Goal: Task Accomplishment & Management: Manage account settings

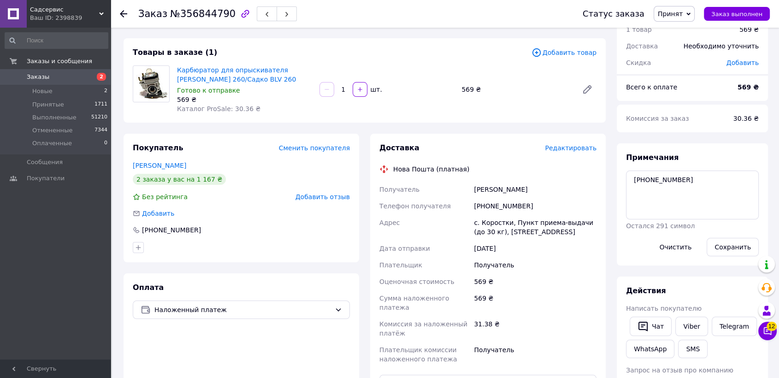
scroll to position [41, 0]
drag, startPoint x: 510, startPoint y: 208, endPoint x: 487, endPoint y: 203, distance: 23.6
click at [487, 203] on div "+380971924973" at bounding box center [535, 206] width 126 height 17
copy div "0971924973"
click at [532, 234] on div "с. Коростки, Пункт приема-выдачи (до 30 кг), ул. Мира, 7" at bounding box center [535, 227] width 126 height 26
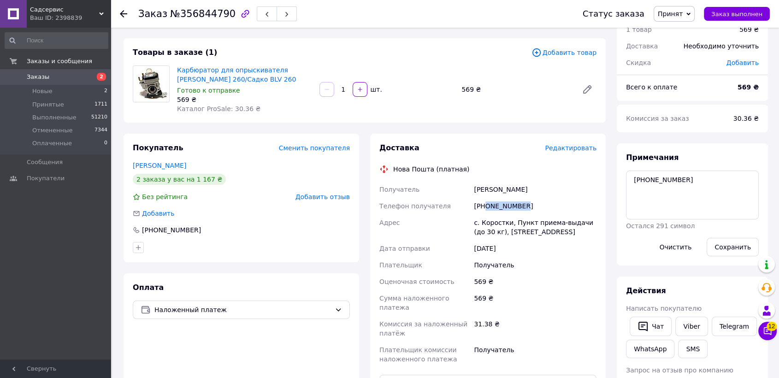
drag, startPoint x: 526, startPoint y: 204, endPoint x: 487, endPoint y: 206, distance: 39.7
click at [487, 206] on div "+380971924973" at bounding box center [535, 206] width 126 height 17
copy div "0971924973"
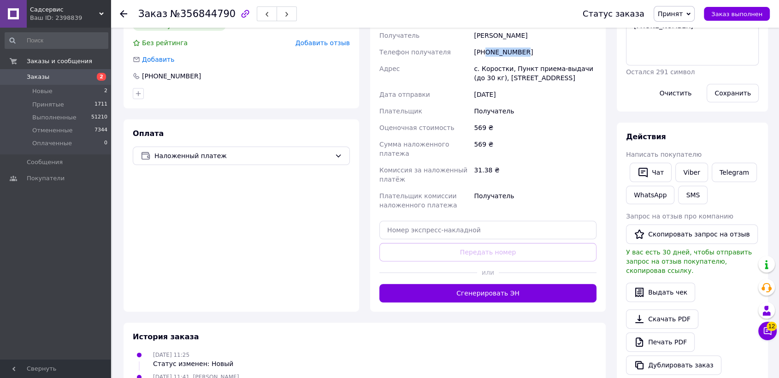
scroll to position [297, 0]
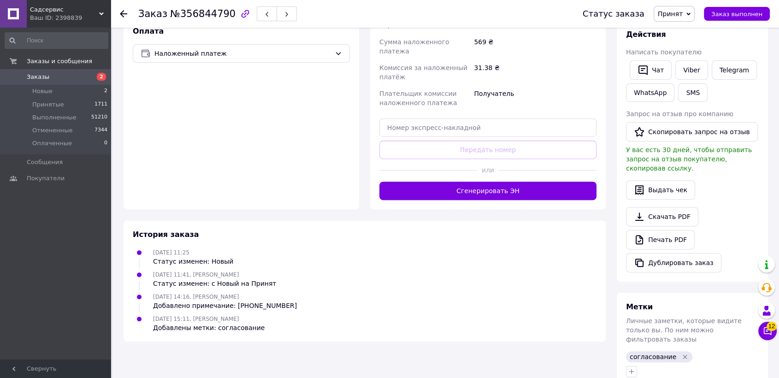
click at [682, 353] on icon "Удалить метку" at bounding box center [685, 356] width 7 height 7
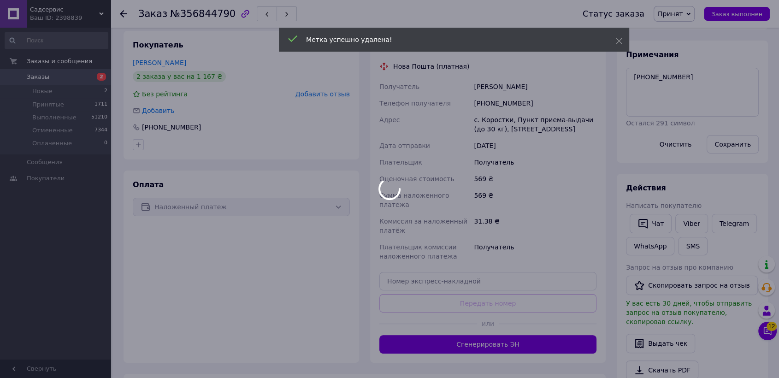
scroll to position [41, 0]
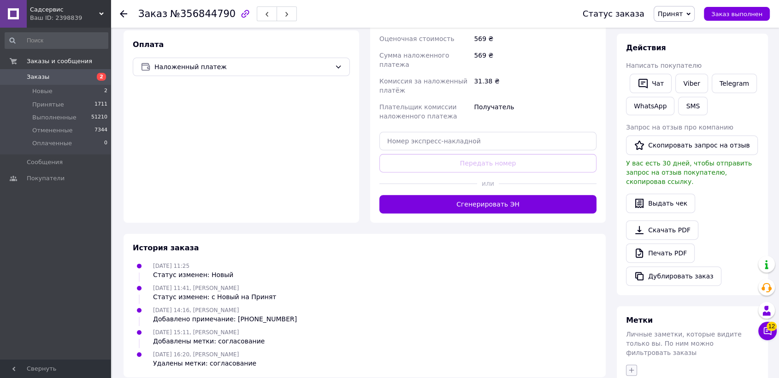
click at [630, 367] on icon "button" at bounding box center [631, 370] width 7 height 7
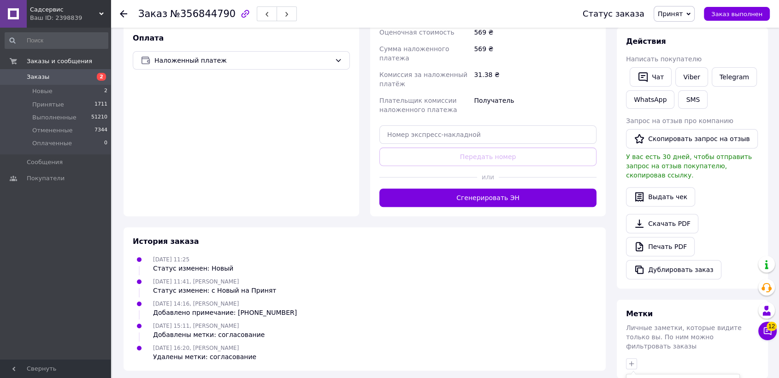
scroll to position [429, 0]
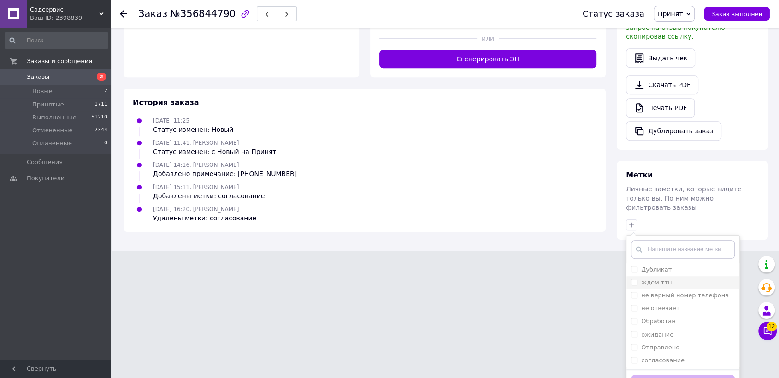
click at [633, 279] on input "ждем ттн" at bounding box center [634, 282] width 6 height 6
checkbox input "true"
click at [632, 318] on input "Обработан" at bounding box center [634, 321] width 6 height 6
checkbox input "true"
click at [659, 375] on button "Добавить метку" at bounding box center [683, 384] width 104 height 18
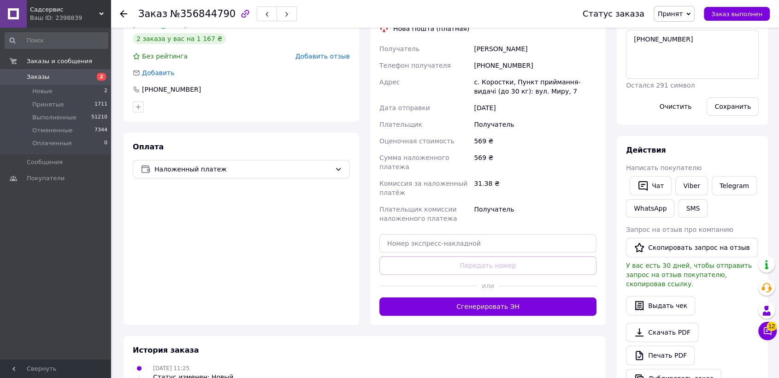
scroll to position [0, 0]
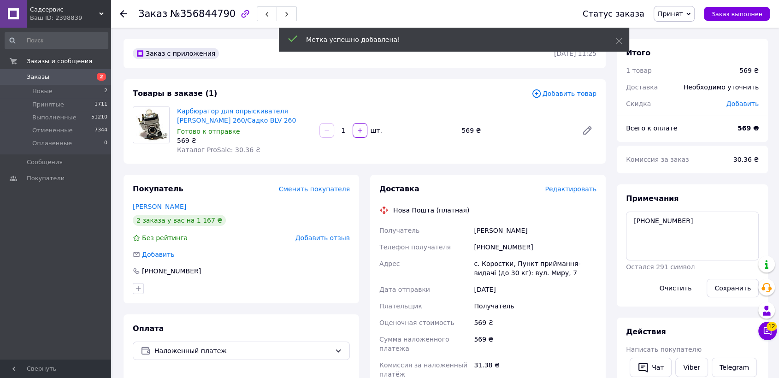
click at [686, 201] on div "Примечания 14-19-175 Остался 291 символ Очистить Сохранить" at bounding box center [692, 246] width 133 height 104
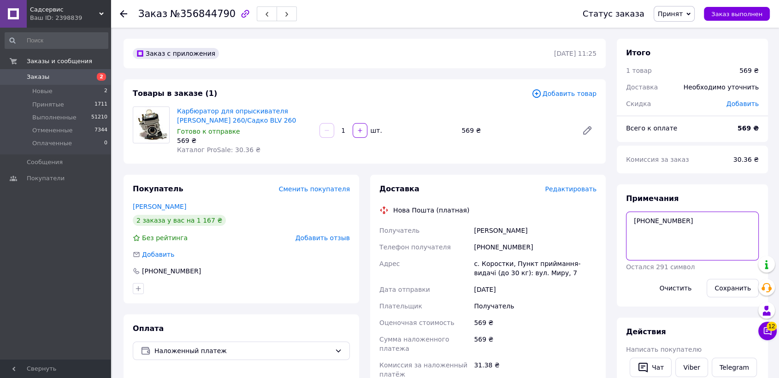
click at [672, 227] on textarea "14-19-175" at bounding box center [692, 236] width 133 height 49
type textarea "14-19-175 степанович"
click at [730, 289] on button "Сохранить" at bounding box center [733, 288] width 52 height 18
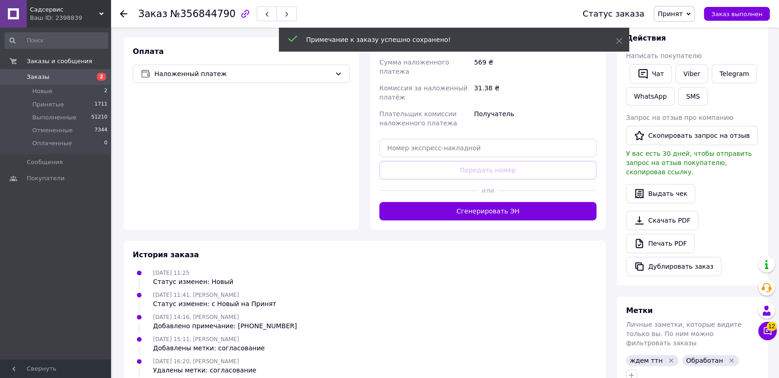
scroll to position [21, 0]
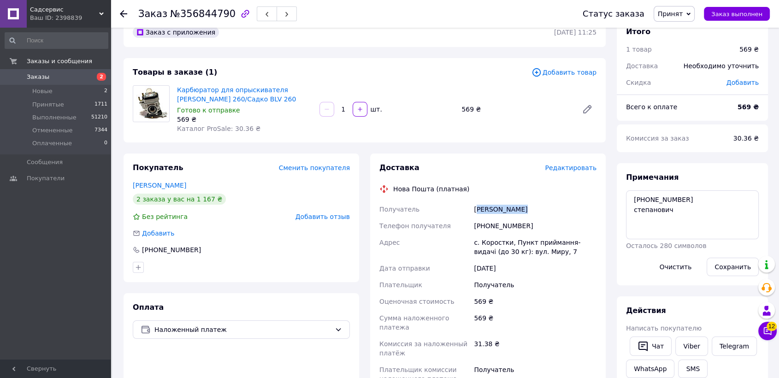
drag, startPoint x: 521, startPoint y: 210, endPoint x: 477, endPoint y: 209, distance: 43.4
click at [477, 209] on div "Кучерук Микола" at bounding box center [535, 209] width 126 height 17
click at [529, 215] on div "Кучерук Микола" at bounding box center [535, 209] width 126 height 17
drag, startPoint x: 524, startPoint y: 207, endPoint x: 473, endPoint y: 208, distance: 50.7
click at [474, 208] on div "Кучерук Микола" at bounding box center [535, 209] width 126 height 17
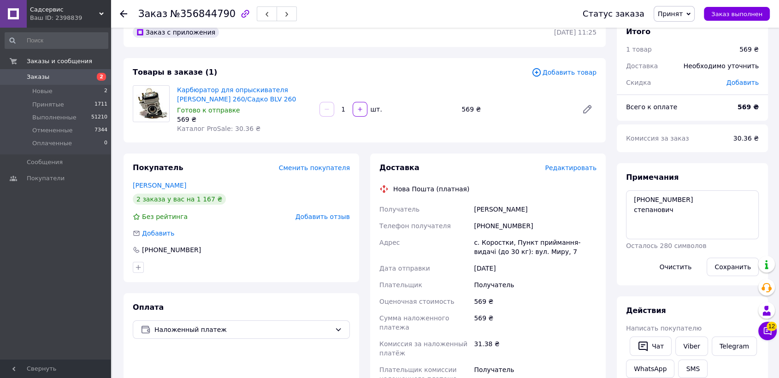
copy div "Кучерук Микола"
click at [521, 250] on div "с. Коростки, Пункт приймання-видачі (до 30 кг): вул. Миру, 7" at bounding box center [535, 247] width 126 height 26
drag, startPoint x: 530, startPoint y: 252, endPoint x: 475, endPoint y: 242, distance: 55.7
click at [475, 242] on div "с. Коростки, Пункт приймання-видачі (до 30 кг): вул. Миру, 7" at bounding box center [535, 247] width 126 height 26
copy div "с. Коростки, Пункт приймання-видачі (до 30 кг): вул. Миру, 7"
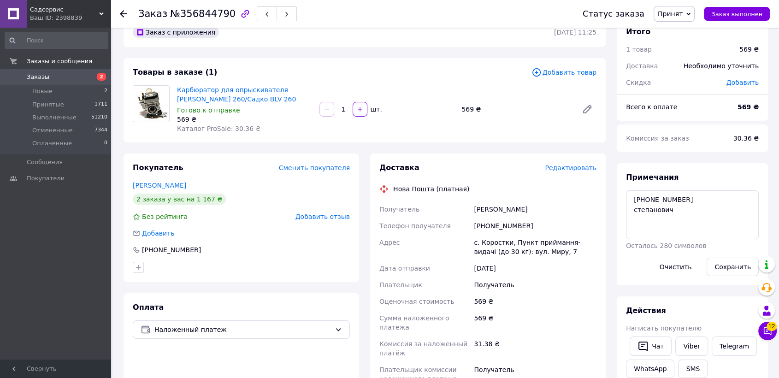
click at [517, 263] on div "[DATE]" at bounding box center [535, 268] width 126 height 17
drag, startPoint x: 529, startPoint y: 224, endPoint x: 484, endPoint y: 223, distance: 44.3
click at [484, 223] on div "+380971924973" at bounding box center [535, 226] width 126 height 17
copy div "0971924973"
drag, startPoint x: 670, startPoint y: 198, endPoint x: 635, endPoint y: 202, distance: 35.3
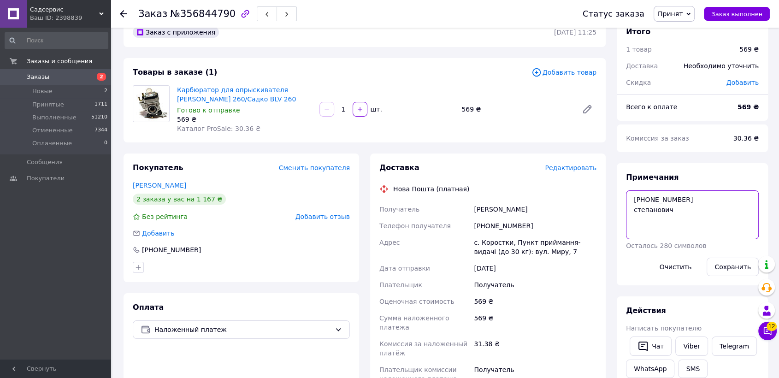
click at [635, 202] on textarea "14-19-175 степанович" at bounding box center [692, 214] width 133 height 49
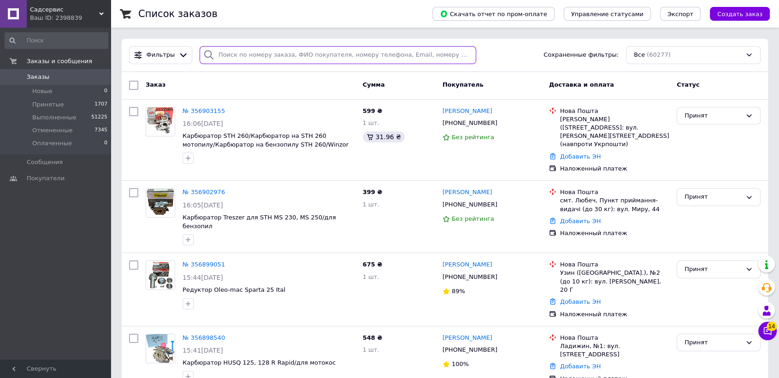
click at [256, 51] on input "search" at bounding box center [338, 55] width 277 height 18
paste input "0935273714"
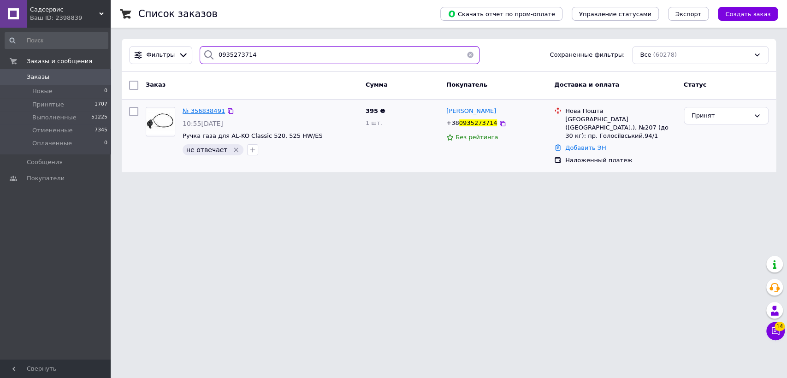
type input "0935273714"
click at [35, 75] on span "Заказы" at bounding box center [38, 77] width 23 height 8
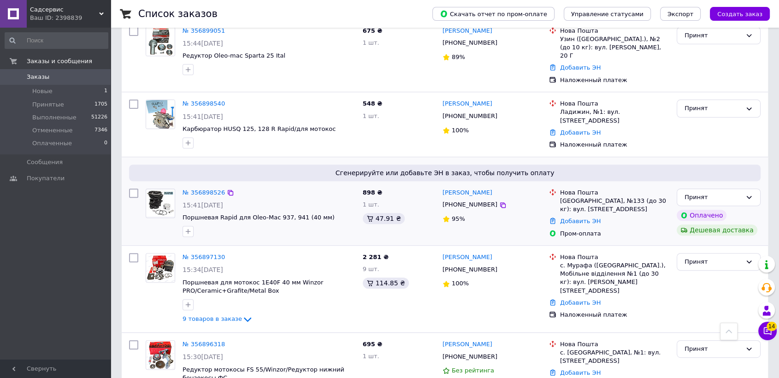
scroll to position [358, 0]
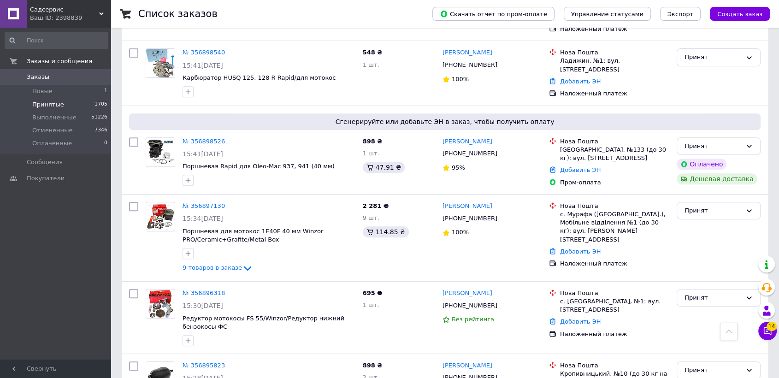
click at [52, 105] on span "Принятые" at bounding box center [48, 105] width 32 height 8
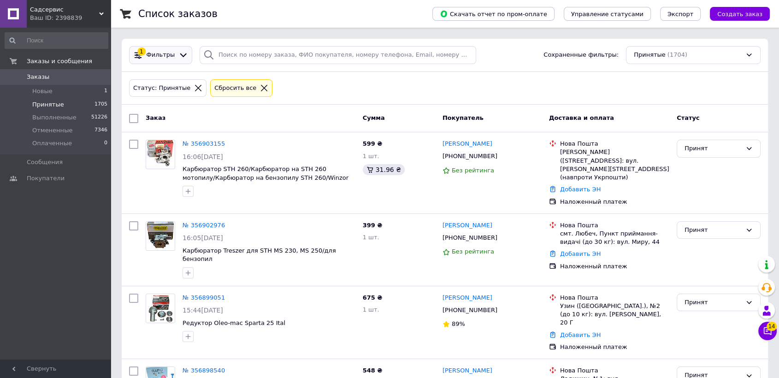
click at [163, 55] on span "Фильтры" at bounding box center [161, 55] width 29 height 9
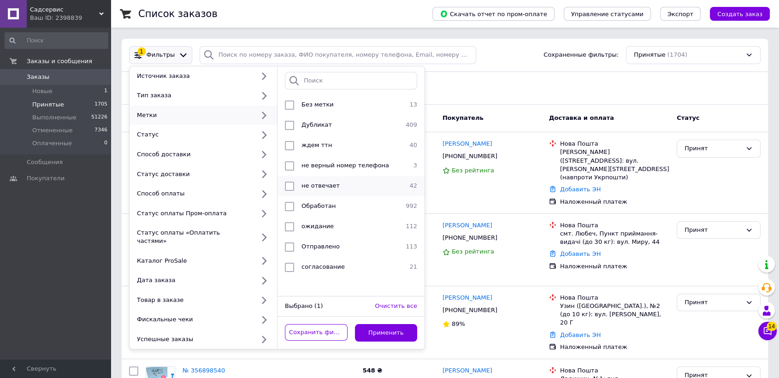
click at [318, 186] on span "не отвечает" at bounding box center [321, 185] width 38 height 7
checkbox input "true"
click at [368, 324] on button "Применить" at bounding box center [386, 333] width 63 height 18
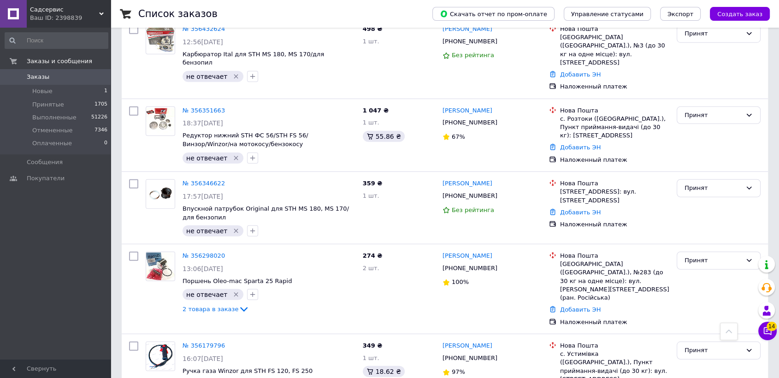
scroll to position [2789, 0]
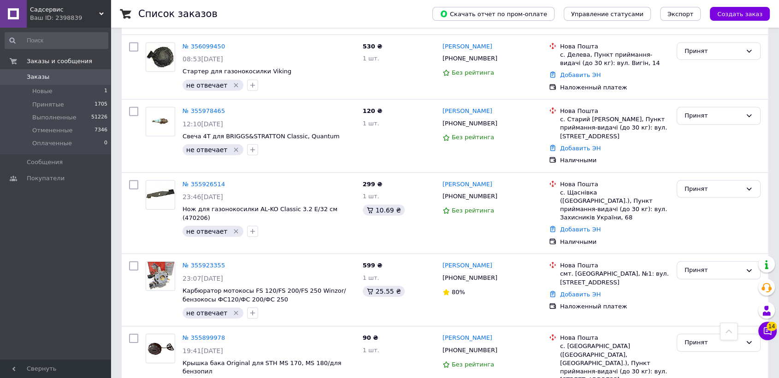
drag, startPoint x: 227, startPoint y: 242, endPoint x: 231, endPoint y: 246, distance: 5.2
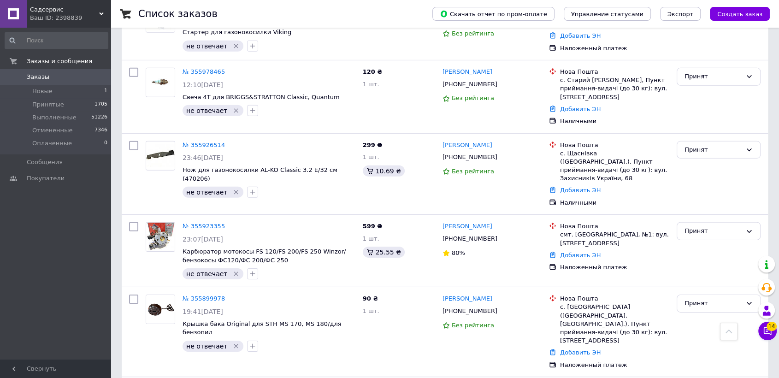
checkbox input "false"
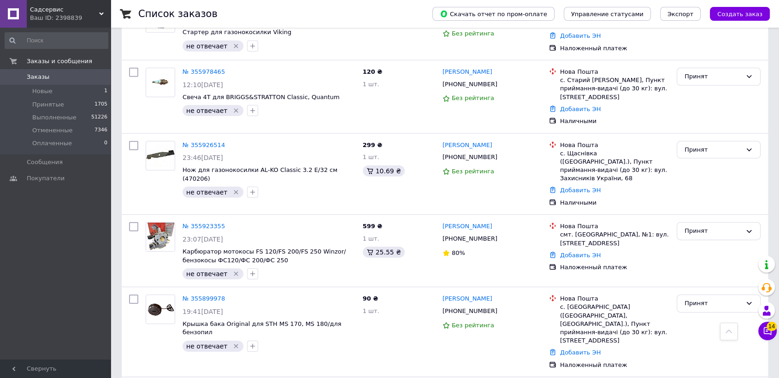
checkbox input "true"
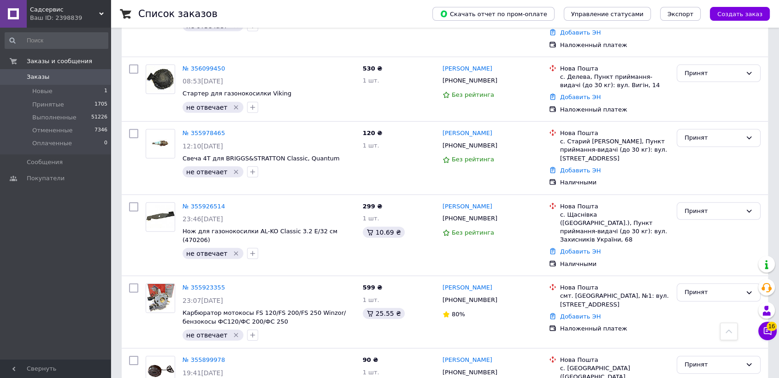
scroll to position [2789, 0]
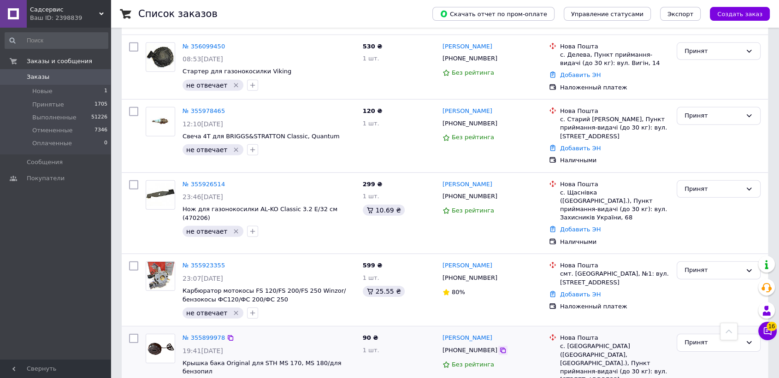
click at [499, 347] on icon at bounding box center [502, 350] width 7 height 7
click at [691, 334] on div "Принят" at bounding box center [719, 343] width 84 height 18
click at [692, 370] on li "Отменен" at bounding box center [719, 378] width 83 height 17
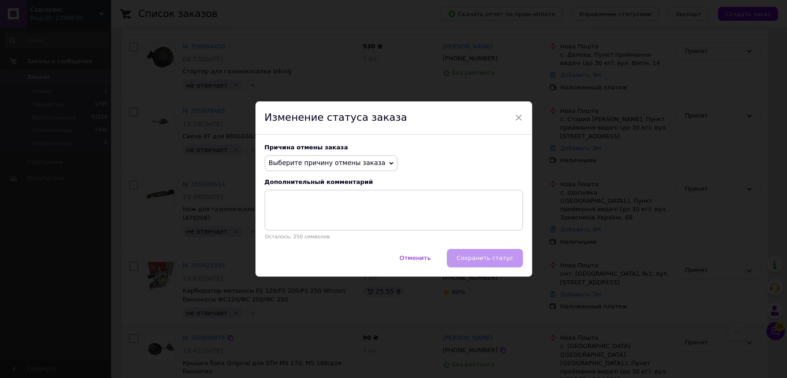
click at [307, 158] on span "Выберите причину отмены заказа" at bounding box center [331, 163] width 133 height 16
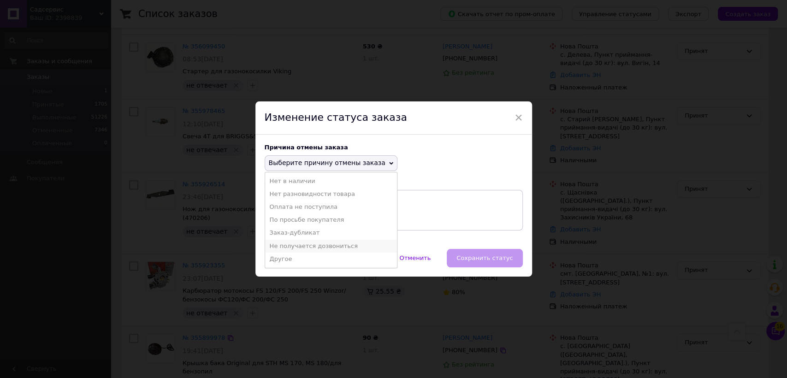
click at [307, 248] on li "Не получается дозвониться" at bounding box center [331, 246] width 132 height 13
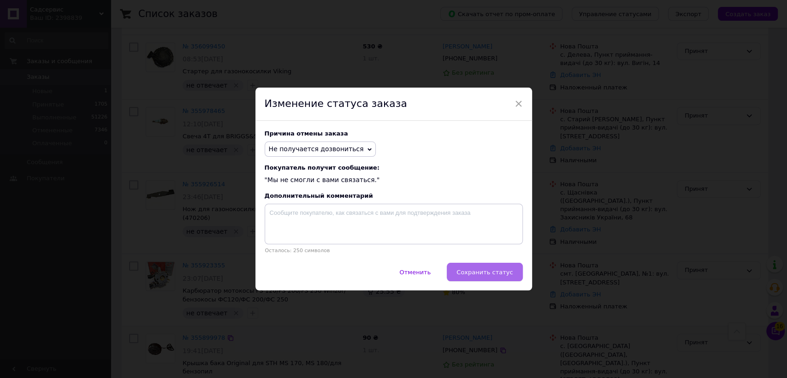
click at [470, 273] on span "Сохранить статус" at bounding box center [485, 272] width 56 height 7
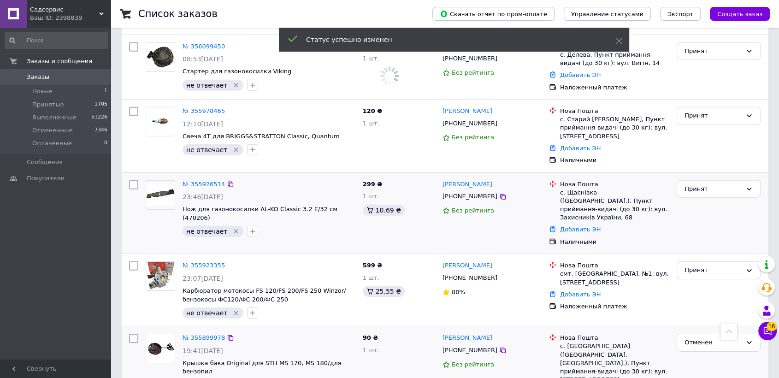
scroll to position [2562, 0]
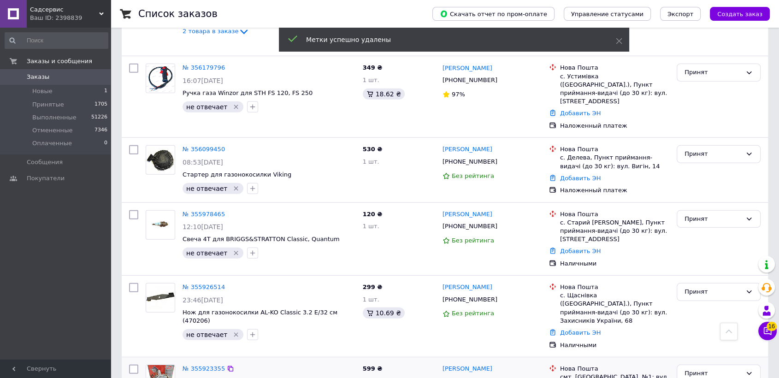
checkbox input "true"
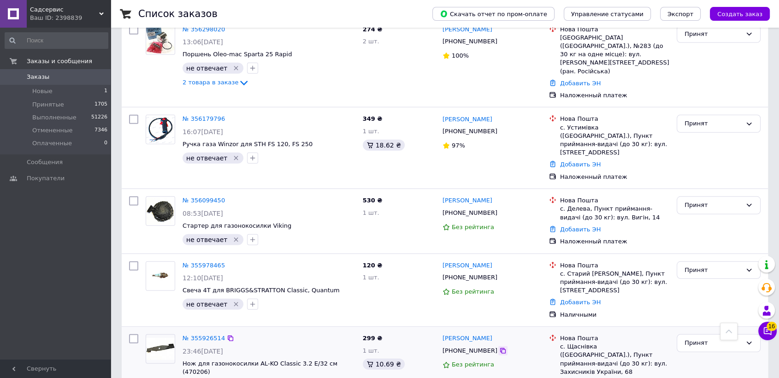
click at [499, 347] on icon at bounding box center [502, 350] width 7 height 7
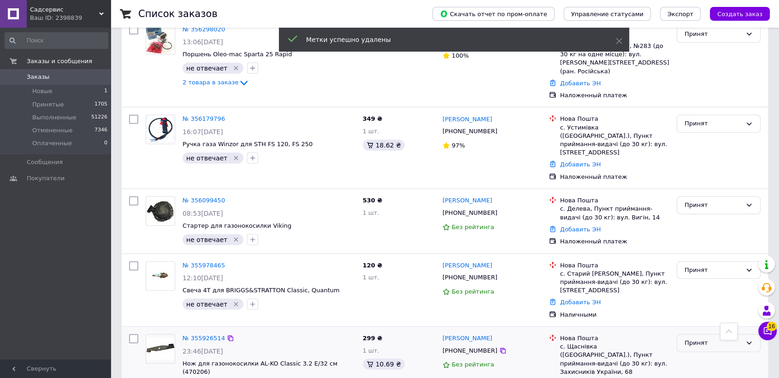
click at [708, 339] on div "Принят" at bounding box center [713, 344] width 57 height 10
drag, startPoint x: 262, startPoint y: 187, endPoint x: 210, endPoint y: 178, distance: 53.4
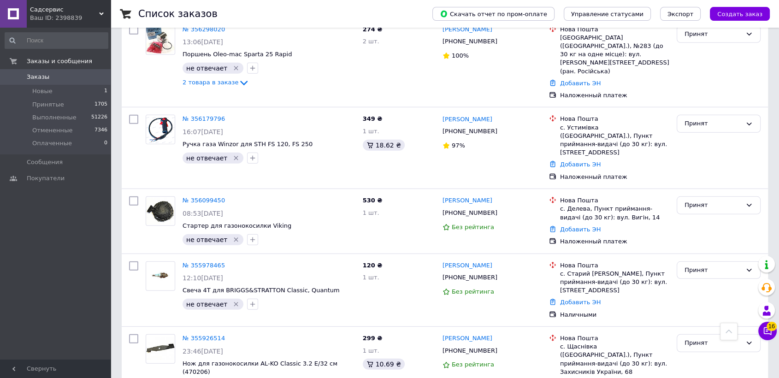
checkbox input "true"
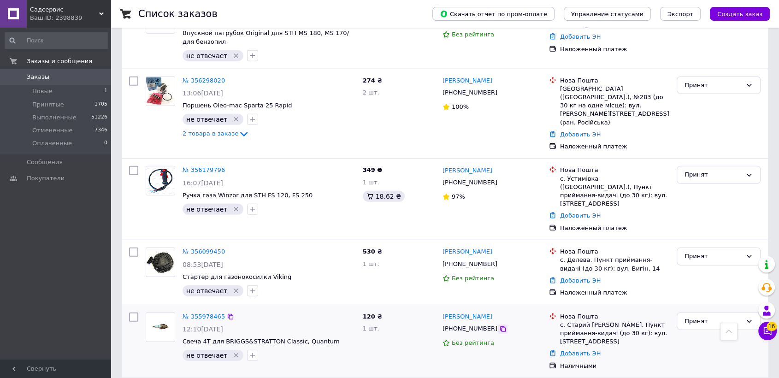
click at [500, 327] on icon at bounding box center [503, 330] width 6 height 6
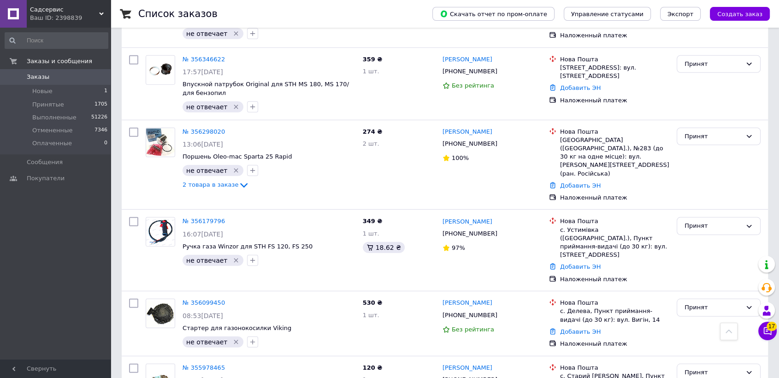
scroll to position [2408, 0]
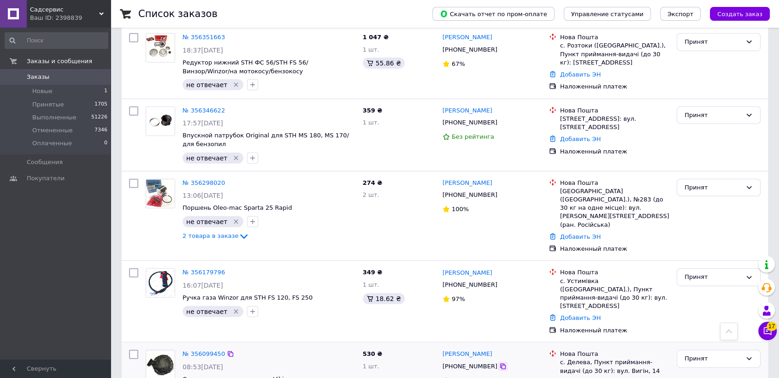
click at [499, 363] on icon at bounding box center [502, 366] width 7 height 7
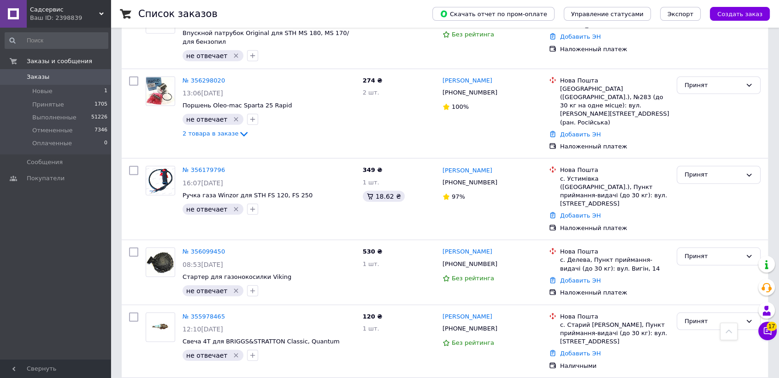
scroll to position [2460, 0]
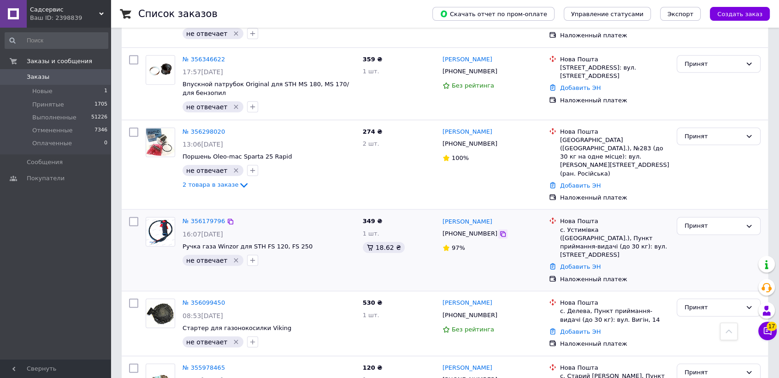
click at [500, 232] on icon at bounding box center [503, 235] width 6 height 6
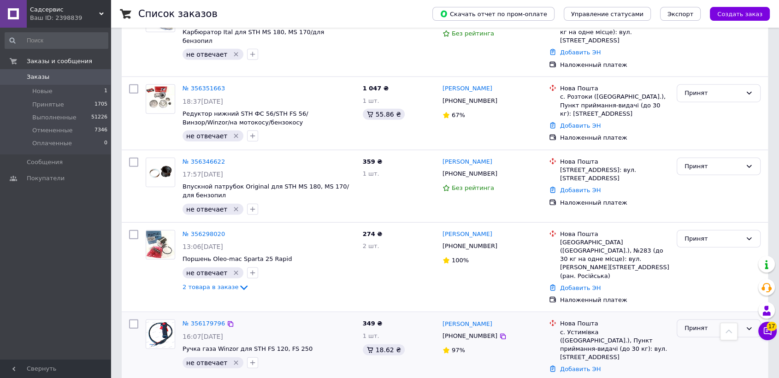
click at [698, 324] on div "Принят" at bounding box center [713, 329] width 57 height 10
click at [695, 357] on li "Отменен" at bounding box center [719, 365] width 83 height 17
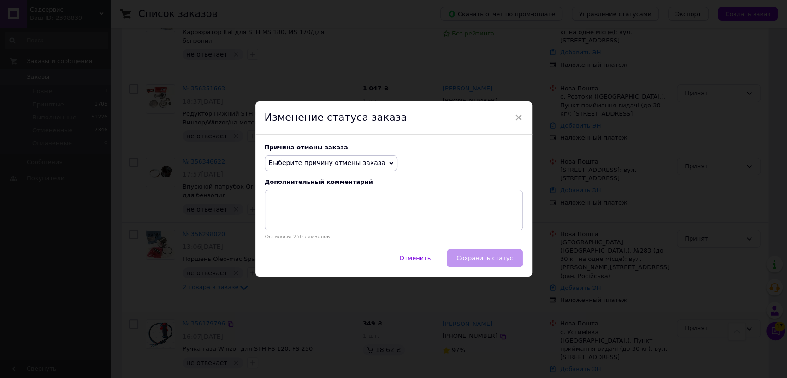
click at [296, 165] on span "Выберите причину отмены заказа" at bounding box center [327, 162] width 117 height 7
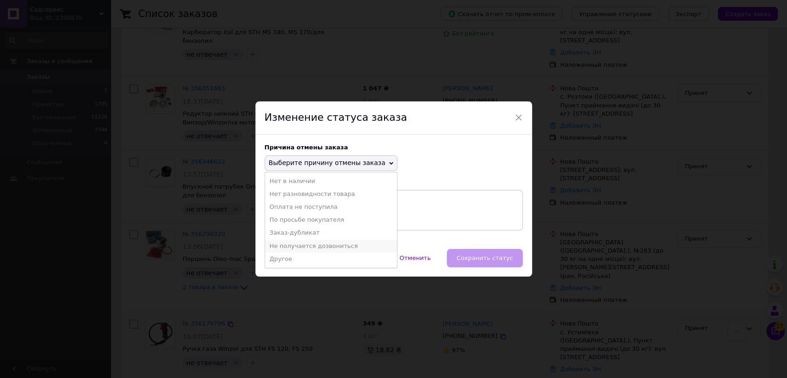
click at [305, 244] on li "Не получается дозвониться" at bounding box center [331, 246] width 132 height 13
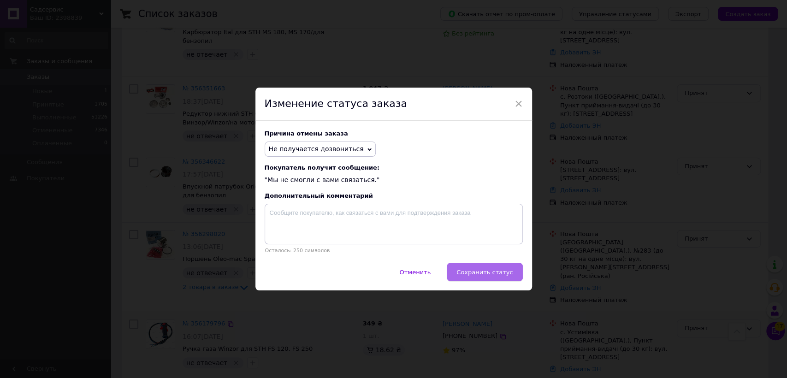
click at [489, 274] on span "Сохранить статус" at bounding box center [485, 272] width 56 height 7
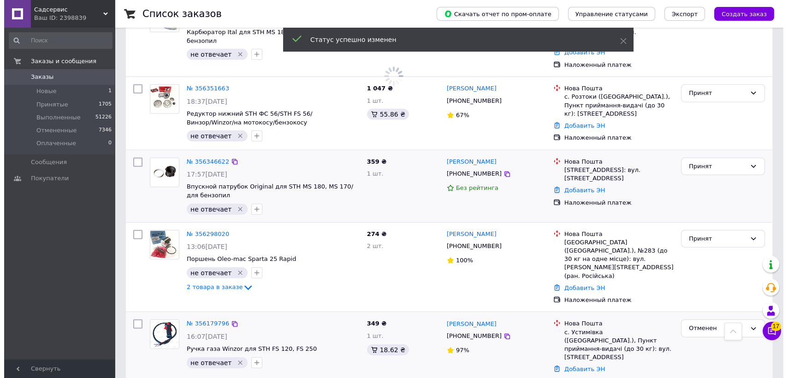
scroll to position [2214, 0]
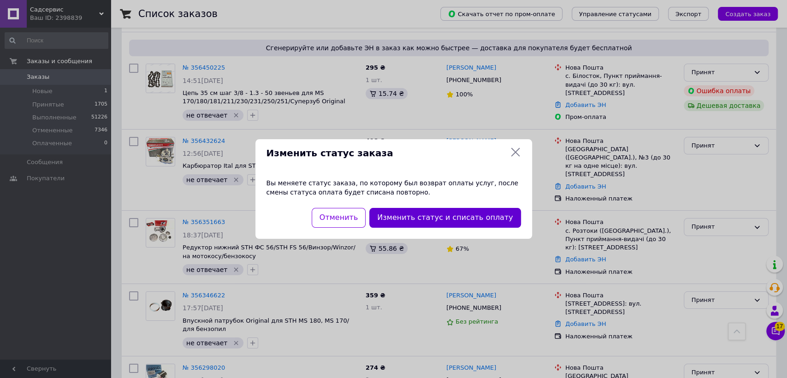
click at [425, 218] on button "Изменить статус и списать оплату" at bounding box center [444, 218] width 151 height 20
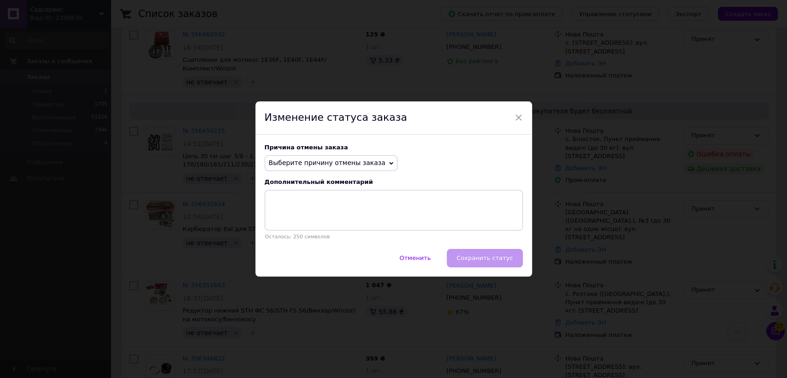
click at [282, 156] on span "Выберите причину отмены заказа" at bounding box center [331, 163] width 133 height 16
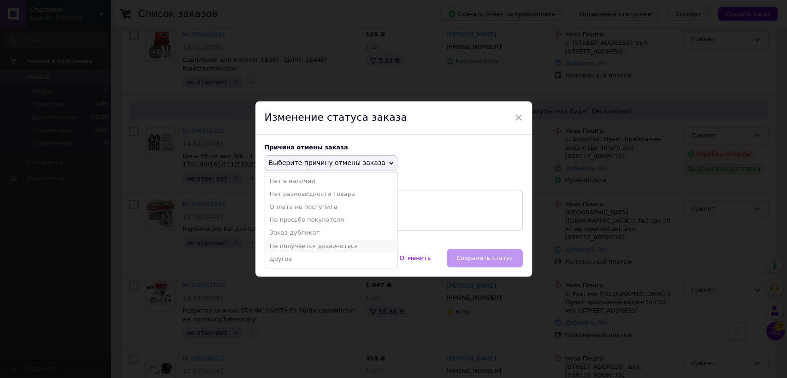
click at [303, 245] on li "Не получается дозвониться" at bounding box center [331, 246] width 132 height 13
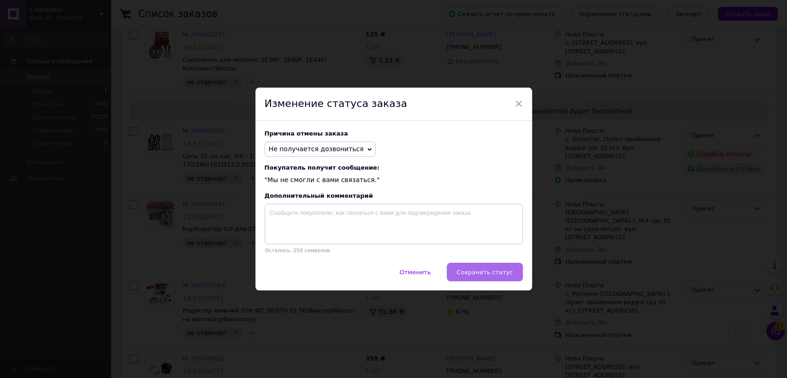
click at [494, 274] on span "Сохранить статус" at bounding box center [485, 272] width 56 height 7
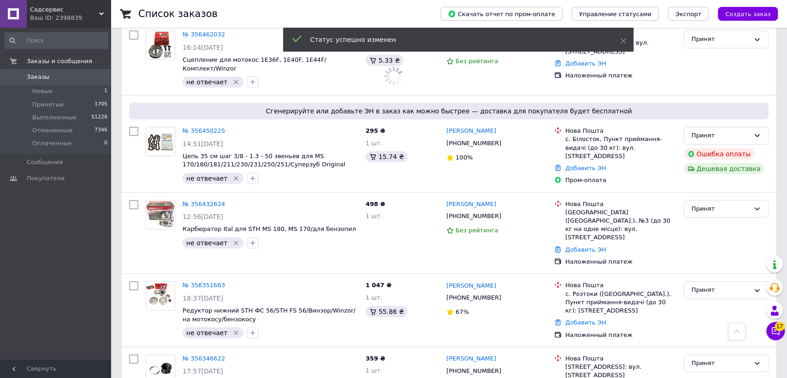
click at [504, 368] on icon at bounding box center [507, 371] width 6 height 6
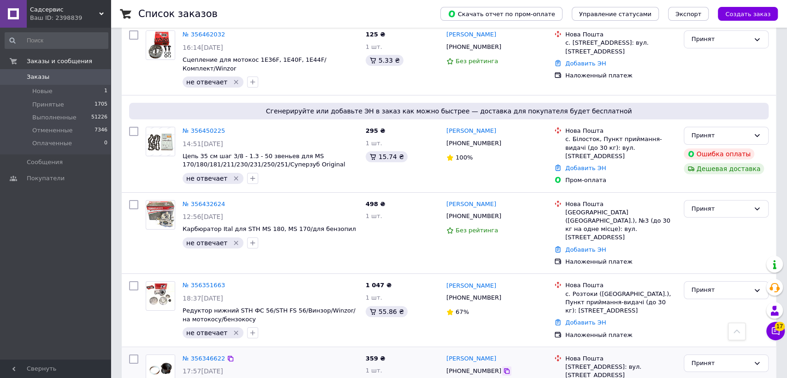
click at [502, 367] on div at bounding box center [506, 371] width 9 height 9
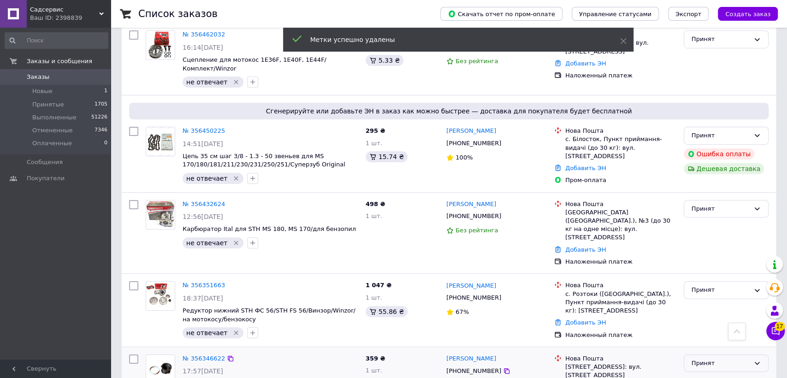
click at [717, 359] on div "Принят" at bounding box center [721, 364] width 58 height 10
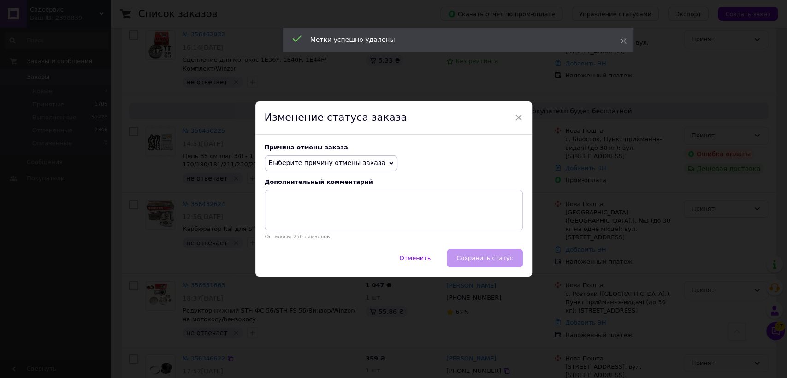
click at [313, 162] on span "Выберите причину отмены заказа" at bounding box center [327, 162] width 117 height 7
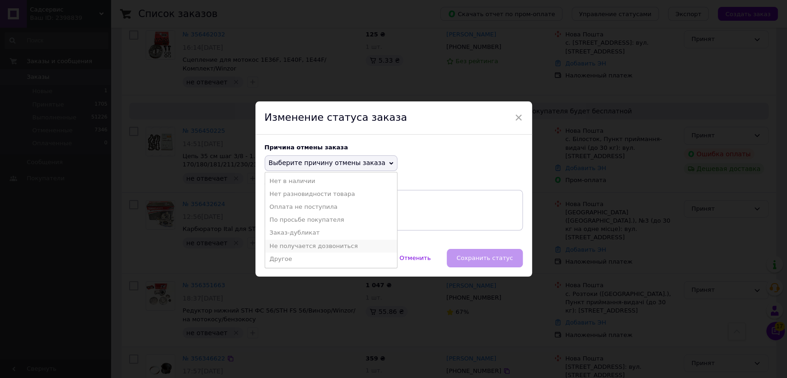
click at [309, 246] on li "Не получается дозвониться" at bounding box center [331, 246] width 132 height 13
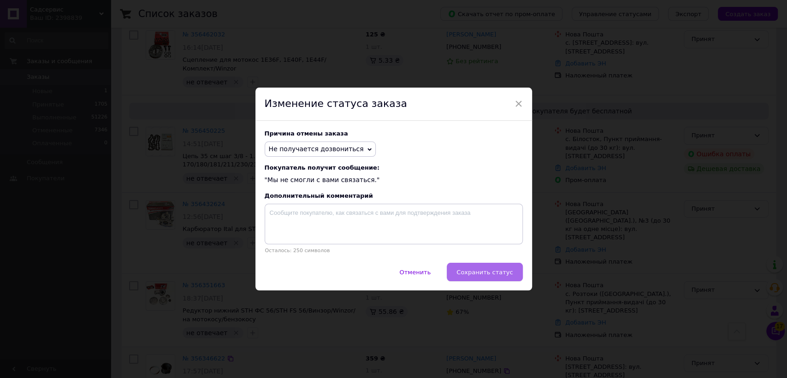
click at [481, 274] on span "Сохранить статус" at bounding box center [485, 272] width 56 height 7
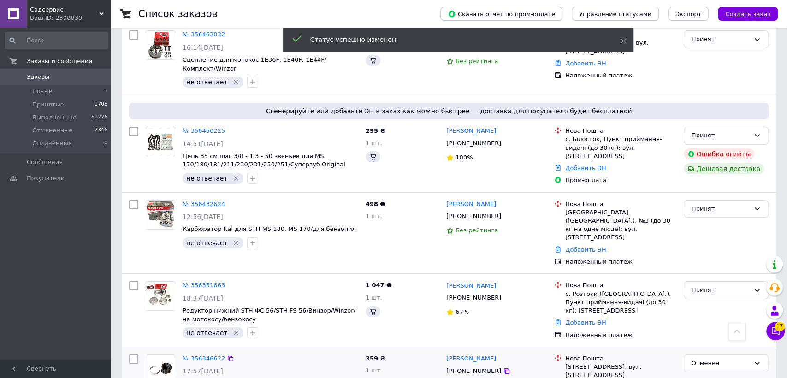
scroll to position [2073, 0]
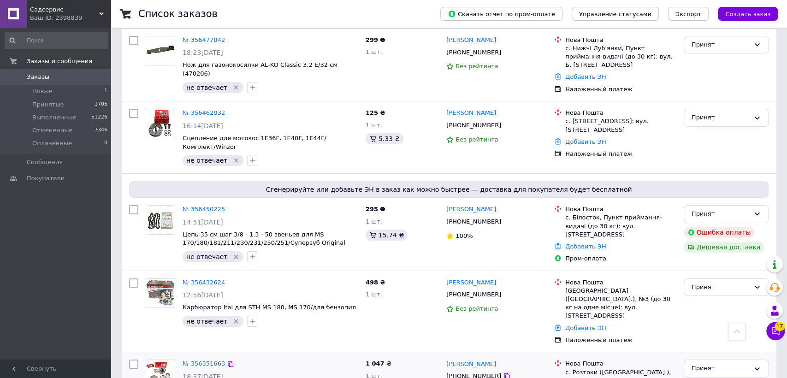
click at [503, 373] on icon at bounding box center [506, 376] width 7 height 7
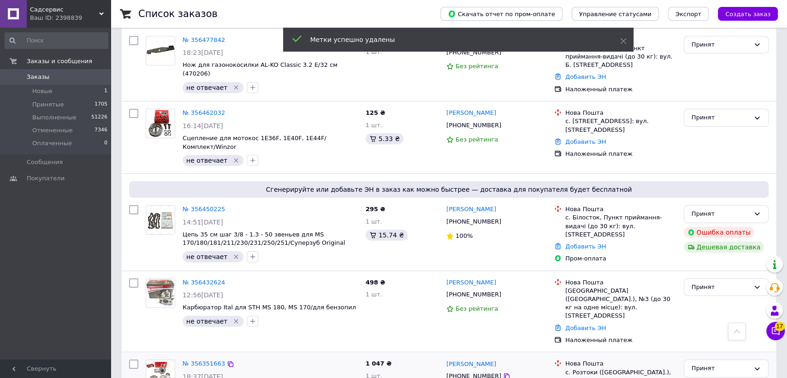
drag, startPoint x: 190, startPoint y: 297, endPoint x: 208, endPoint y: 301, distance: 19.5
checkbox input "true"
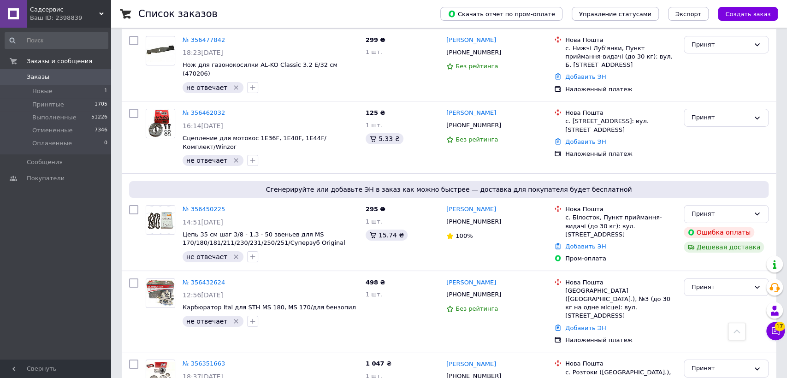
checkbox input "true"
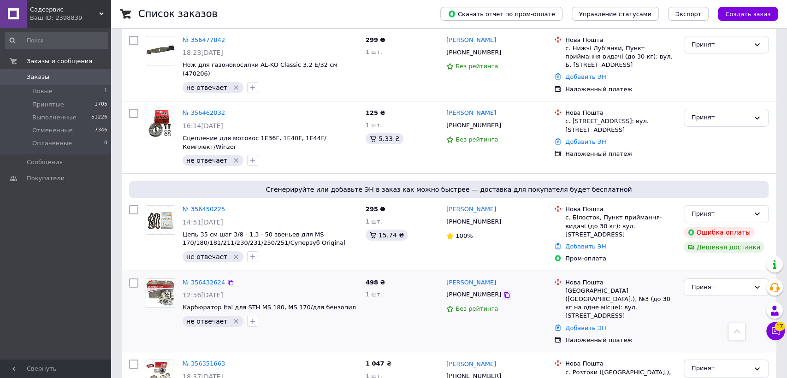
click at [503, 291] on icon at bounding box center [506, 294] width 7 height 7
click at [232, 318] on icon "Удалить метку" at bounding box center [235, 321] width 7 height 7
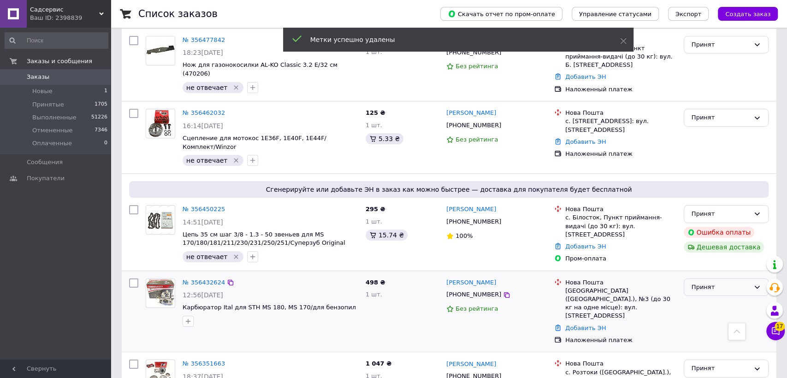
click at [708, 283] on div "Принят" at bounding box center [721, 288] width 58 height 10
click at [701, 315] on li "Отменен" at bounding box center [726, 323] width 84 height 17
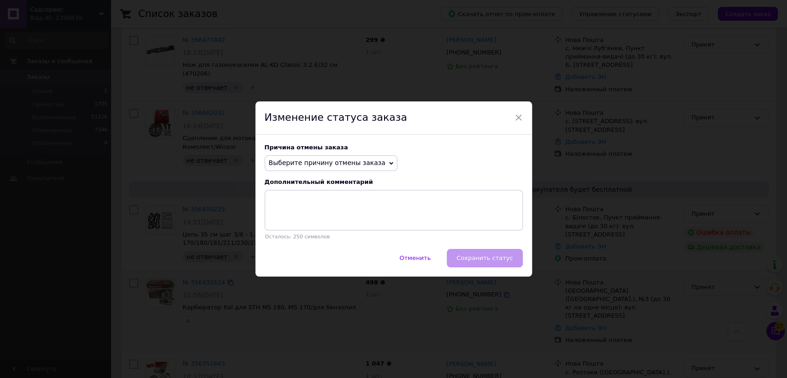
click at [334, 163] on span "Выберите причину отмены заказа" at bounding box center [327, 162] width 117 height 7
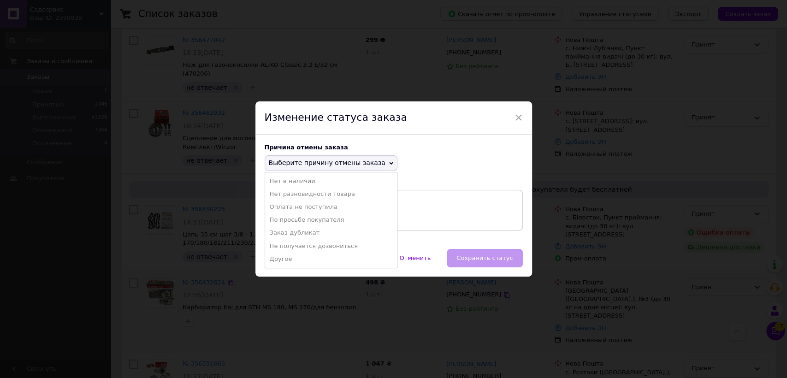
click at [309, 244] on li "Не получается дозвониться" at bounding box center [331, 246] width 132 height 13
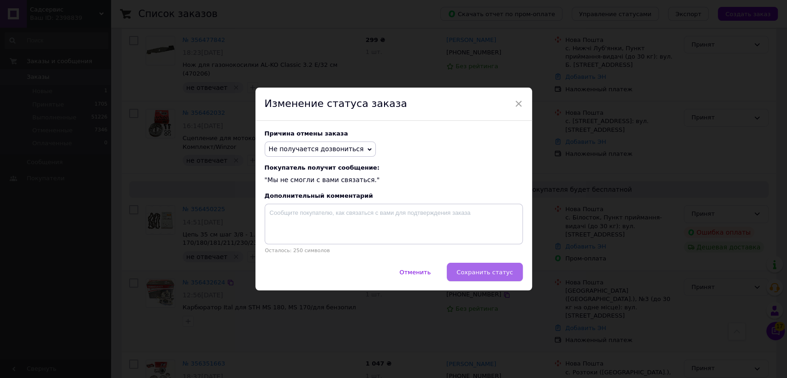
click at [488, 273] on span "Сохранить статус" at bounding box center [485, 272] width 56 height 7
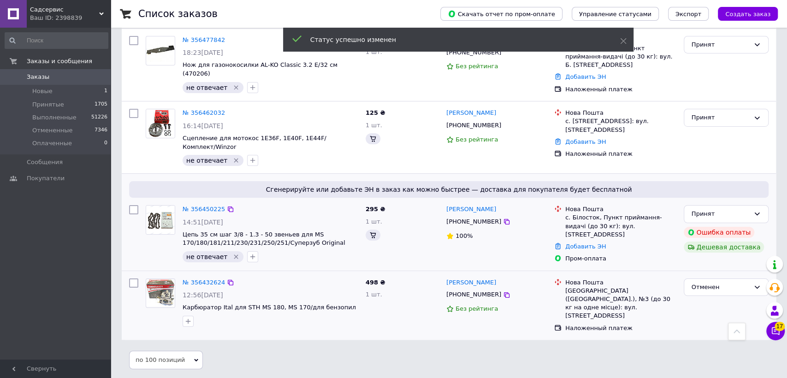
scroll to position [1926, 0]
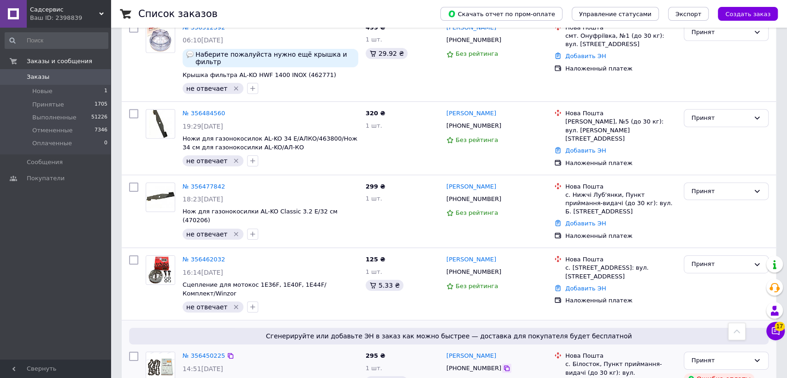
click at [504, 366] on icon at bounding box center [507, 369] width 6 height 6
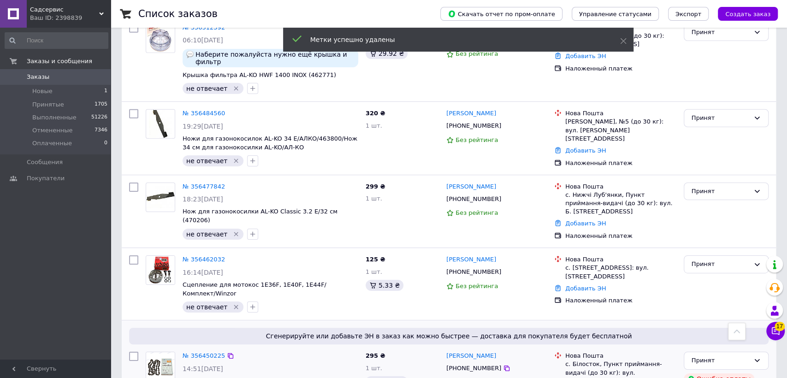
checkbox input "true"
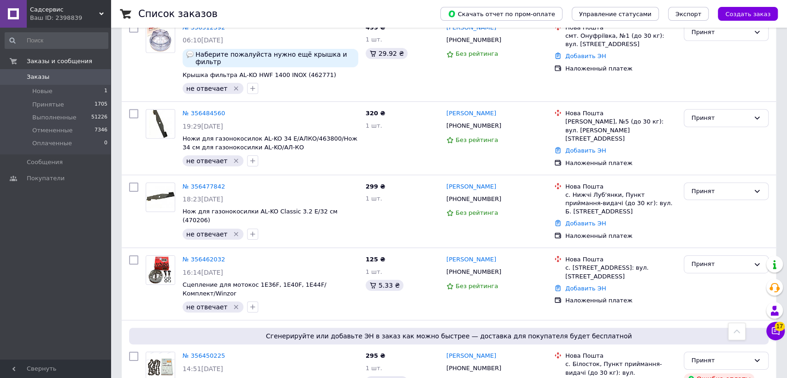
click at [503, 268] on icon at bounding box center [506, 271] width 7 height 7
click at [414, 252] on div "125 ₴ 1 шт. 5.33 ₴" at bounding box center [402, 284] width 81 height 65
click at [134, 252] on div at bounding box center [133, 284] width 17 height 65
click at [48, 104] on span "Принятые" at bounding box center [48, 105] width 32 height 8
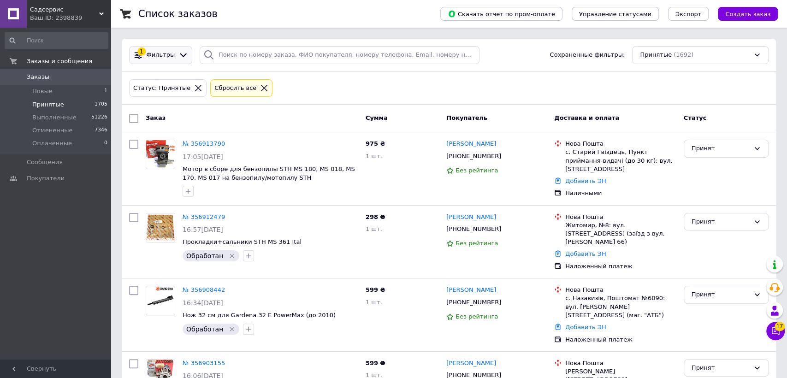
click at [170, 49] on div "1 Фильтры" at bounding box center [160, 55] width 63 height 18
click at [168, 56] on span "Фильтры" at bounding box center [161, 55] width 29 height 9
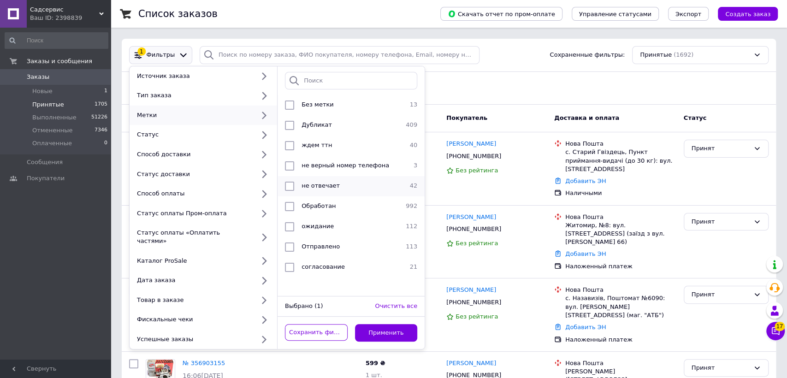
click at [330, 190] on div "не отвечает" at bounding box center [350, 186] width 104 height 9
checkbox input "true"
click at [374, 330] on button "Применить" at bounding box center [386, 333] width 63 height 18
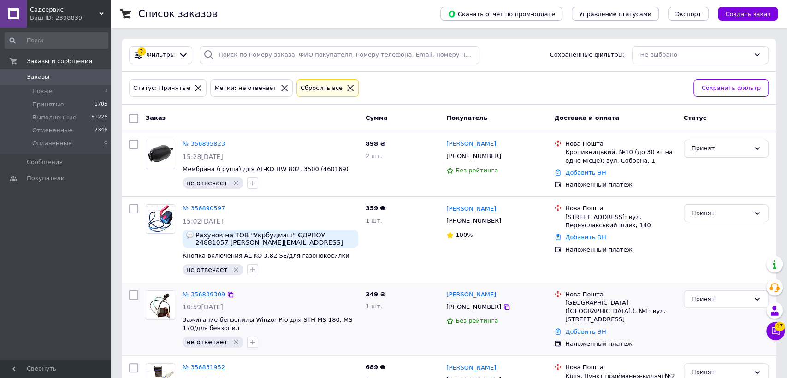
click at [342, 285] on div "№ 356839309 10:59, 12.08.2025 Зажигание бензопилы Winzor Pro для STH MS 180, MS…" at bounding box center [449, 319] width 654 height 73
click at [51, 102] on span "Принятые" at bounding box center [48, 105] width 32 height 8
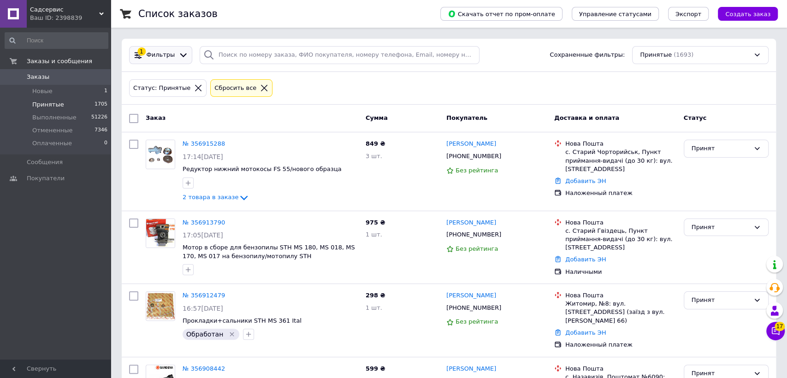
click at [156, 56] on span "Фильтры" at bounding box center [161, 55] width 29 height 9
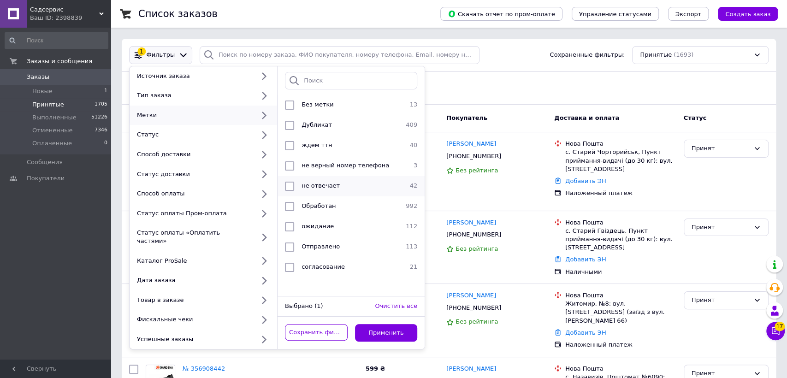
click at [302, 186] on span "не отвечает" at bounding box center [321, 185] width 38 height 7
checkbox input "true"
click at [374, 324] on button "Применить" at bounding box center [386, 333] width 63 height 18
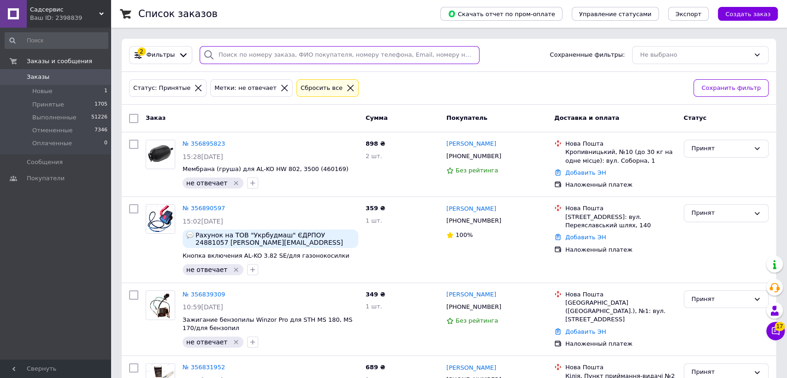
click at [239, 57] on input "search" at bounding box center [340, 55] width 280 height 18
paste input "+380635863458"
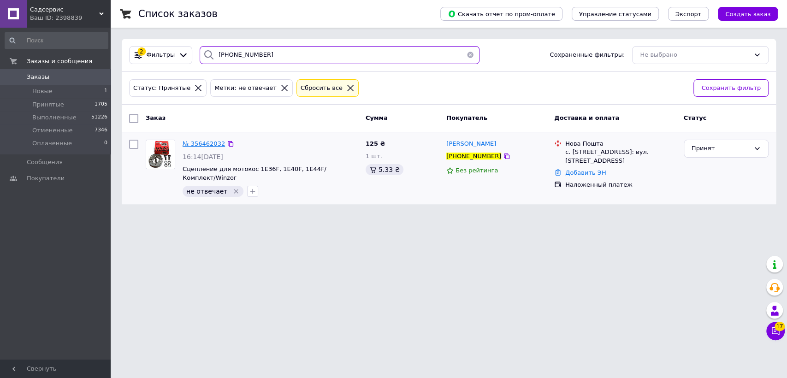
type input "+380635863458"
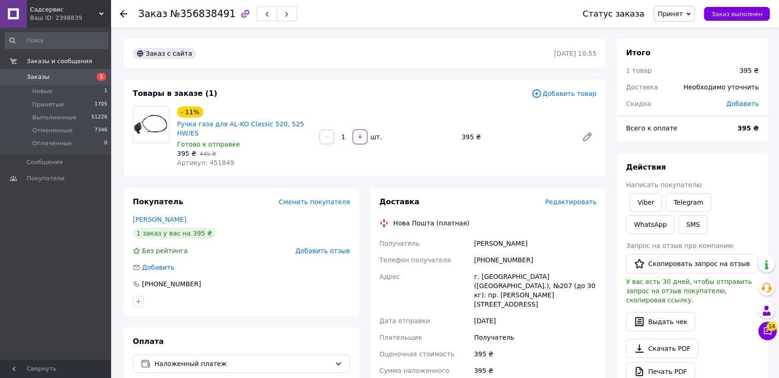
scroll to position [205, 0]
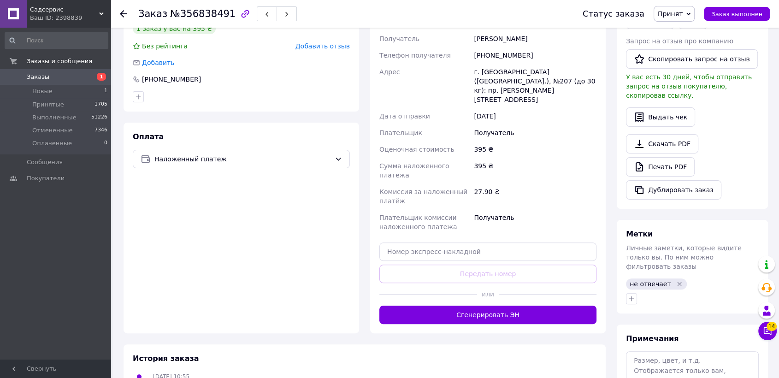
click at [678, 282] on icon "Удалить метку" at bounding box center [680, 284] width 4 height 4
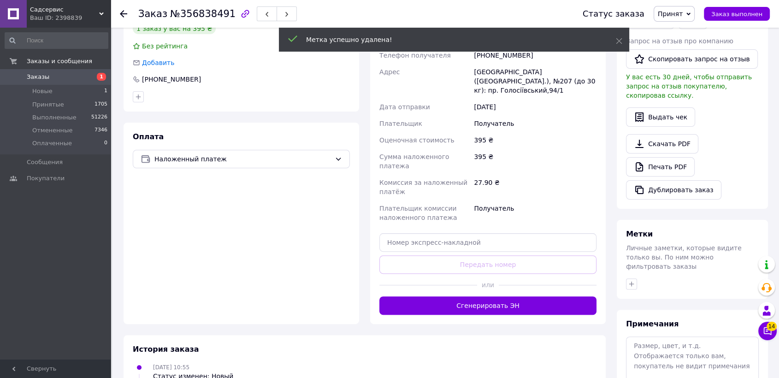
click at [632, 251] on div "Личные заметки, которые видите только вы. По ним можно фильтровать заказы" at bounding box center [692, 258] width 133 height 28
click at [630, 280] on icon "button" at bounding box center [631, 283] width 7 height 7
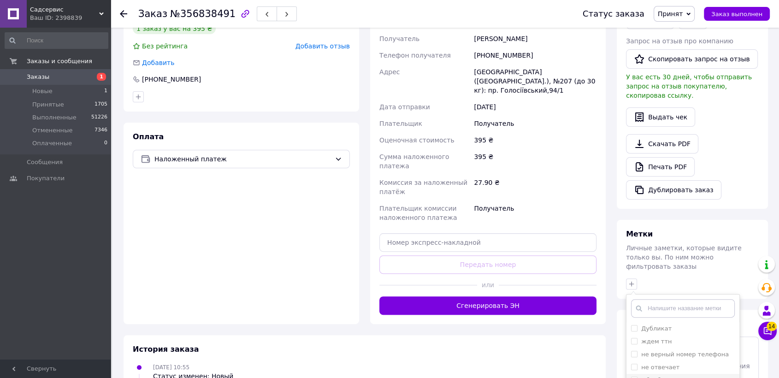
click at [634, 377] on input "Обработан" at bounding box center [634, 380] width 6 height 6
checkbox input "true"
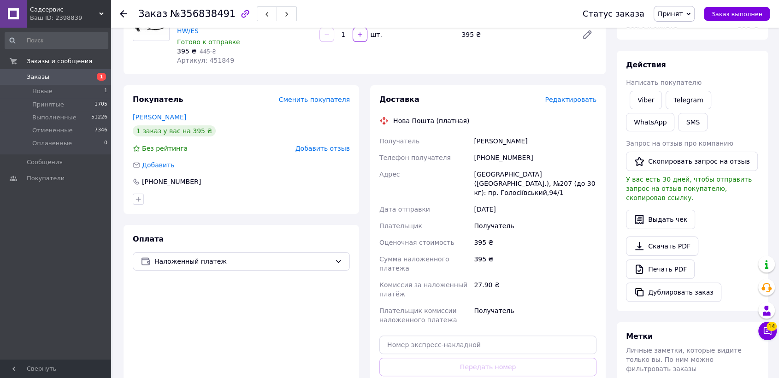
scroll to position [266, 0]
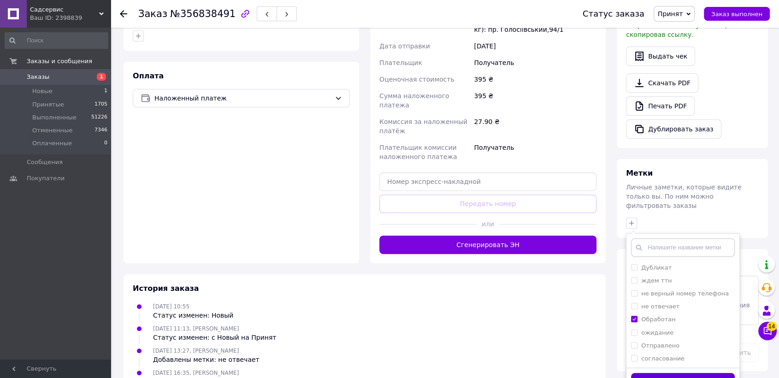
click at [658, 373] on button "Добавить метку" at bounding box center [683, 382] width 104 height 18
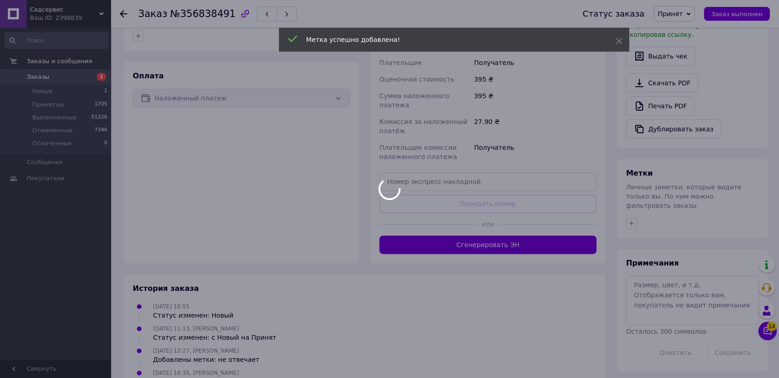
click at [653, 279] on div at bounding box center [389, 189] width 779 height 378
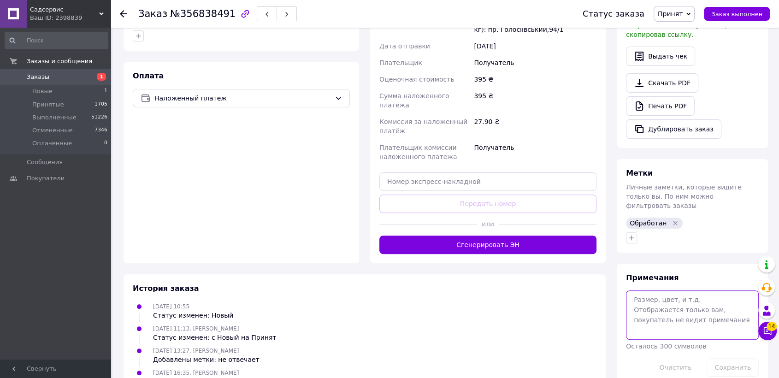
click at [653, 291] on textarea at bounding box center [692, 315] width 133 height 49
type textarea "никальвечи"
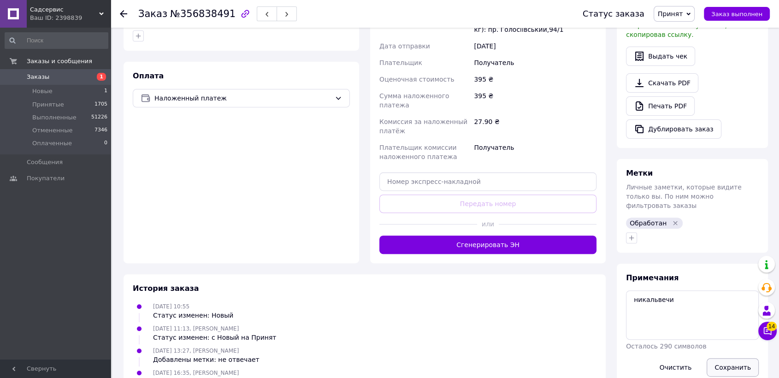
click at [731, 358] on button "Сохранить" at bounding box center [733, 367] width 52 height 18
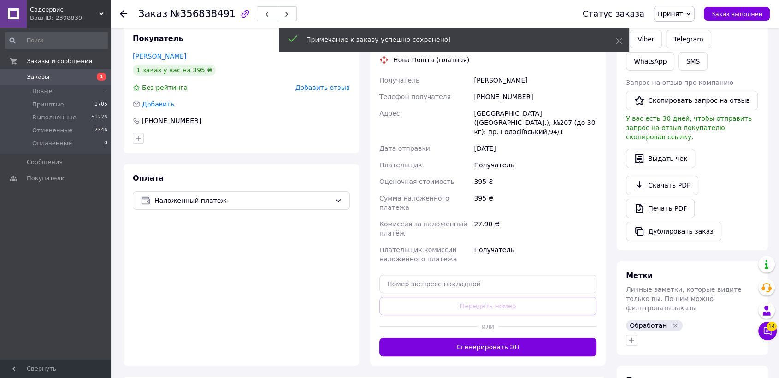
scroll to position [61, 0]
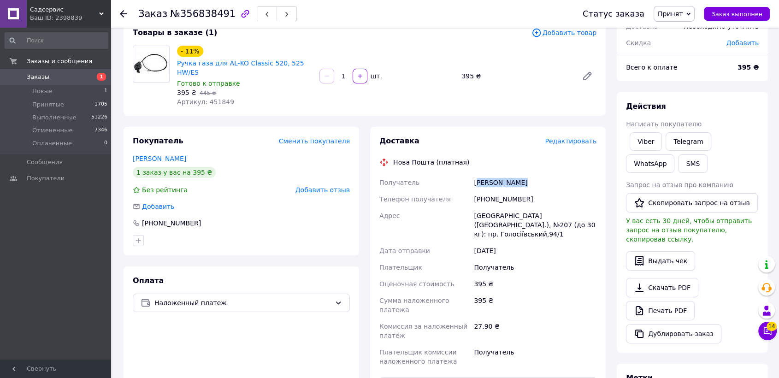
drag, startPoint x: 513, startPoint y: 174, endPoint x: 476, endPoint y: 172, distance: 37.0
click at [476, 174] on div "Чайкін Максим" at bounding box center [535, 182] width 126 height 17
click at [531, 174] on div "Чайкін Максим" at bounding box center [535, 182] width 126 height 17
drag, startPoint x: 522, startPoint y: 172, endPoint x: 476, endPoint y: 172, distance: 45.7
click at [476, 174] on div "Чайкін Максим" at bounding box center [535, 182] width 126 height 17
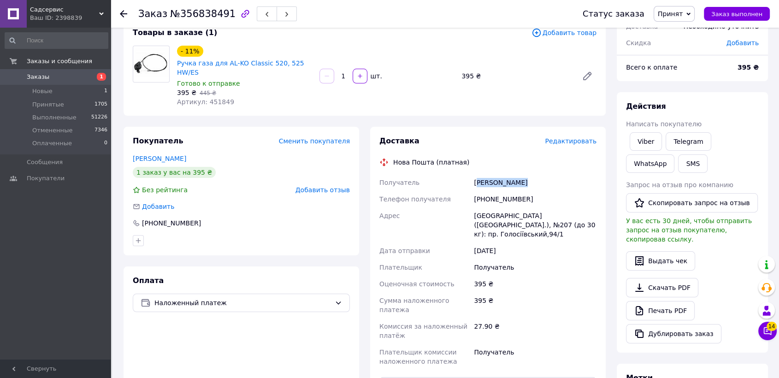
click at [505, 175] on div "Чайкін Максим" at bounding box center [535, 182] width 126 height 17
drag, startPoint x: 517, startPoint y: 172, endPoint x: 476, endPoint y: 172, distance: 41.0
click at [476, 174] on div "Чайкін Максим" at bounding box center [535, 182] width 126 height 17
click at [564, 243] on div "[DATE]" at bounding box center [535, 251] width 126 height 17
copy div "Київ (Київська обл.), №207 (до 30 кг): пр. Голосіївський,94/1"
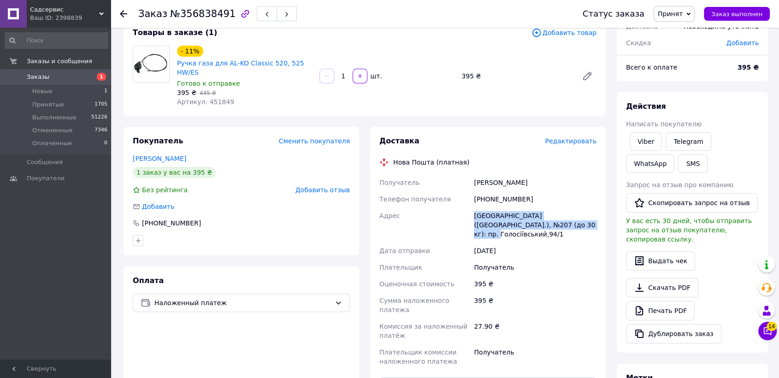
click at [553, 191] on div "+380935273714" at bounding box center [535, 199] width 126 height 17
drag, startPoint x: 526, startPoint y: 185, endPoint x: 485, endPoint y: 187, distance: 41.1
click at [485, 191] on div "+380935273714" at bounding box center [535, 199] width 126 height 17
copy div "0935273714"
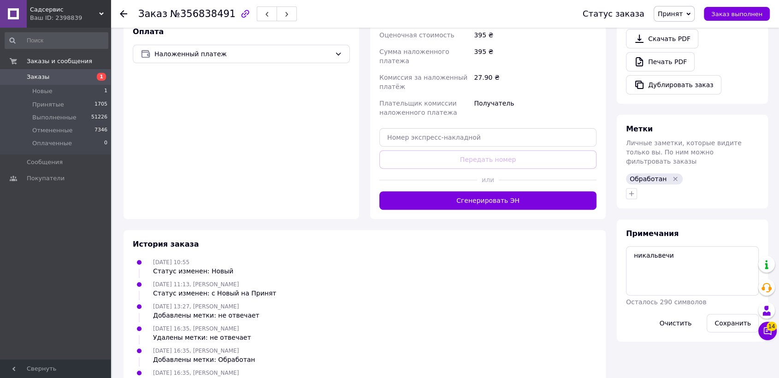
scroll to position [0, 0]
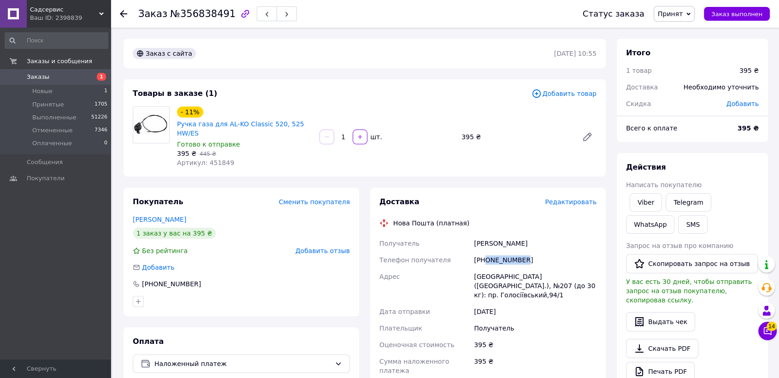
click at [209, 159] on span "Артикул: 451849" at bounding box center [205, 162] width 57 height 7
copy span "451849"
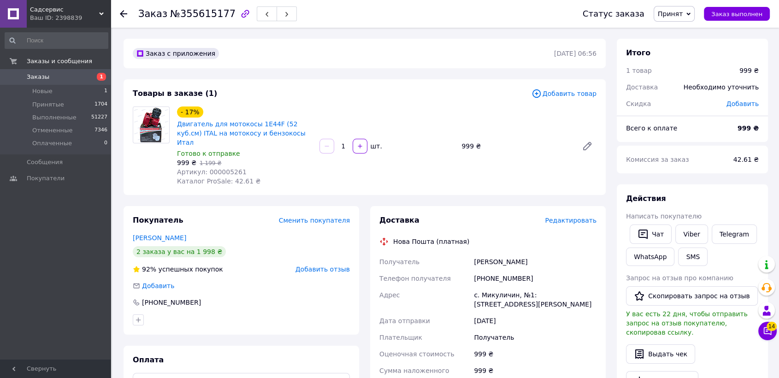
scroll to position [256, 0]
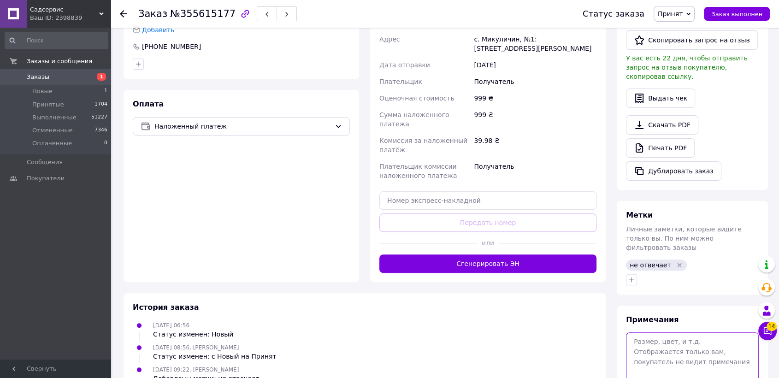
click at [653, 333] on textarea at bounding box center [692, 357] width 133 height 49
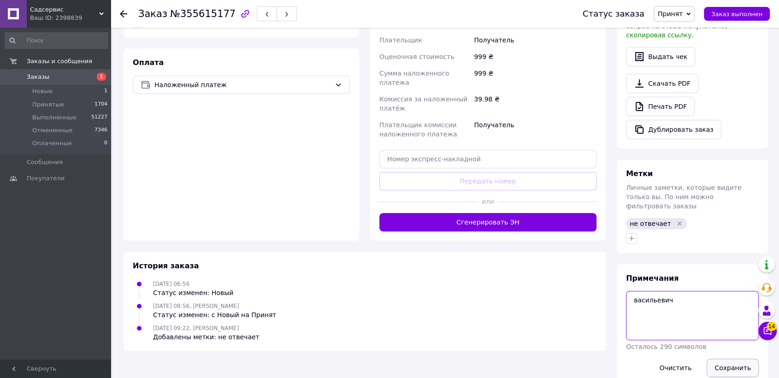
type textarea "васильевич"
click at [729, 359] on button "Сохранить" at bounding box center [733, 368] width 52 height 18
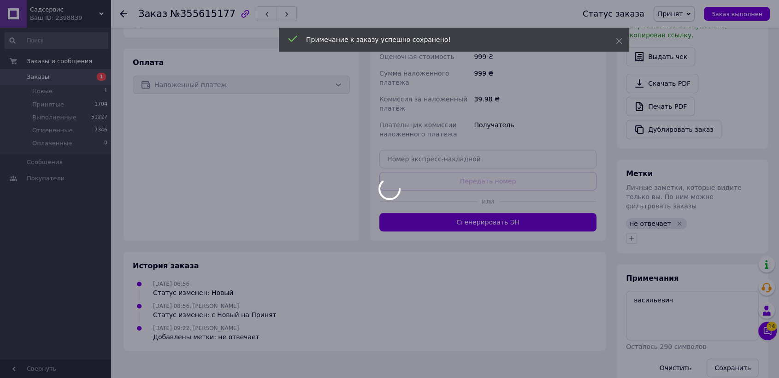
scroll to position [281, 0]
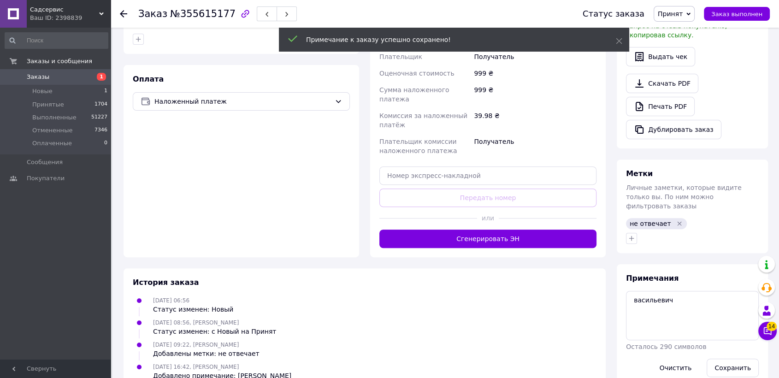
click at [678, 221] on icon "Удалить метку" at bounding box center [680, 223] width 4 height 4
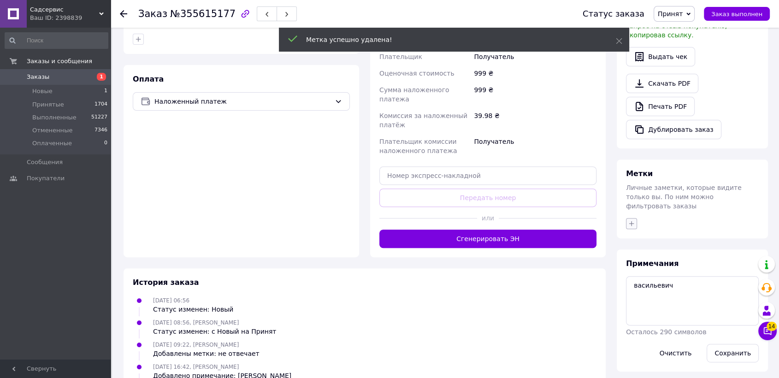
click at [634, 208] on div "Метки Личные заметки, которые видите только вы. По ним можно фильтровать заказы" at bounding box center [692, 199] width 151 height 79
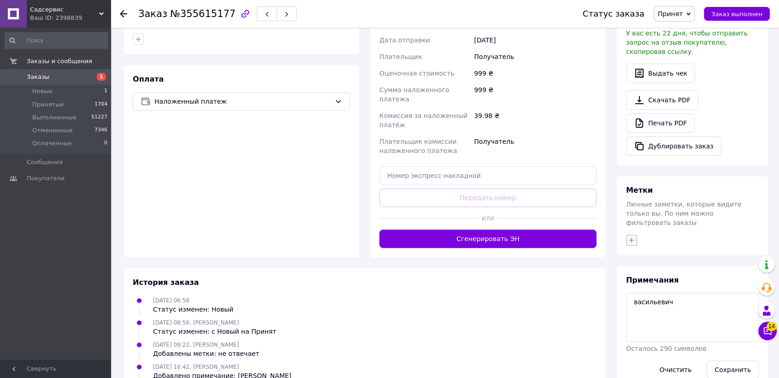
click at [626, 235] on button "button" at bounding box center [631, 240] width 11 height 11
click at [631, 294] on input "ждем ттн" at bounding box center [634, 297] width 6 height 6
checkbox input "true"
click at [634, 333] on input "Обработан" at bounding box center [634, 336] width 6 height 6
checkbox input "true"
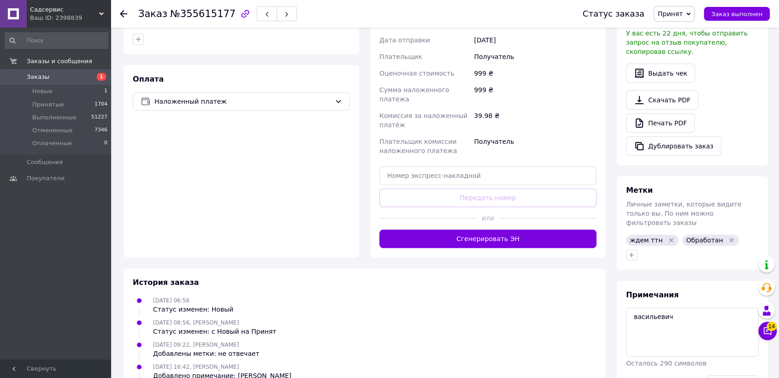
scroll to position [127, 0]
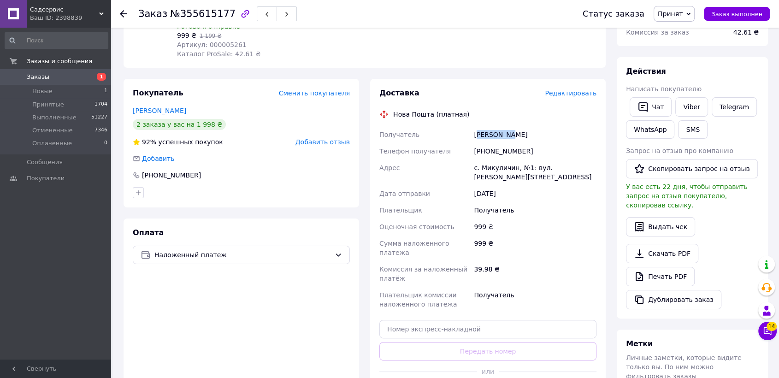
drag, startPoint x: 510, startPoint y: 126, endPoint x: 476, endPoint y: 124, distance: 33.8
click at [476, 126] on div "[PERSON_NAME]" at bounding box center [535, 134] width 126 height 17
click at [509, 127] on div "[PERSON_NAME]" at bounding box center [535, 134] width 126 height 17
drag, startPoint x: 487, startPoint y: 126, endPoint x: 475, endPoint y: 126, distance: 12.9
click at [475, 126] on div "[PERSON_NAME]" at bounding box center [535, 134] width 126 height 17
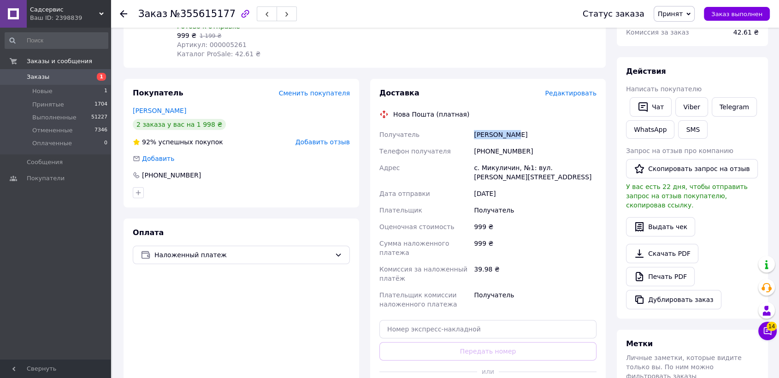
copy div "[PERSON_NAME]"
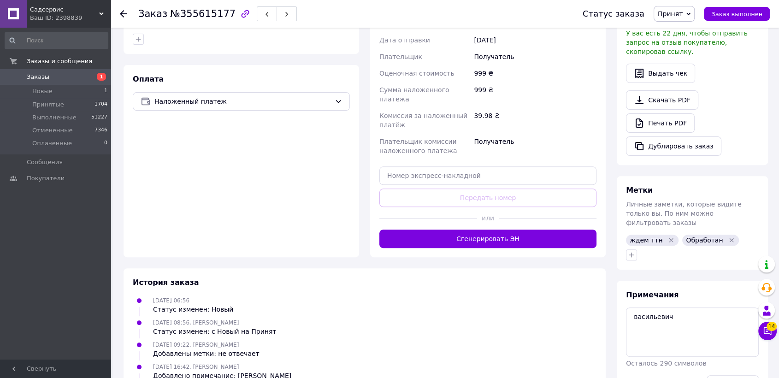
scroll to position [230, 0]
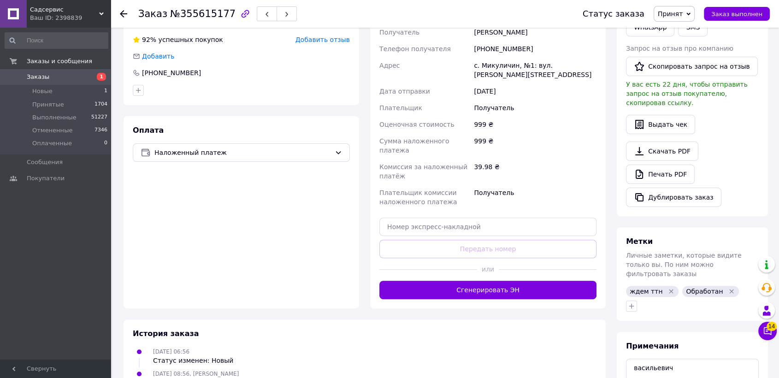
click at [490, 134] on div "999 ₴" at bounding box center [535, 146] width 126 height 26
drag, startPoint x: 484, startPoint y: 67, endPoint x: 475, endPoint y: 58, distance: 13.4
click at [475, 58] on div "с. Микуличин, №1: вул. [PERSON_NAME][STREET_ADDRESS]" at bounding box center [535, 70] width 126 height 26
copy div "с. Микуличин, №1: вул. [PERSON_NAME][STREET_ADDRESS]"
click at [517, 133] on div "999 ₴" at bounding box center [535, 146] width 126 height 26
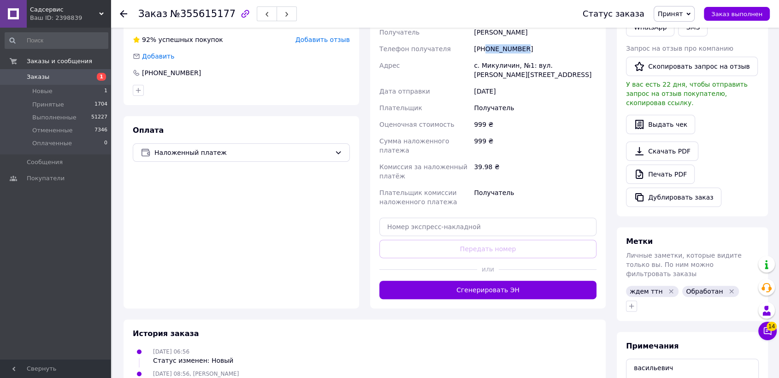
drag, startPoint x: 524, startPoint y: 39, endPoint x: 486, endPoint y: 39, distance: 37.8
click at [486, 41] on div "[PHONE_NUMBER]" at bounding box center [535, 49] width 126 height 17
copy div "0687001262"
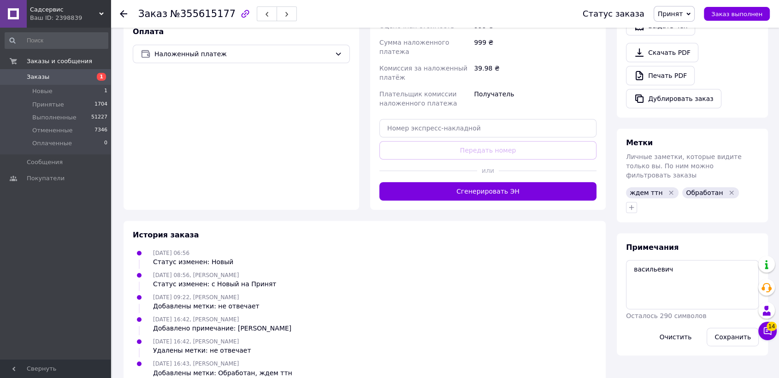
scroll to position [0, 0]
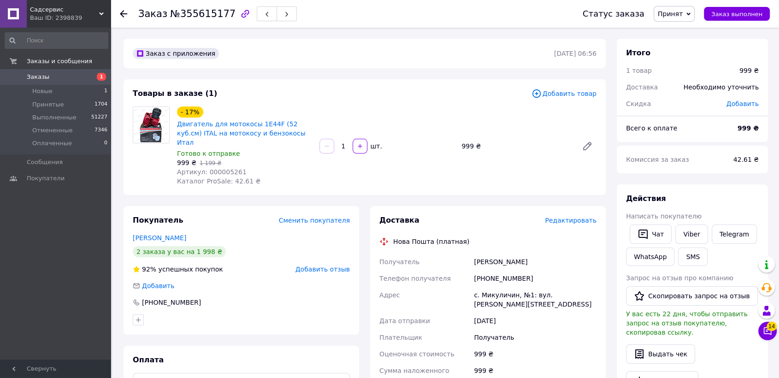
click at [224, 158] on div "999 ₴   1 199 ₴" at bounding box center [244, 162] width 135 height 9
click at [219, 168] on span "Артикул: 000005261" at bounding box center [212, 171] width 70 height 7
copy span "000005261"
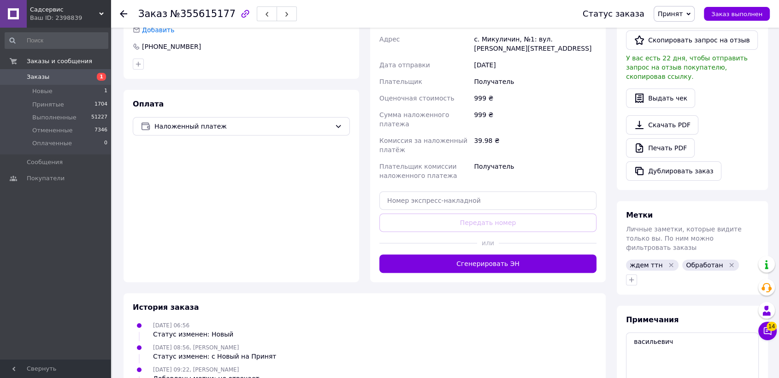
scroll to position [307, 0]
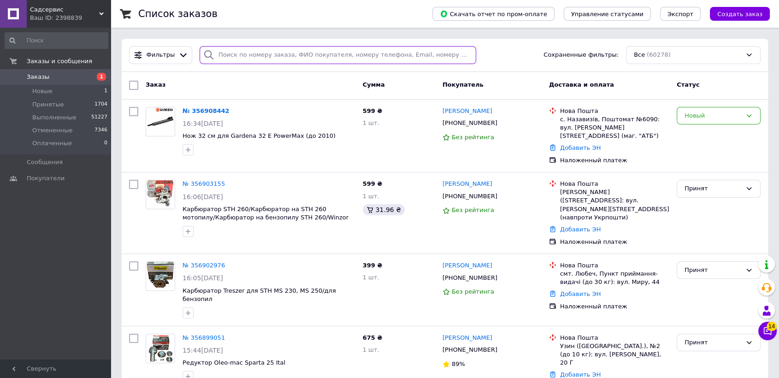
click at [240, 56] on input "search" at bounding box center [338, 55] width 277 height 18
paste input "0994538914"
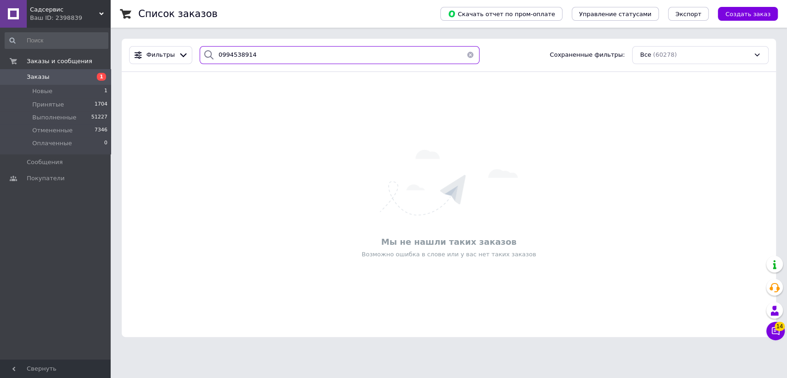
type input "0994538914"
click at [40, 74] on span "Заказы" at bounding box center [38, 77] width 23 height 8
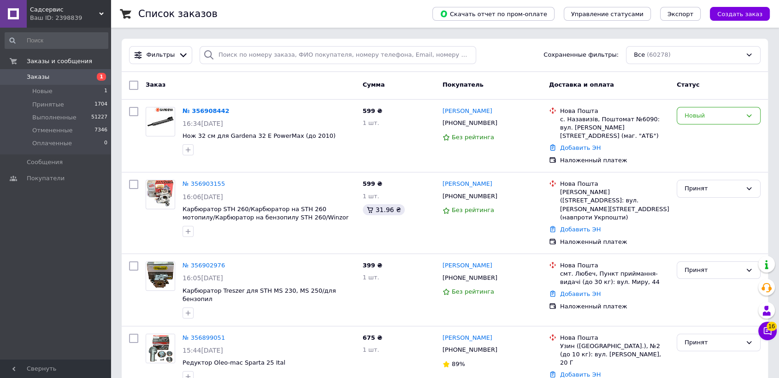
click at [32, 80] on span "Заказы" at bounding box center [38, 77] width 23 height 8
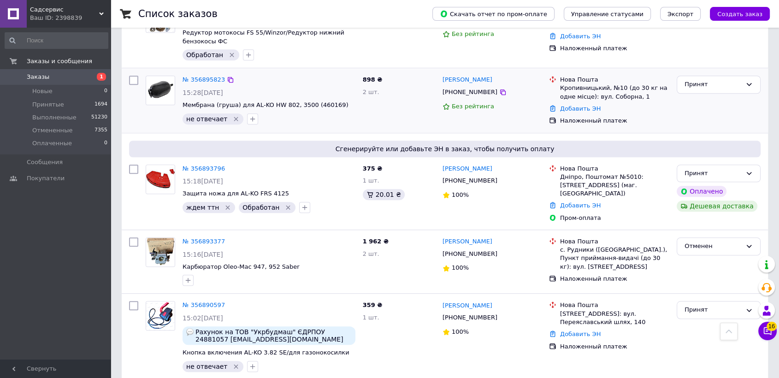
scroll to position [820, 0]
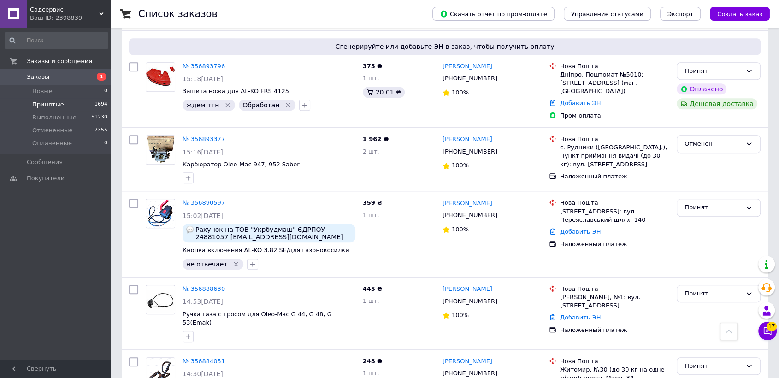
click at [49, 106] on span "Принятые" at bounding box center [48, 105] width 32 height 8
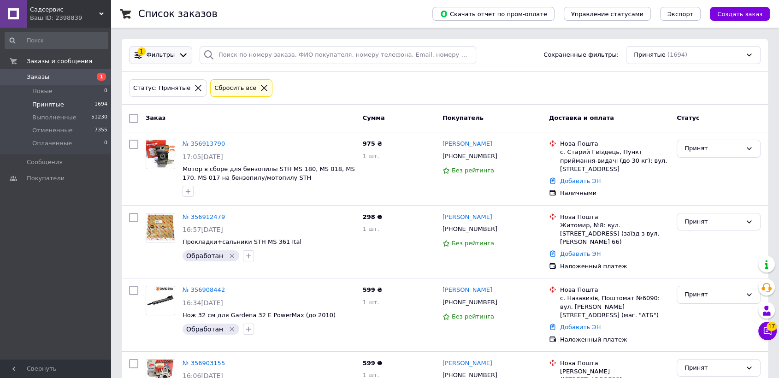
click at [151, 57] on span "Фильтры" at bounding box center [161, 55] width 29 height 9
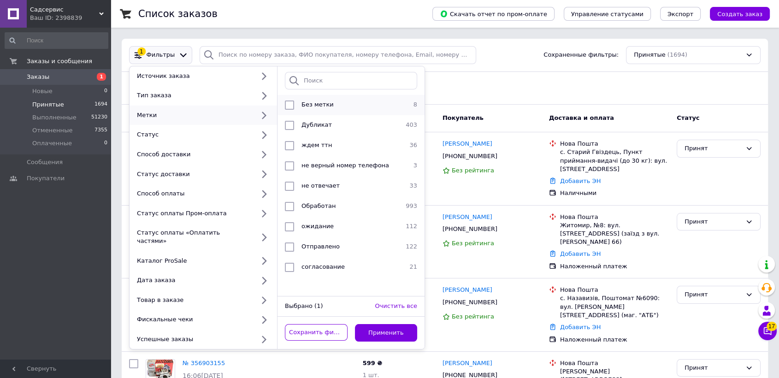
click at [306, 104] on span "Без метки" at bounding box center [318, 104] width 32 height 7
checkbox input "true"
click at [376, 324] on button "Применить" at bounding box center [386, 333] width 63 height 18
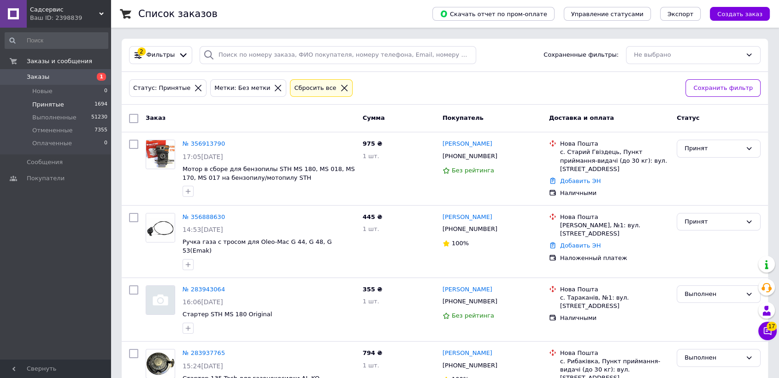
click at [48, 101] on span "Принятые" at bounding box center [48, 105] width 32 height 8
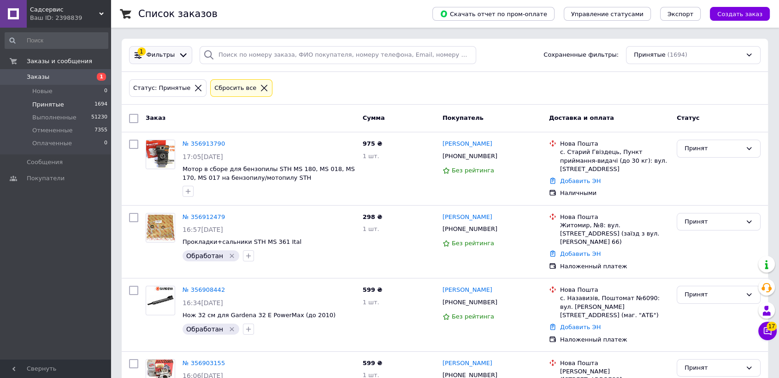
click at [161, 58] on span "Фильтры" at bounding box center [161, 55] width 29 height 9
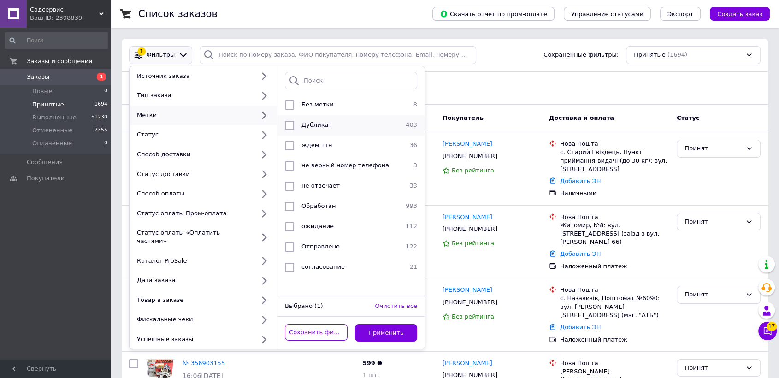
click at [309, 121] on span "Дубликат" at bounding box center [317, 124] width 30 height 7
checkbox input "true"
click at [388, 324] on button "Применить" at bounding box center [386, 333] width 63 height 18
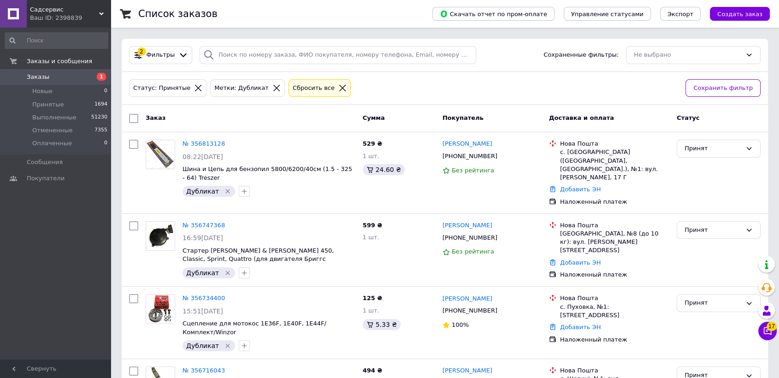
click at [38, 76] on span "Заказы" at bounding box center [38, 77] width 23 height 8
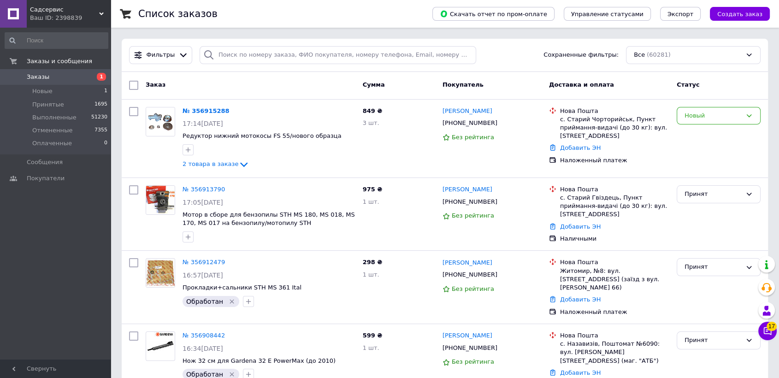
click at [32, 76] on span "Заказы" at bounding box center [38, 77] width 23 height 8
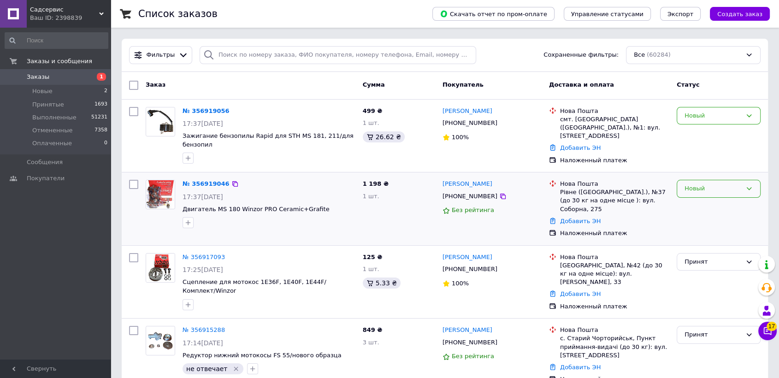
click at [712, 196] on div "Новый" at bounding box center [719, 189] width 84 height 18
click at [696, 204] on li "Принят" at bounding box center [719, 208] width 83 height 17
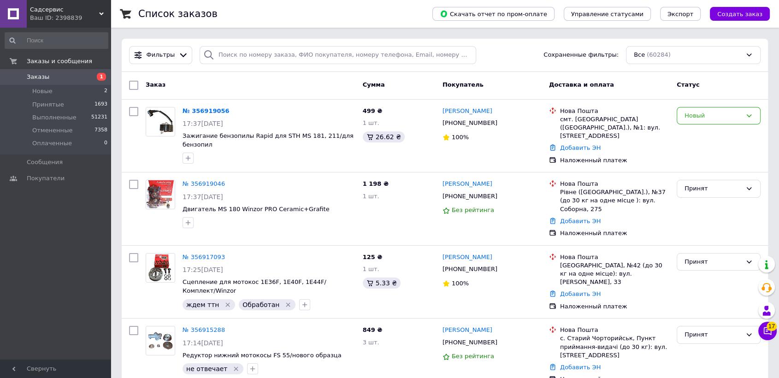
click at [39, 77] on span "Заказы" at bounding box center [38, 77] width 23 height 8
click at [249, 51] on input "search" at bounding box center [338, 55] width 277 height 18
paste input "0672105530"
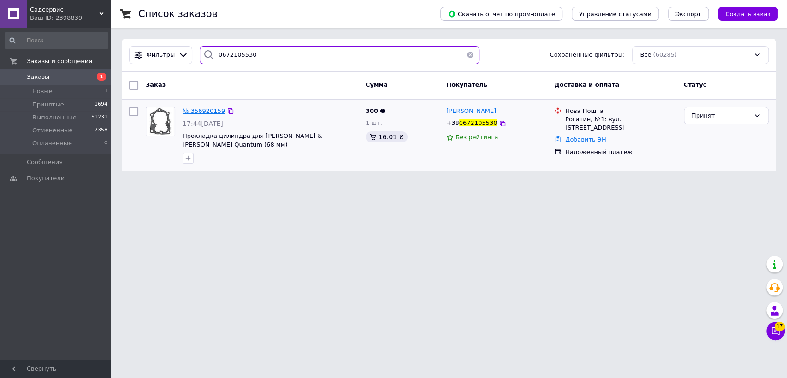
type input "0672105530"
click at [43, 77] on span "Заказы" at bounding box center [38, 77] width 23 height 8
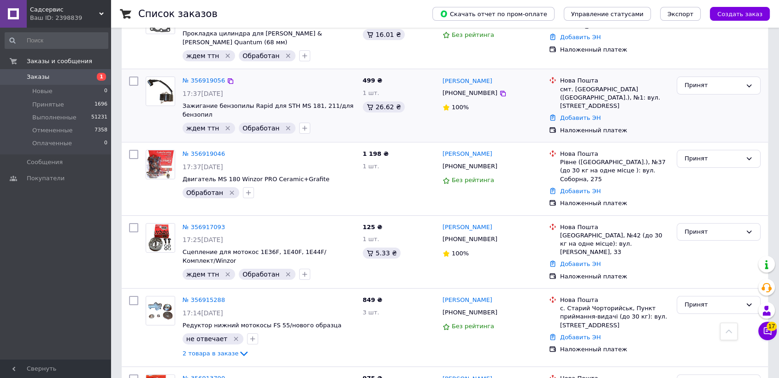
scroll to position [51, 0]
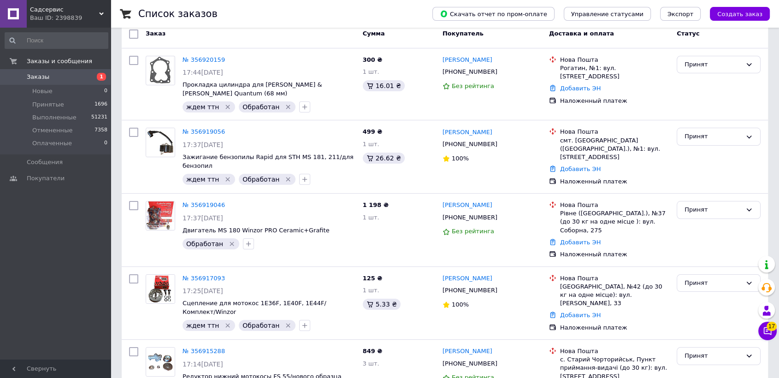
click at [37, 77] on span "Заказы" at bounding box center [38, 77] width 23 height 8
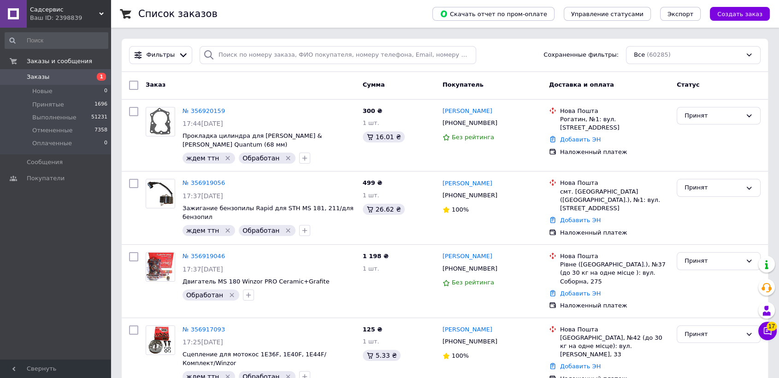
click at [41, 78] on span "Заказы" at bounding box center [38, 77] width 23 height 8
click at [34, 76] on span "Заказы" at bounding box center [38, 77] width 23 height 8
click at [30, 75] on span "Заказы" at bounding box center [38, 77] width 23 height 8
click at [234, 53] on input "search" at bounding box center [338, 55] width 277 height 18
paste input "0638434077"
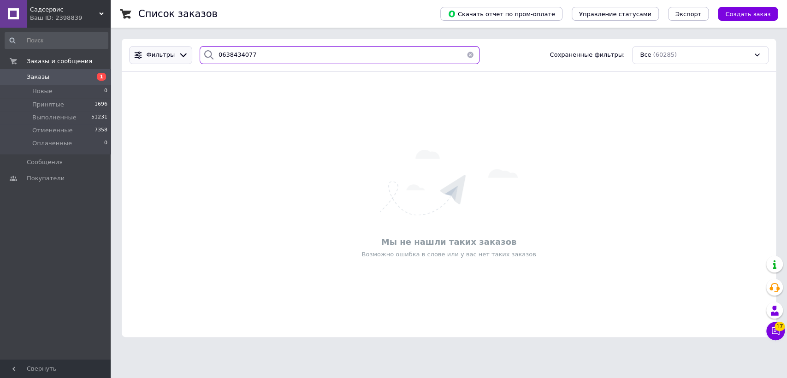
drag, startPoint x: 258, startPoint y: 53, endPoint x: 163, endPoint y: 52, distance: 94.6
click at [165, 52] on div "Фильтры 0638434077 Сохраненные фильтры: Все (60285)" at bounding box center [448, 55] width 647 height 18
paste input "356672880"
type input "356672880"
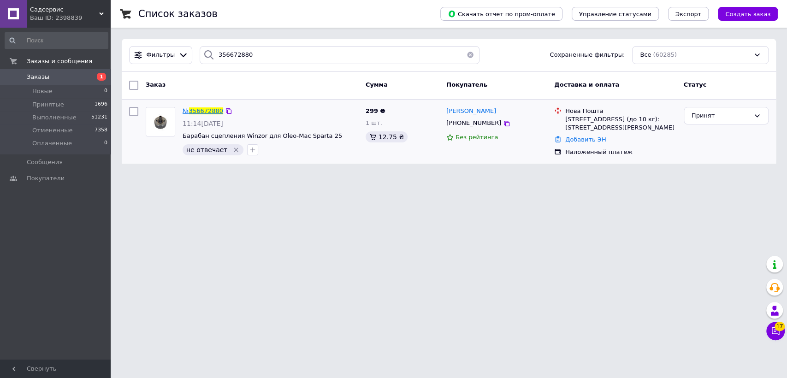
click at [203, 112] on span "356672880" at bounding box center [206, 110] width 34 height 7
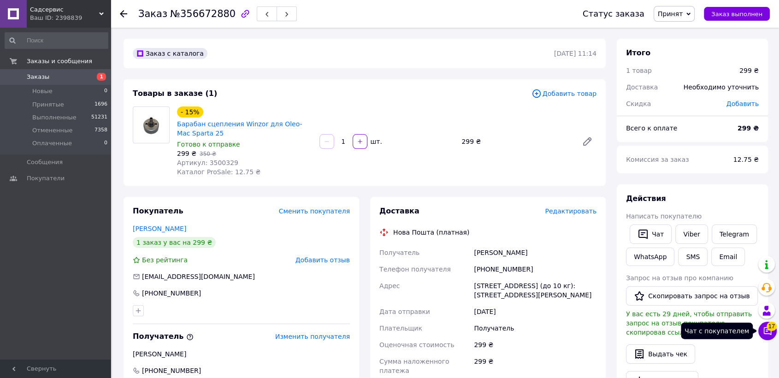
click at [771, 329] on span "17" at bounding box center [772, 326] width 10 height 9
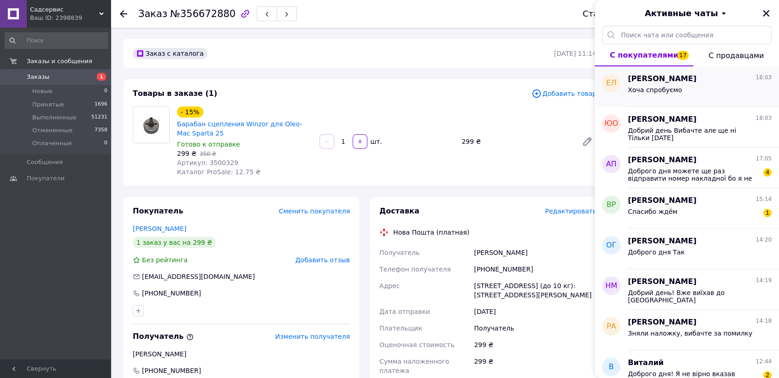
click at [693, 93] on div "Хоча спробуємо" at bounding box center [700, 91] width 144 height 15
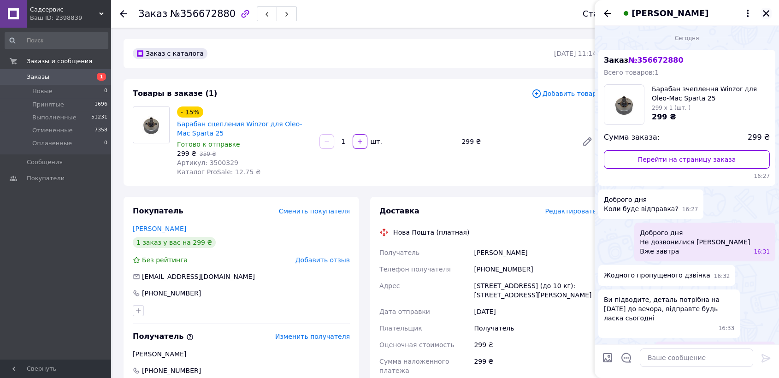
click at [764, 16] on icon "Закрыть" at bounding box center [766, 13] width 8 height 8
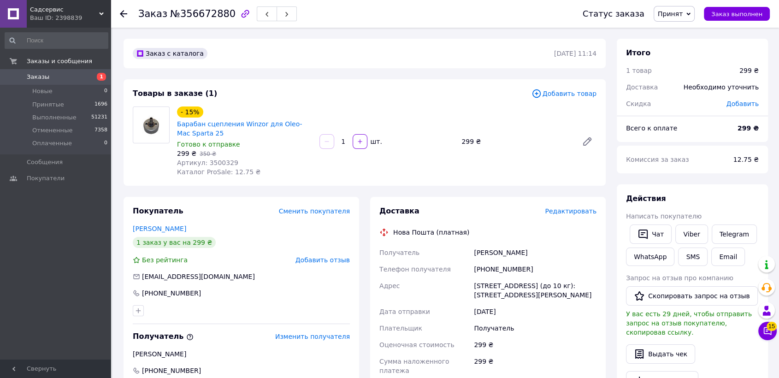
scroll to position [256, 0]
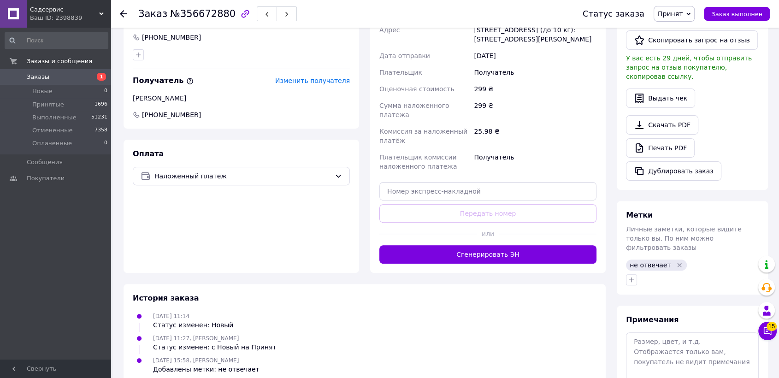
click at [676, 261] on icon "Удалить метку" at bounding box center [679, 264] width 7 height 7
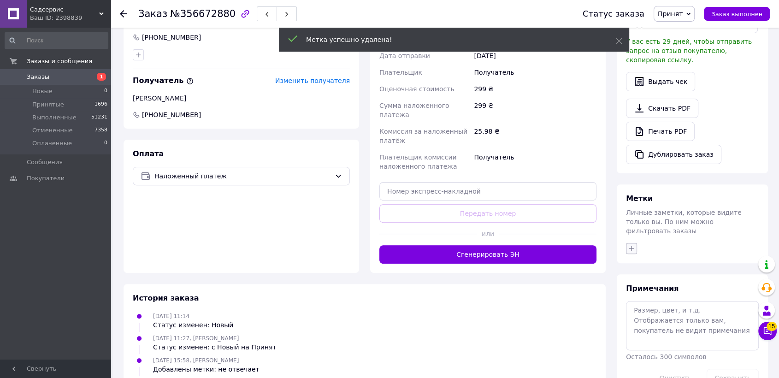
click at [628, 245] on icon "button" at bounding box center [631, 248] width 7 height 7
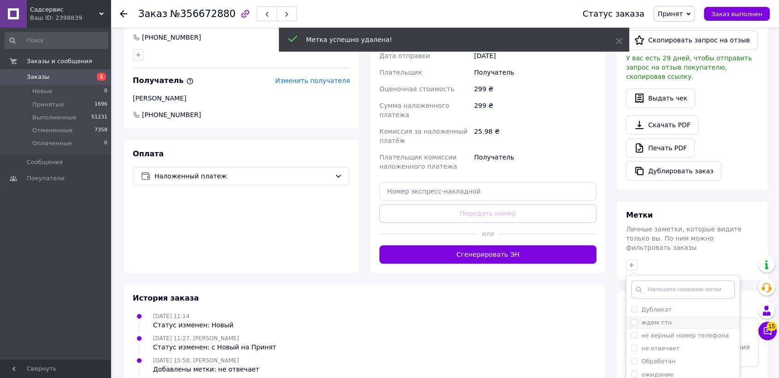
click at [633, 319] on input "ждем ттн" at bounding box center [634, 322] width 6 height 6
checkbox input "true"
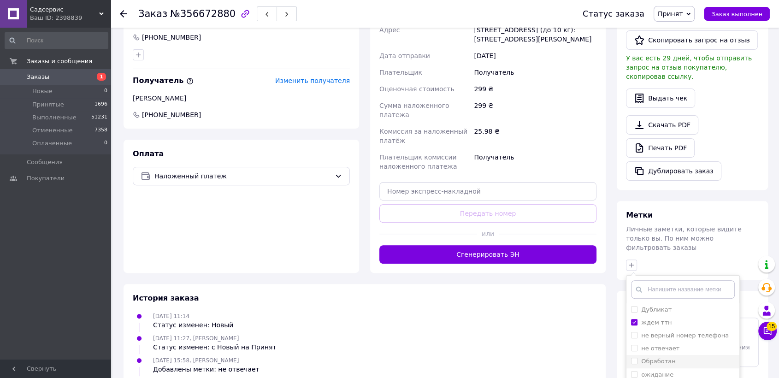
scroll to position [296, 0]
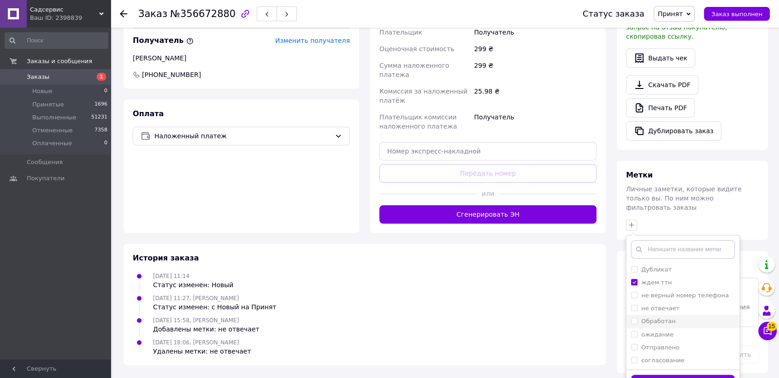
click at [629, 315] on li "Обработан" at bounding box center [683, 321] width 113 height 13
checkbox input "true"
click at [660, 375] on button "Добавить метку" at bounding box center [683, 384] width 104 height 18
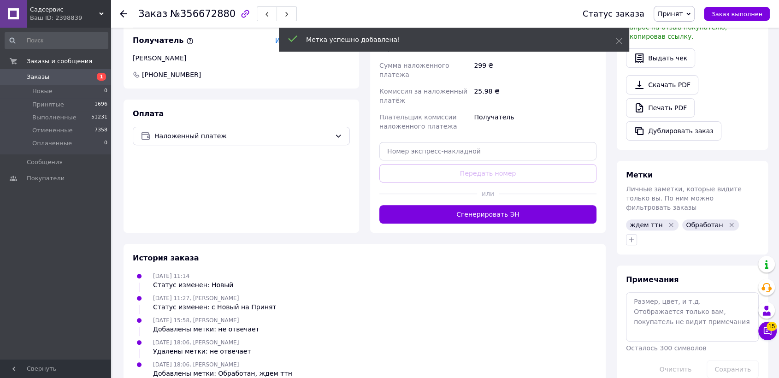
scroll to position [40, 0]
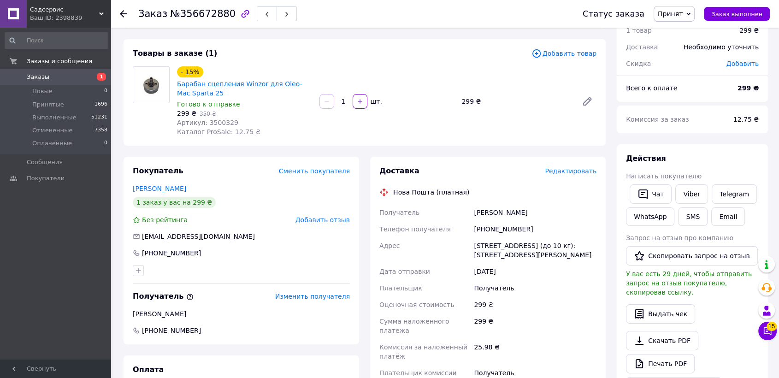
drag, startPoint x: 527, startPoint y: 217, endPoint x: 474, endPoint y: 212, distance: 53.7
click at [474, 212] on div "Ляшенко Сергей" at bounding box center [535, 212] width 126 height 17
copy div "Ляшенко Сергей"
click at [525, 256] on div "Киев (Киевская обл.), №120 (до 10 кг): ул. Нежинская, 16" at bounding box center [535, 251] width 126 height 26
click at [473, 244] on div "Киев (Киевская обл.), №120 (до 10 кг): ул. Нежинская, 16" at bounding box center [535, 251] width 126 height 26
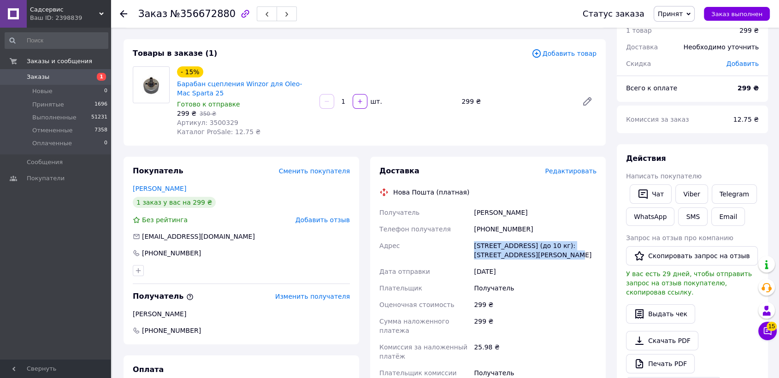
copy div "Киев (Киевская обл.), №120 (до 10 кг): ул. Нежинская, 16"
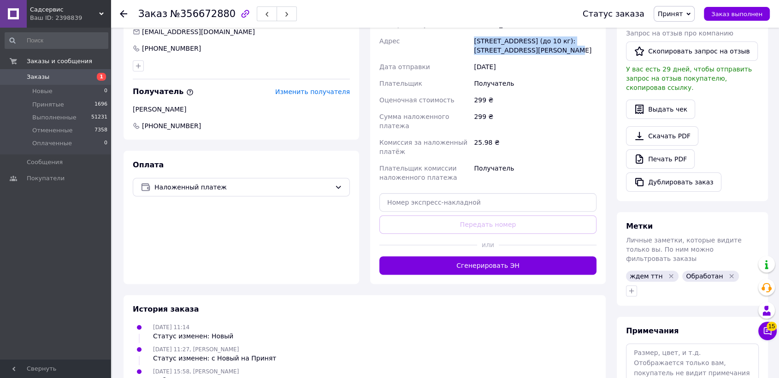
scroll to position [0, 0]
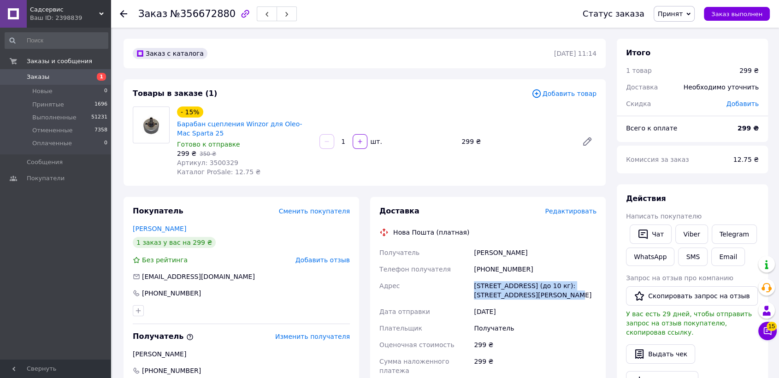
click at [517, 251] on div "Ляшенко Сергей" at bounding box center [535, 252] width 126 height 17
drag, startPoint x: 503, startPoint y: 269, endPoint x: 485, endPoint y: 270, distance: 18.5
click at [485, 270] on div "+380638434077" at bounding box center [535, 269] width 126 height 17
copy div "0638434077"
click at [215, 163] on span "Артикул: 3500329" at bounding box center [207, 162] width 61 height 7
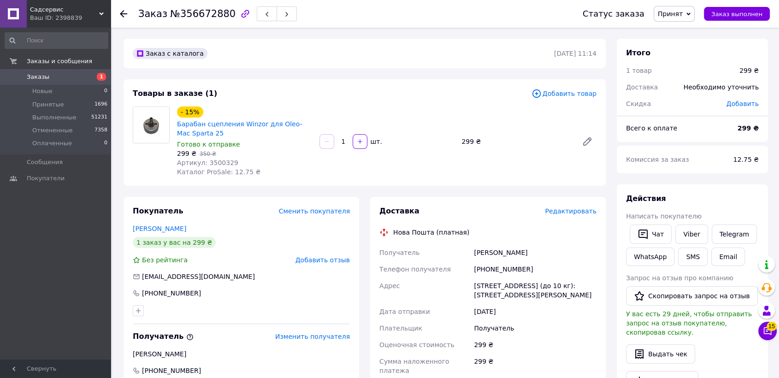
click at [215, 163] on span "Артикул: 3500329" at bounding box center [207, 162] width 61 height 7
copy span "3500329"
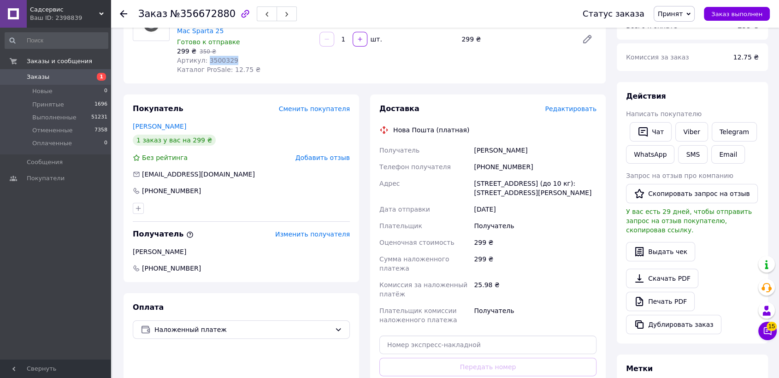
scroll to position [306, 0]
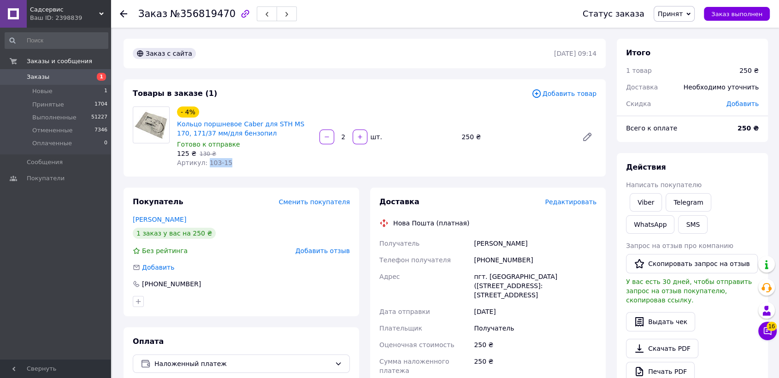
drag, startPoint x: 229, startPoint y: 160, endPoint x: 205, endPoint y: 164, distance: 24.2
click at [205, 164] on div "Артикул: 103-15" at bounding box center [244, 162] width 135 height 9
copy span "103-15"
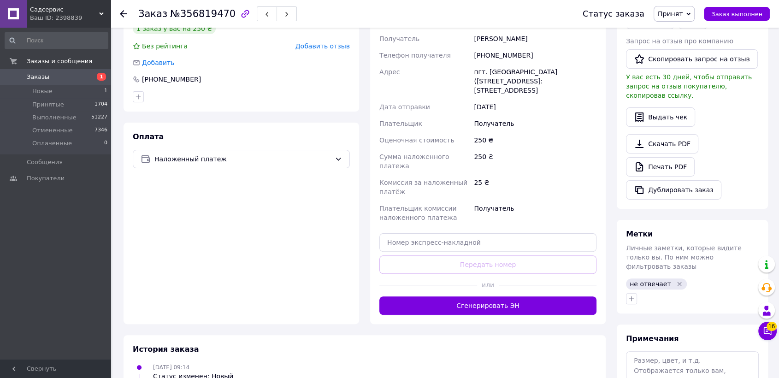
scroll to position [256, 0]
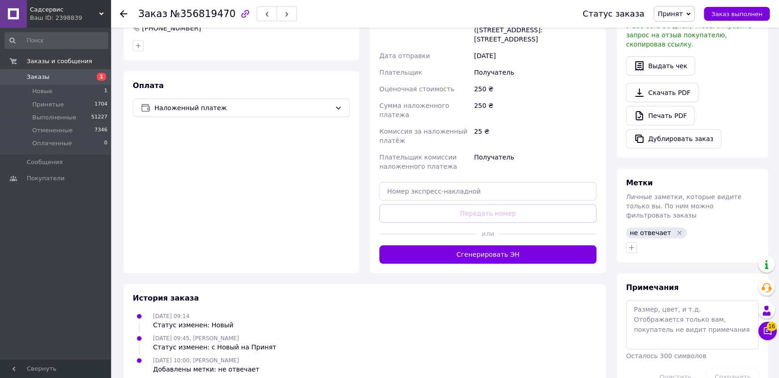
click at [676, 229] on icon "Удалить метку" at bounding box center [679, 232] width 7 height 7
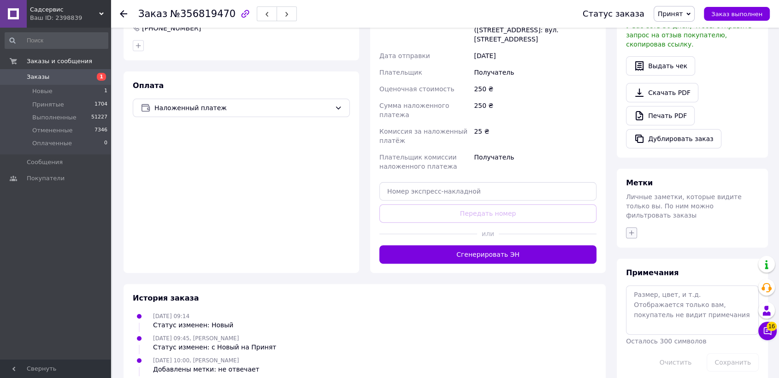
click at [630, 230] on icon "button" at bounding box center [632, 232] width 5 height 5
click at [636, 326] on input "Обработан" at bounding box center [634, 329] width 6 height 6
checkbox input "true"
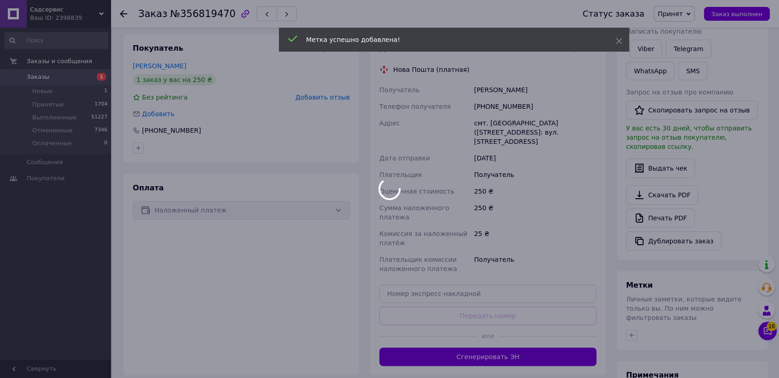
scroll to position [102, 0]
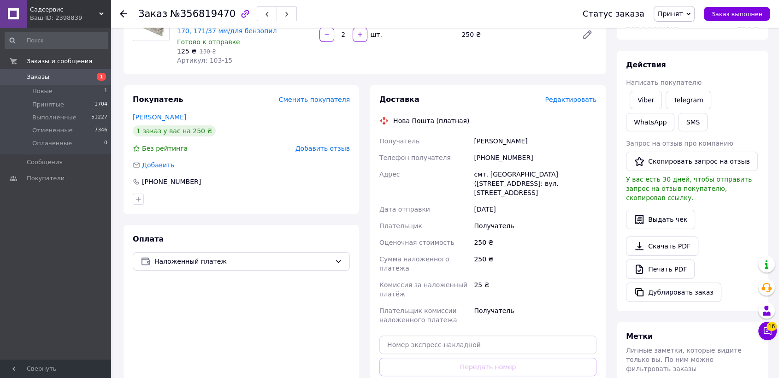
drag, startPoint x: 525, startPoint y: 139, endPoint x: 494, endPoint y: 154, distance: 34.7
click at [474, 142] on div "[PERSON_NAME]" at bounding box center [535, 141] width 126 height 17
copy div "[PERSON_NAME]"
drag, startPoint x: 503, startPoint y: 230, endPoint x: 507, endPoint y: 220, distance: 10.8
click at [504, 234] on div "250 ₴" at bounding box center [535, 242] width 126 height 17
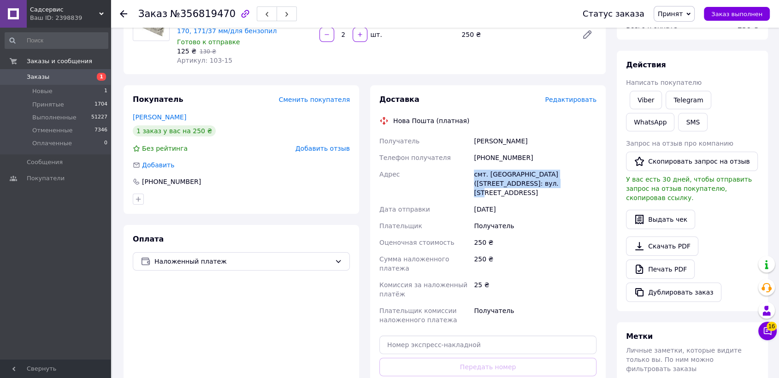
drag, startPoint x: 507, startPoint y: 184, endPoint x: 474, endPoint y: 175, distance: 33.9
click at [474, 175] on div "смт. [GEOGRAPHIC_DATA] ([STREET_ADDRESS]: вул. [STREET_ADDRESS]" at bounding box center [535, 183] width 126 height 35
copy div "смт. [GEOGRAPHIC_DATA] ([STREET_ADDRESS]: вул. [STREET_ADDRESS]"
click at [542, 201] on div "[DATE]" at bounding box center [535, 209] width 126 height 17
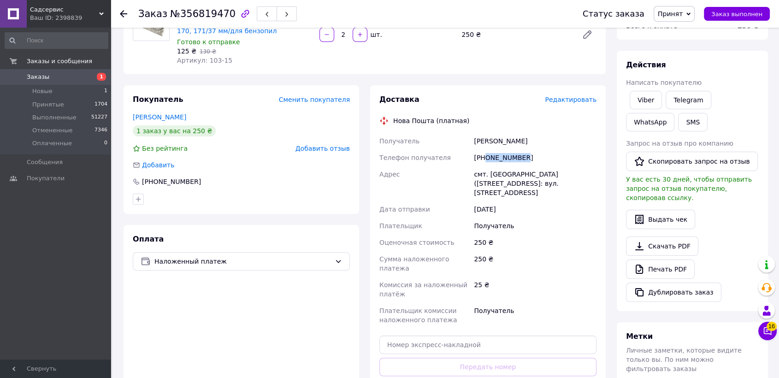
drag, startPoint x: 525, startPoint y: 154, endPoint x: 484, endPoint y: 156, distance: 40.7
click at [484, 156] on div "[PHONE_NUMBER]" at bounding box center [535, 157] width 126 height 17
copy div "0955611784"
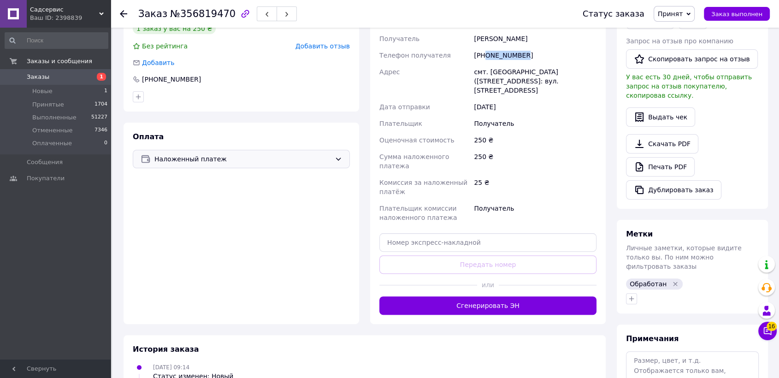
scroll to position [0, 0]
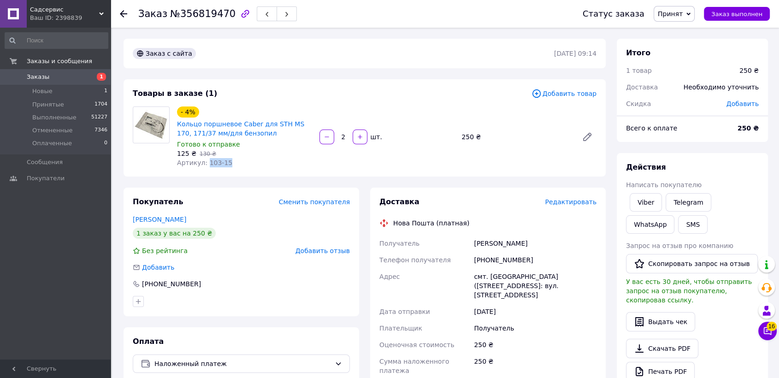
drag, startPoint x: 228, startPoint y: 162, endPoint x: 205, endPoint y: 163, distance: 23.1
click at [205, 163] on div "Артикул: 103-15" at bounding box center [244, 162] width 135 height 9
copy span "103-15"
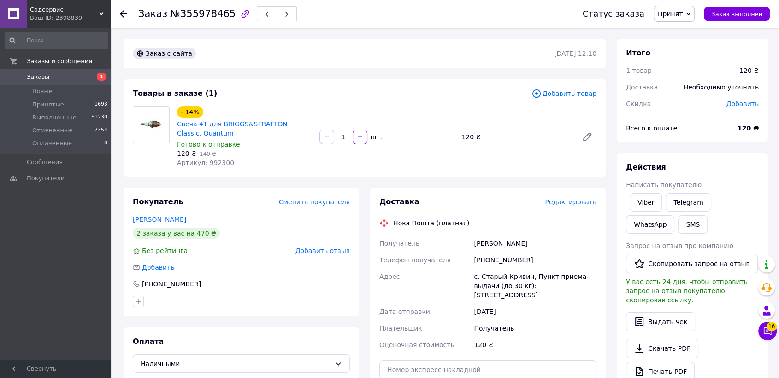
scroll to position [265, 0]
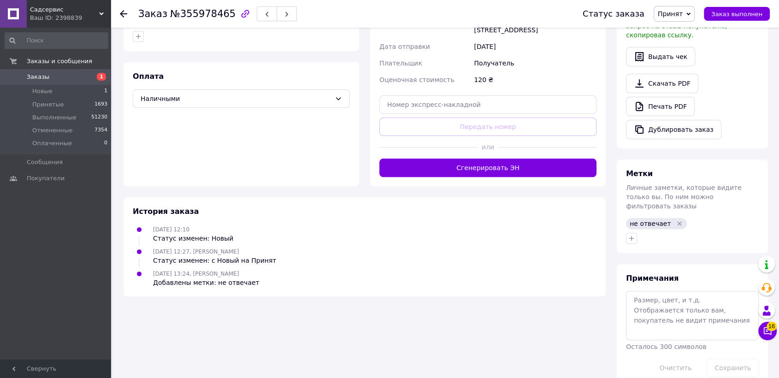
click at [678, 221] on icon "Удалить метку" at bounding box center [680, 223] width 4 height 4
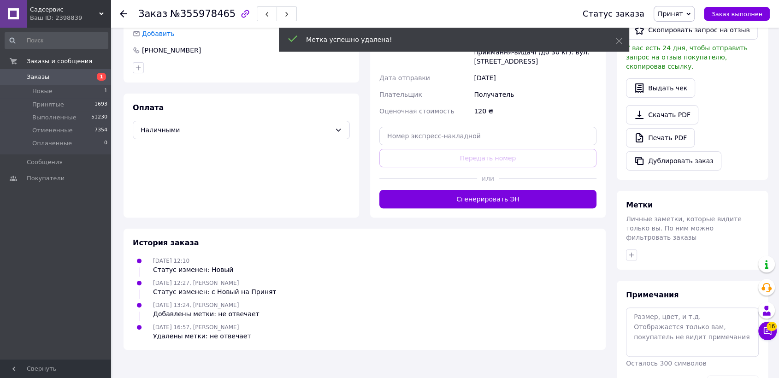
scroll to position [250, 0]
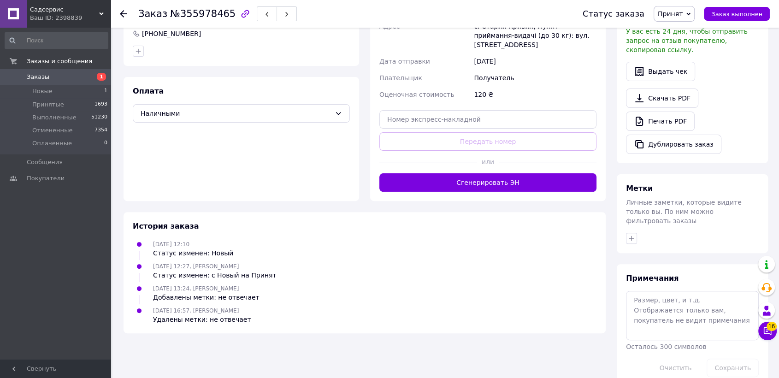
click at [683, 17] on span "Принят" at bounding box center [670, 13] width 25 height 7
click at [679, 46] on li "Отменен" at bounding box center [678, 46] width 49 height 14
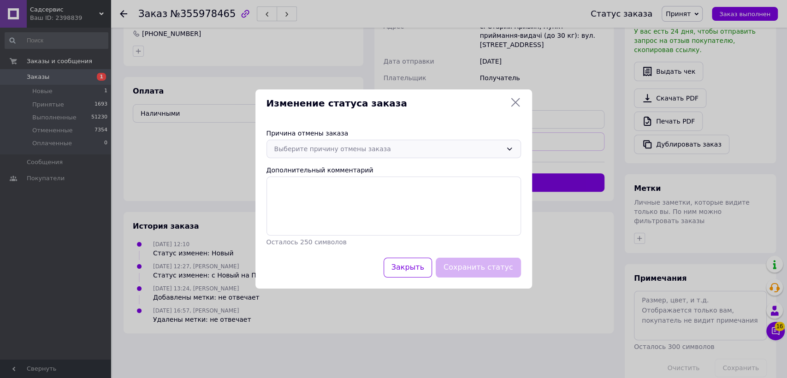
click at [300, 149] on div "Выберите причину отмены заказа" at bounding box center [388, 149] width 228 height 10
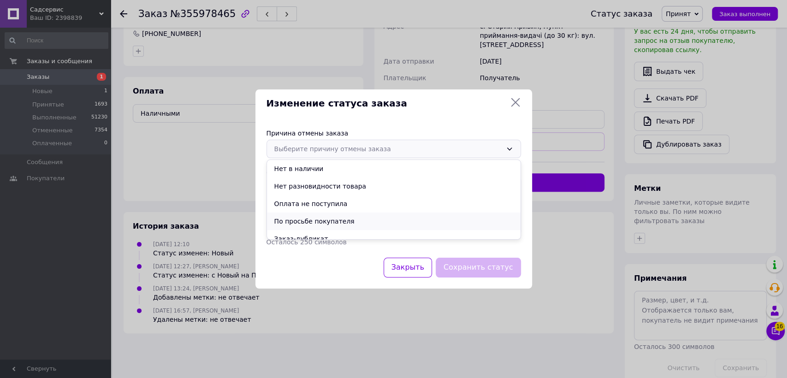
click at [312, 222] on li "По просьбе покупателя" at bounding box center [394, 222] width 254 height 18
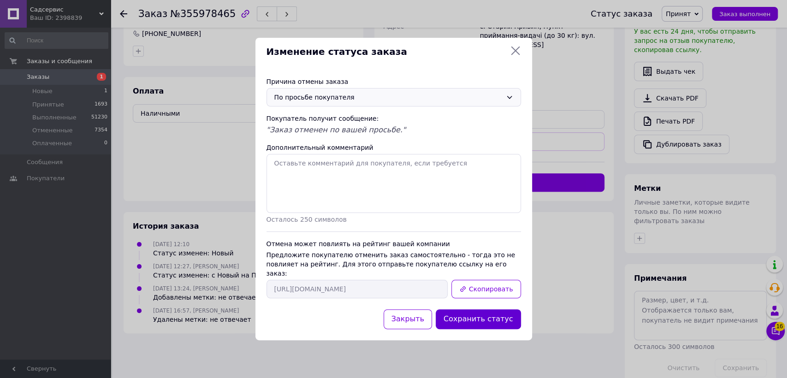
click at [490, 311] on button "Сохранить статус" at bounding box center [478, 319] width 85 height 20
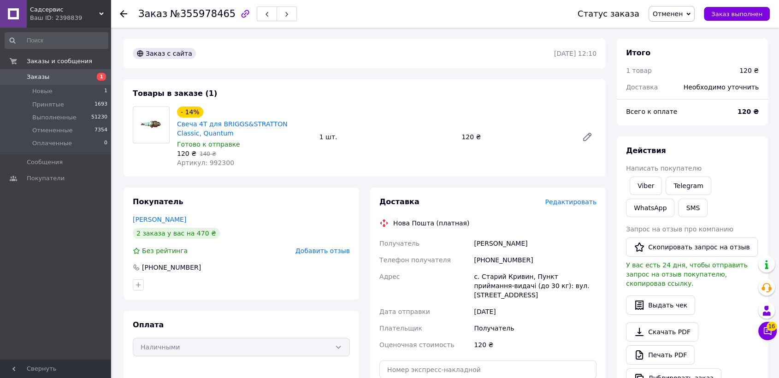
scroll to position [51, 0]
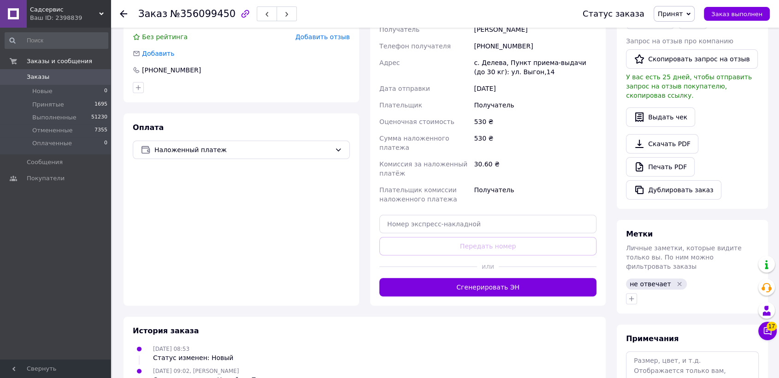
scroll to position [256, 0]
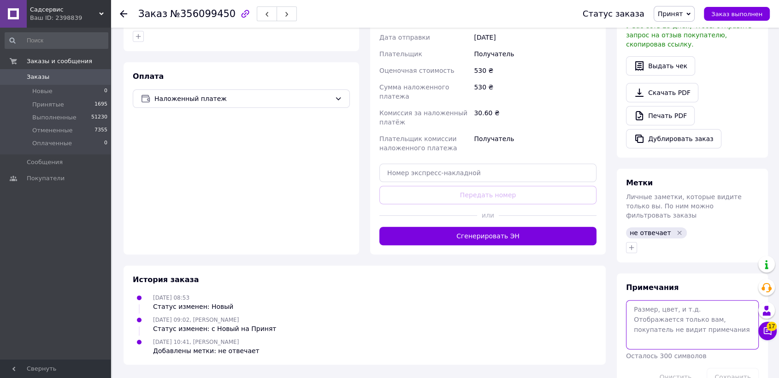
click at [667, 300] on textarea at bounding box center [692, 324] width 133 height 49
type textarea "ивановна"
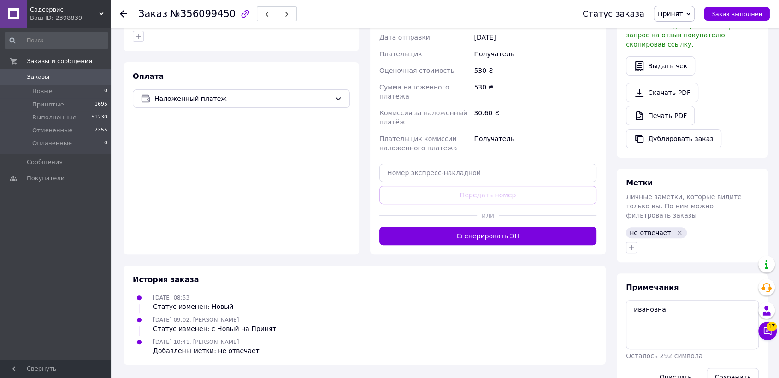
click at [722, 367] on div "Сохранить" at bounding box center [732, 377] width 59 height 26
click at [676, 229] on icon "Удалить метку" at bounding box center [679, 232] width 7 height 7
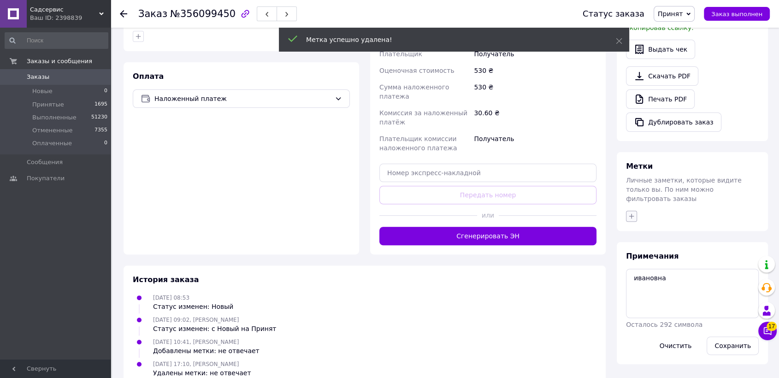
scroll to position [255, 0]
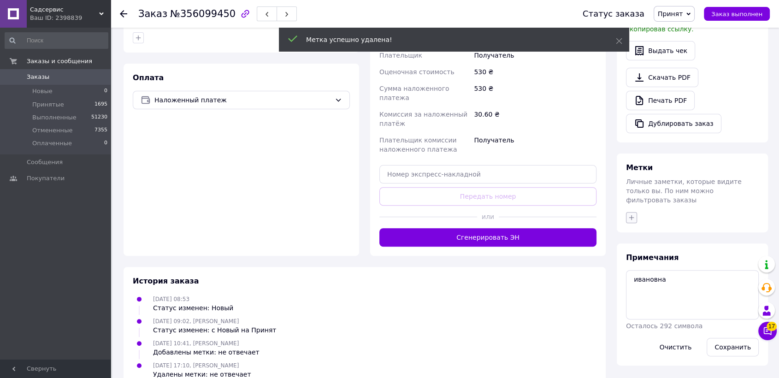
click at [630, 215] on icon "button" at bounding box center [632, 217] width 5 height 5
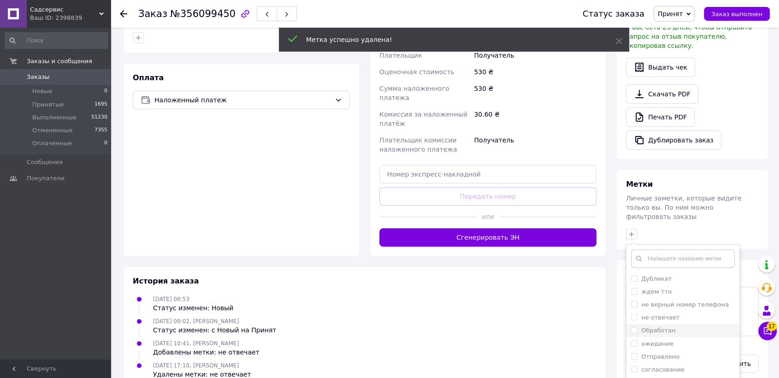
click at [632, 327] on input "Обработан" at bounding box center [634, 330] width 6 height 6
checkbox input "true"
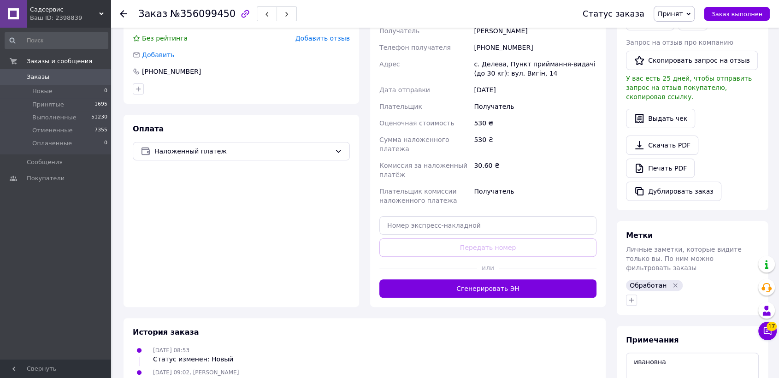
scroll to position [101, 0]
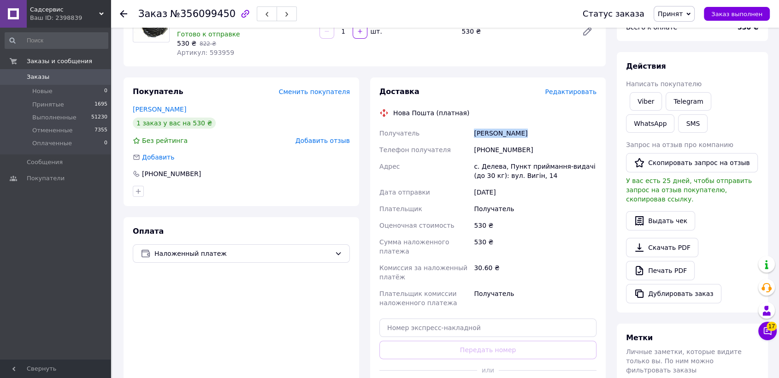
drag, startPoint x: 521, startPoint y: 123, endPoint x: 474, endPoint y: 123, distance: 47.0
click at [474, 125] on div "Лотоцька Ніна" at bounding box center [535, 133] width 126 height 17
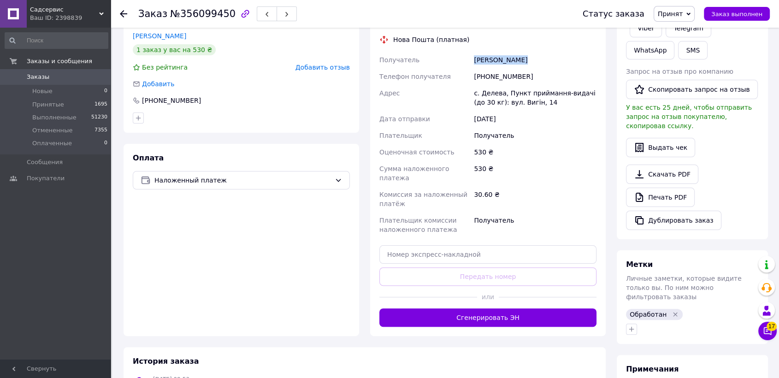
scroll to position [123, 0]
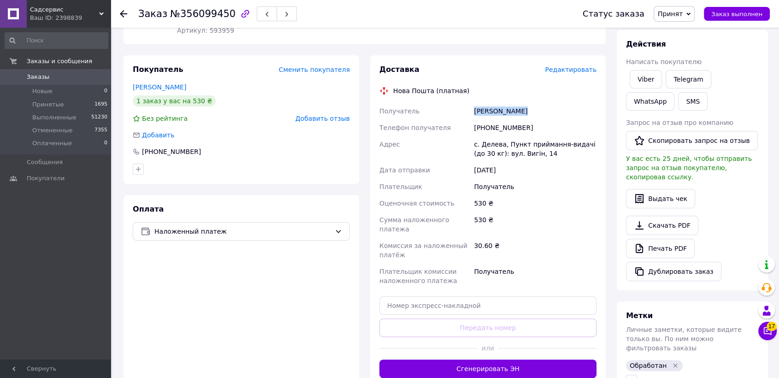
click at [575, 195] on div "530 ₴" at bounding box center [535, 203] width 126 height 17
drag, startPoint x: 532, startPoint y: 143, endPoint x: 470, endPoint y: 135, distance: 61.9
click at [470, 135] on div "Получатель Лотоцька Ніна Телефон получателя +380680072222 Адрес с. Делева, Пунк…" at bounding box center [488, 196] width 221 height 186
copy div "Адрес с. Делева, Пункт приймання-видачі (до 30 кг): вул. Вигін, 14"
click at [598, 162] on div "12.08.2025" at bounding box center [535, 170] width 126 height 17
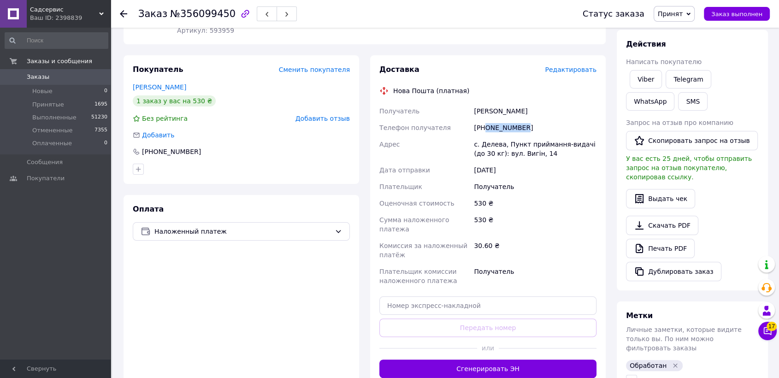
drag, startPoint x: 523, startPoint y: 114, endPoint x: 487, endPoint y: 115, distance: 36.9
click at [487, 119] on div "+380680072222" at bounding box center [535, 127] width 126 height 17
copy div "0680072222"
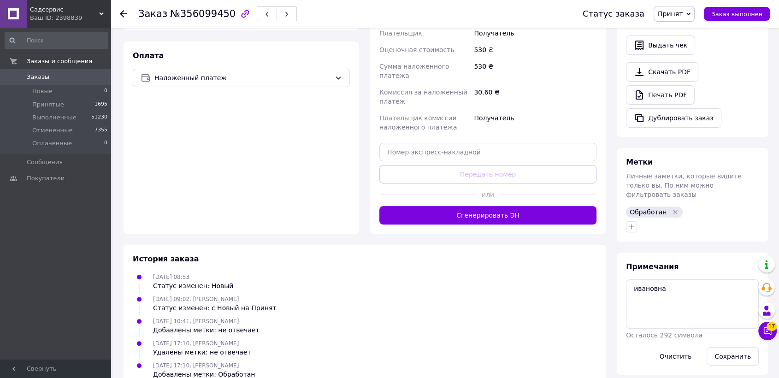
scroll to position [0, 0]
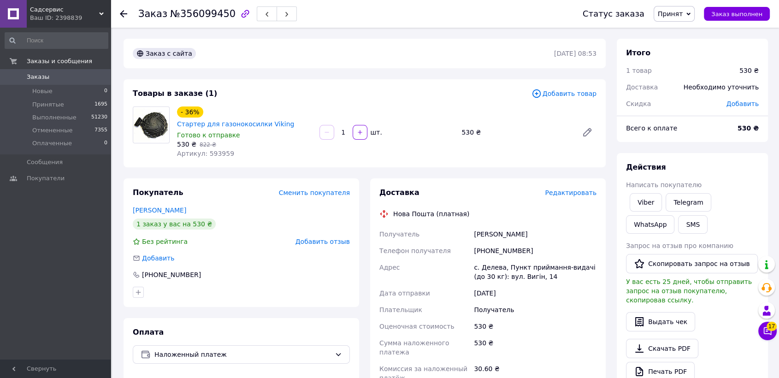
click at [212, 150] on span "Артикул: 593959" at bounding box center [205, 153] width 57 height 7
copy span "593959"
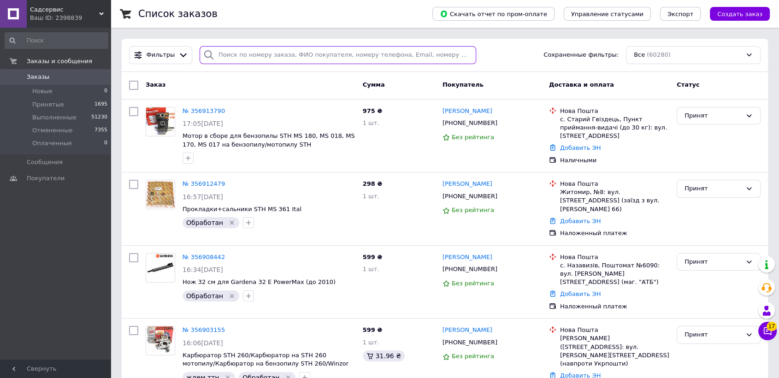
click at [255, 53] on input "search" at bounding box center [338, 55] width 277 height 18
paste input "0664407720"
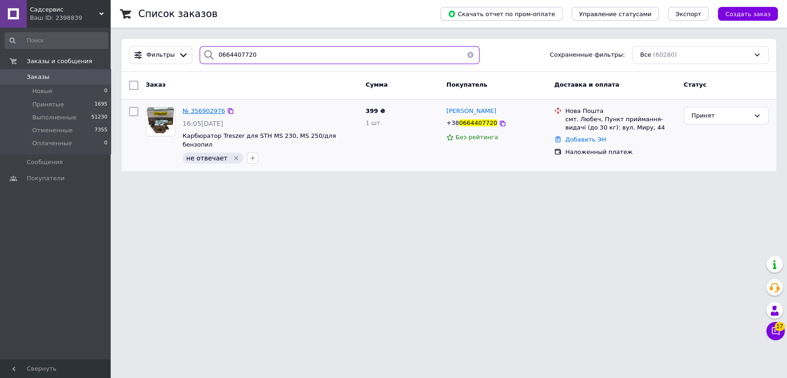
type input "0664407720"
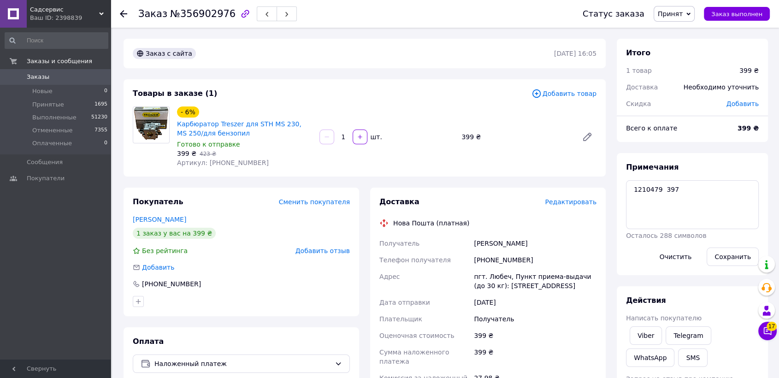
scroll to position [275, 0]
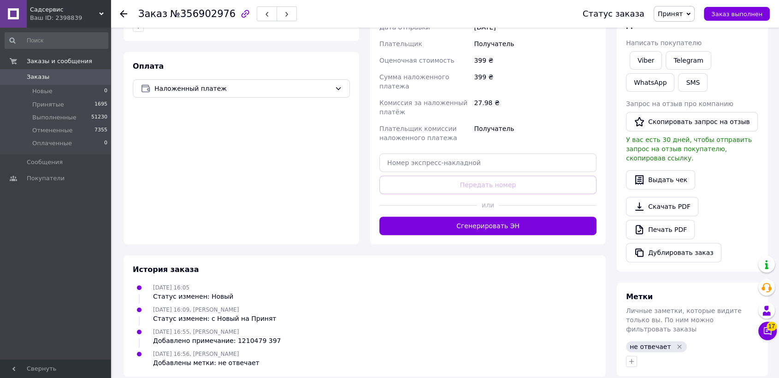
click at [676, 343] on icon "Удалить метку" at bounding box center [679, 346] width 7 height 7
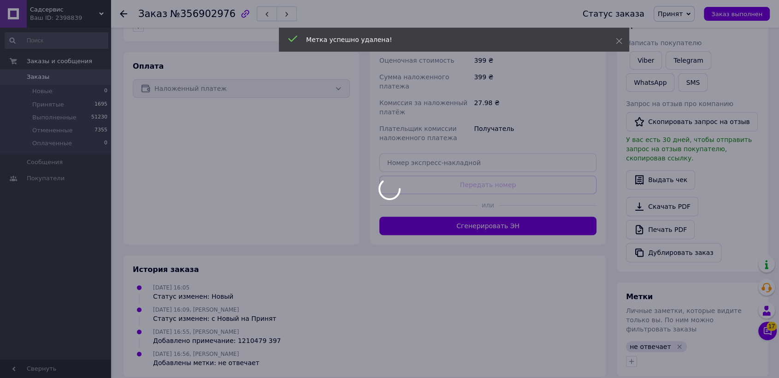
click at [672, 326] on div at bounding box center [389, 189] width 779 height 378
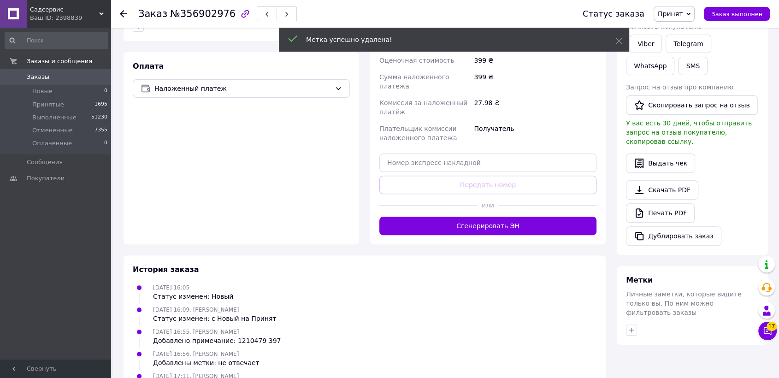
scroll to position [297, 0]
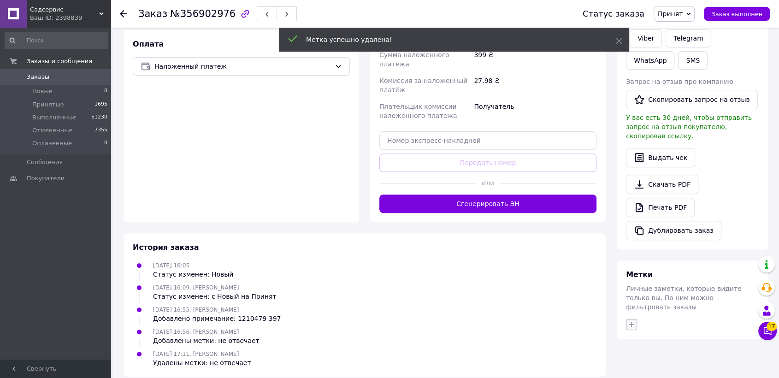
click at [633, 287] on span "Личные заметки, которые видите только вы. По ним можно фильтровать заказы" at bounding box center [684, 298] width 116 height 26
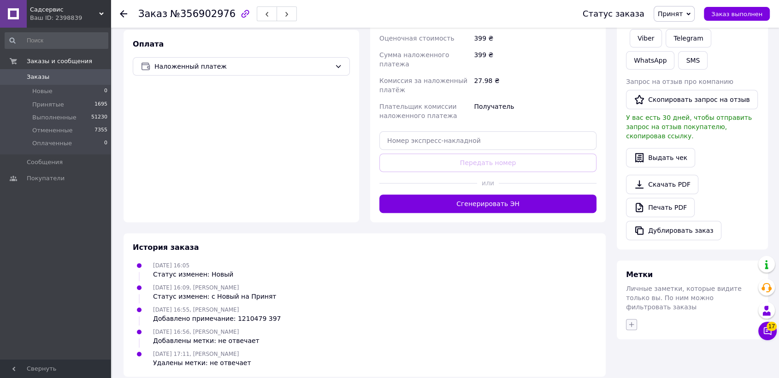
click at [633, 321] on icon "button" at bounding box center [631, 324] width 7 height 7
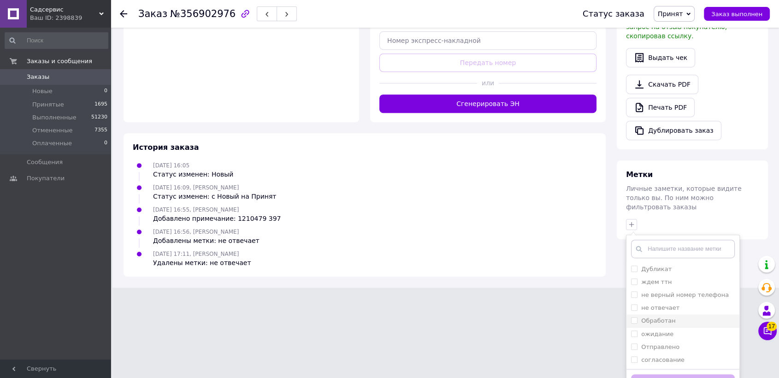
click at [632, 317] on input "Обработан" at bounding box center [634, 320] width 6 height 6
checkbox input "true"
click at [655, 374] on button "Добавить метку" at bounding box center [683, 383] width 104 height 18
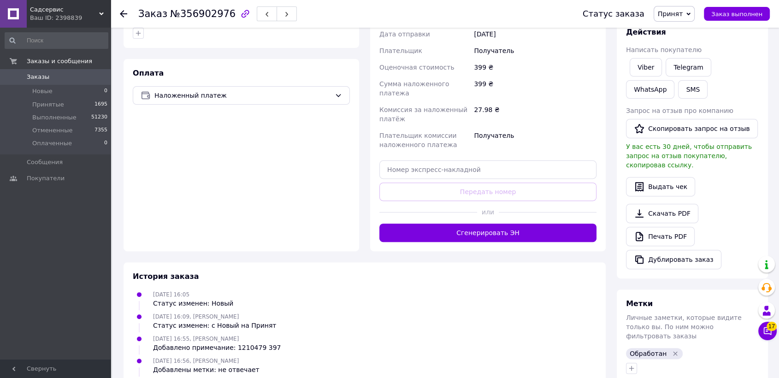
scroll to position [63, 0]
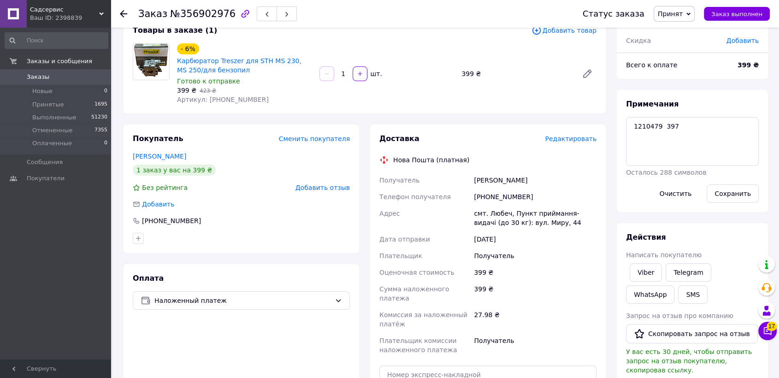
drag, startPoint x: 528, startPoint y: 178, endPoint x: 471, endPoint y: 178, distance: 56.3
click at [471, 178] on div "Получатель Москаленка Роман Телефон получателя +380664407720 Адрес смт. Любеч, …" at bounding box center [488, 265] width 221 height 186
click at [651, 147] on textarea "1210479 397" at bounding box center [692, 141] width 133 height 49
type textarea "1210479 397 анатольевич"
click at [742, 195] on button "Сохранить" at bounding box center [733, 193] width 52 height 18
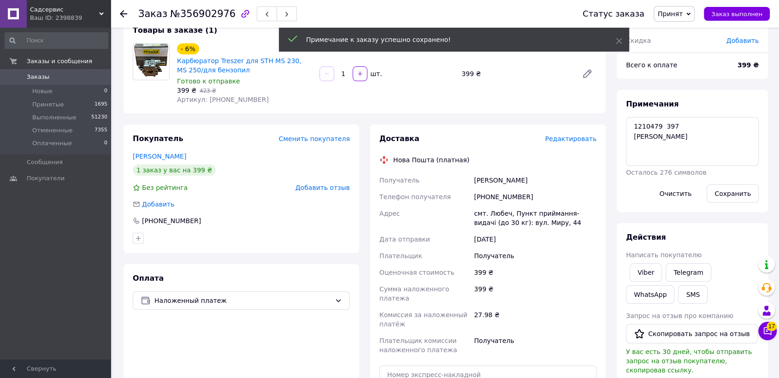
drag, startPoint x: 535, startPoint y: 186, endPoint x: 474, endPoint y: 182, distance: 61.0
click at [474, 182] on div "Москаленка Роман" at bounding box center [535, 180] width 126 height 17
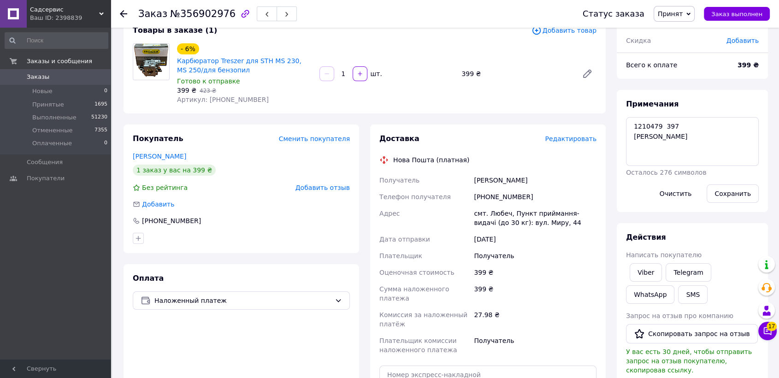
copy div "Москаленка Роман"
click at [498, 209] on div "смт. Любеч, Пункт приймання-видачі (до 30 кг): вул. Миру, 44" at bounding box center [535, 218] width 126 height 26
drag, startPoint x: 537, startPoint y: 221, endPoint x: 474, endPoint y: 214, distance: 63.6
click at [474, 214] on div "смт. Любеч, Пункт приймання-видачі (до 30 кг): вул. Миру, 44" at bounding box center [535, 218] width 126 height 26
copy div "смт. Любеч, Пункт приймання-видачі (до 30 кг): вул. Миру, 44"
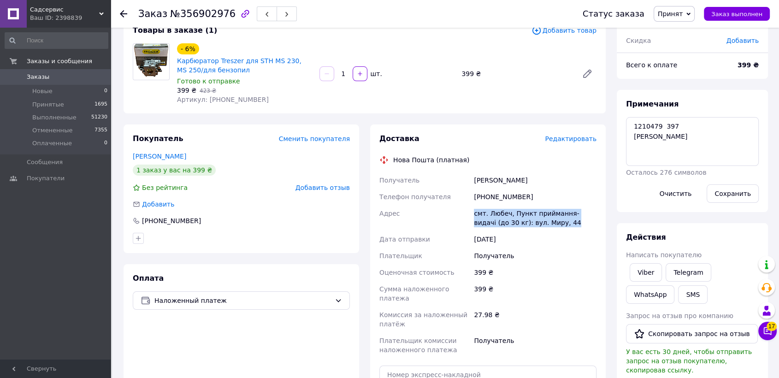
click at [535, 198] on div "[PHONE_NUMBER]" at bounding box center [535, 197] width 126 height 17
drag, startPoint x: 527, startPoint y: 196, endPoint x: 485, endPoint y: 198, distance: 41.6
click at [485, 198] on div "[PHONE_NUMBER]" at bounding box center [535, 197] width 126 height 17
copy div "0664407720"
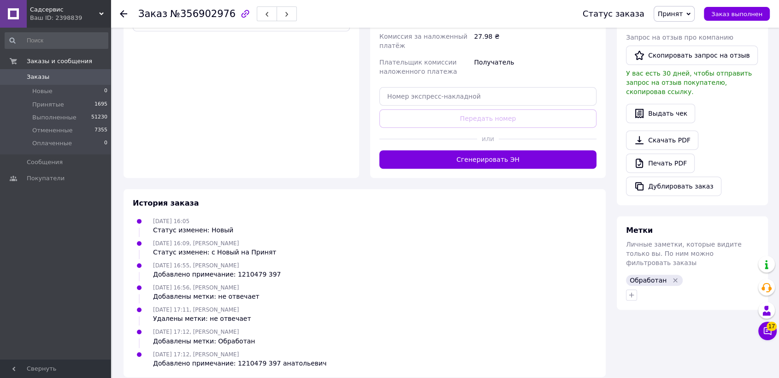
scroll to position [34, 0]
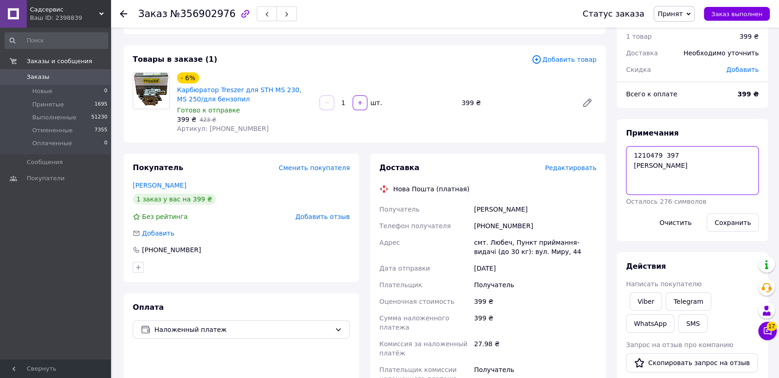
click at [643, 154] on textarea "1210479 397 анатольевич" at bounding box center [692, 170] width 133 height 49
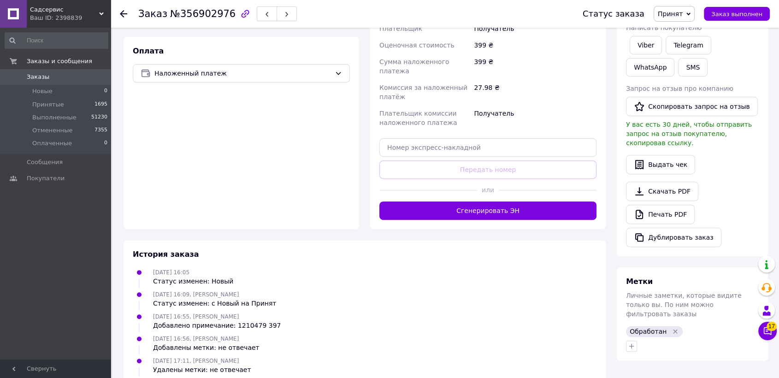
scroll to position [0, 0]
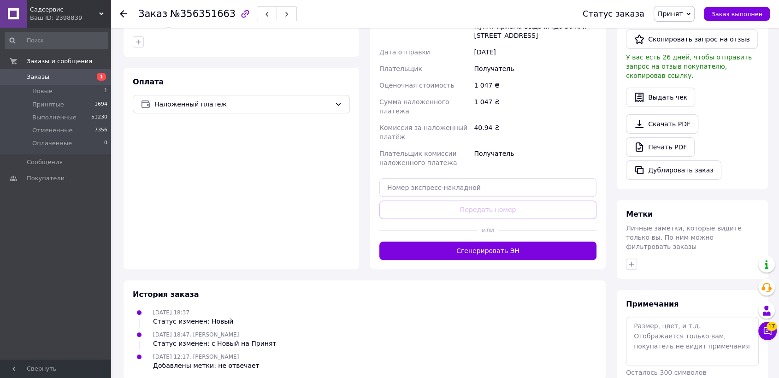
scroll to position [282, 0]
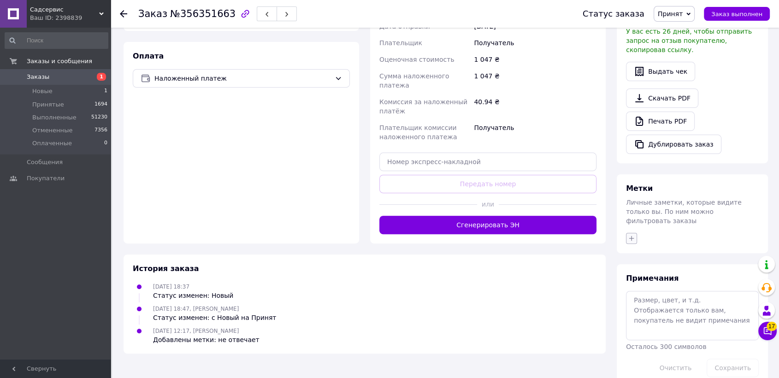
click at [631, 235] on icon "button" at bounding box center [631, 238] width 7 height 7
click at [631, 279] on input "Дубликат" at bounding box center [634, 282] width 6 height 6
checkbox input "true"
click at [655, 291] on textarea at bounding box center [692, 315] width 133 height 49
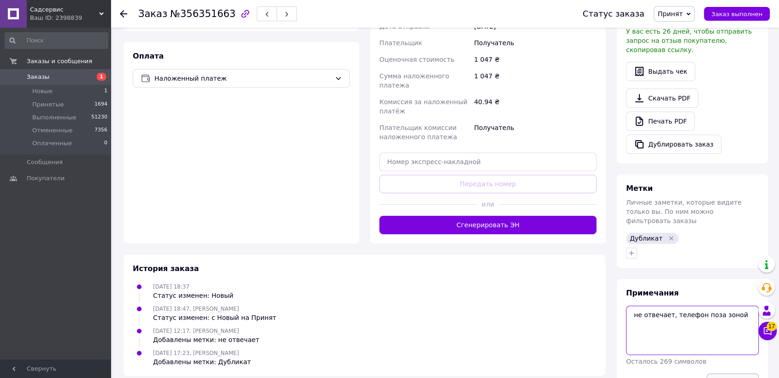
type textarea "не отвечает, телефон поза зоной"
click at [721, 374] on button "Сохранить" at bounding box center [733, 383] width 52 height 18
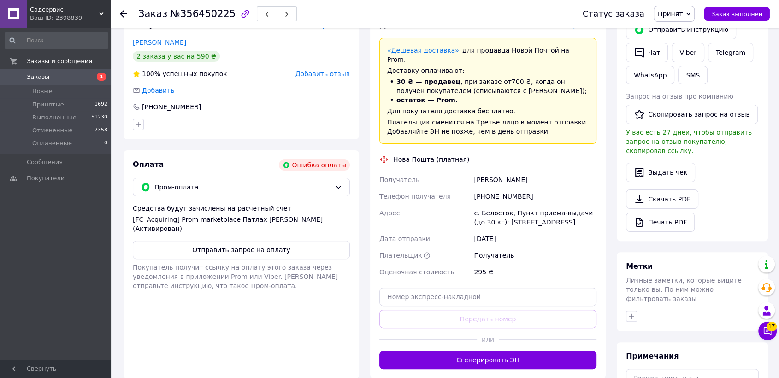
scroll to position [374, 0]
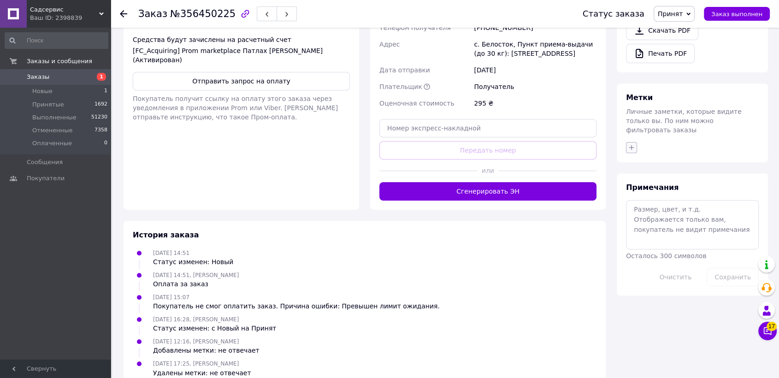
click at [629, 144] on icon "button" at bounding box center [631, 147] width 7 height 7
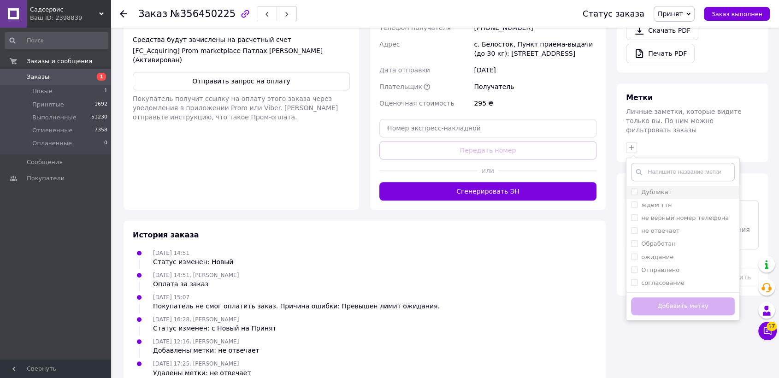
click at [635, 189] on input "Дубликат" at bounding box center [634, 192] width 6 height 6
checkbox input "true"
click at [674, 297] on button "Добавить метку" at bounding box center [683, 306] width 104 height 18
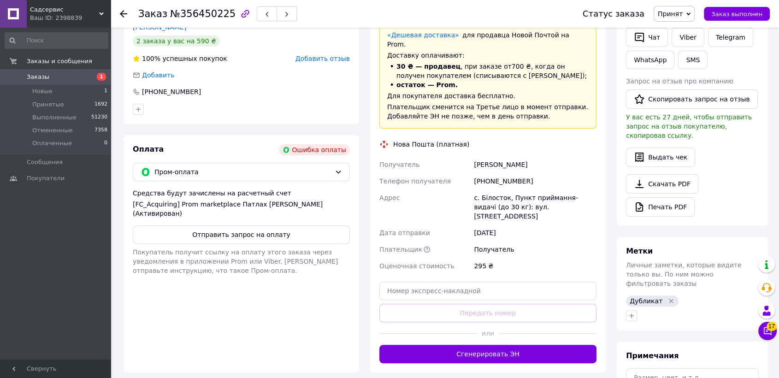
scroll to position [169, 0]
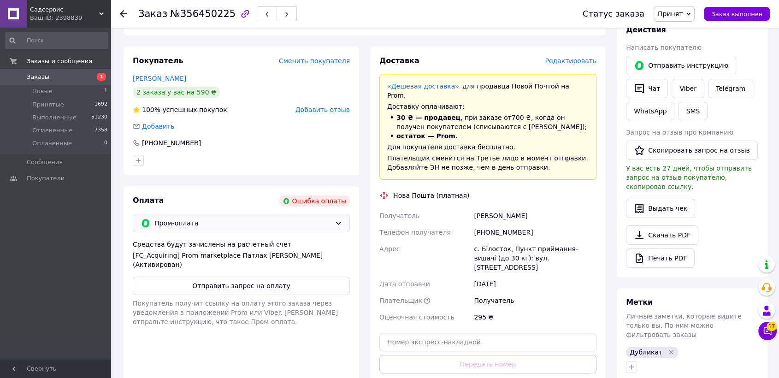
click at [208, 218] on span "Пром-оплата" at bounding box center [243, 223] width 177 height 10
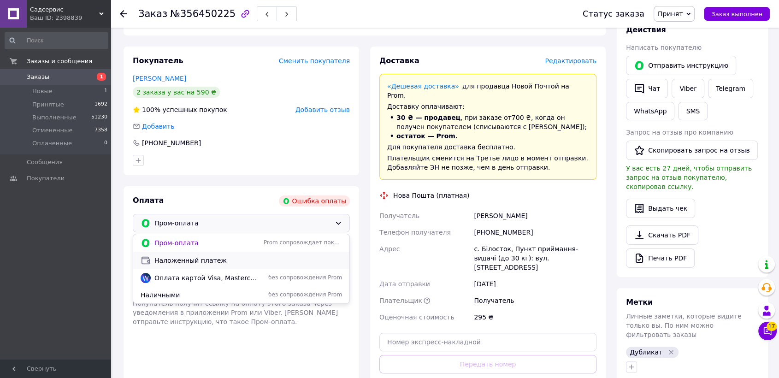
click at [193, 256] on span "Наложенный платеж" at bounding box center [249, 260] width 188 height 9
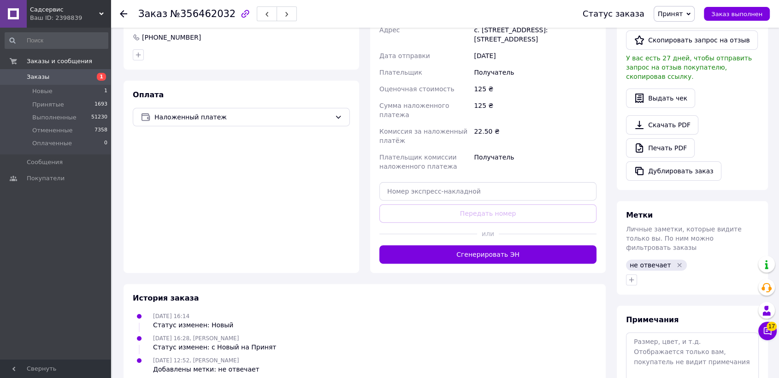
scroll to position [297, 0]
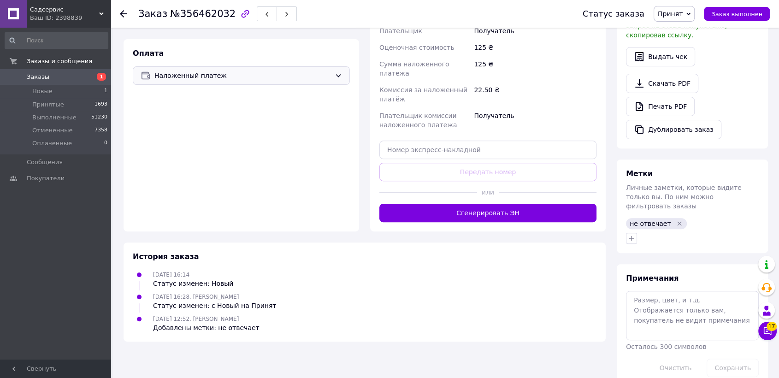
click at [197, 74] on span "Наложенный платеж" at bounding box center [243, 76] width 177 height 10
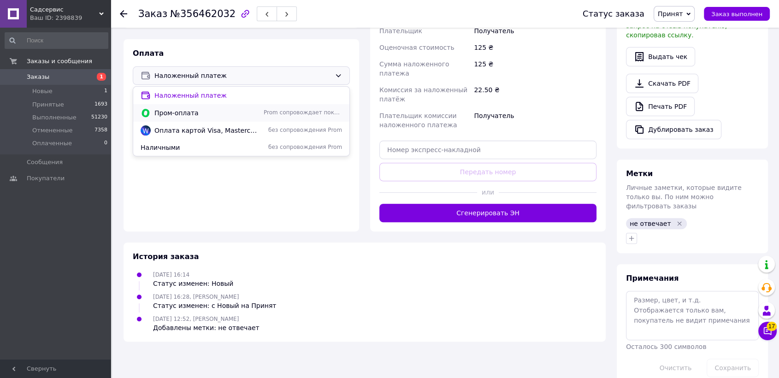
click at [173, 111] on span "Пром-оплата" at bounding box center [208, 112] width 106 height 9
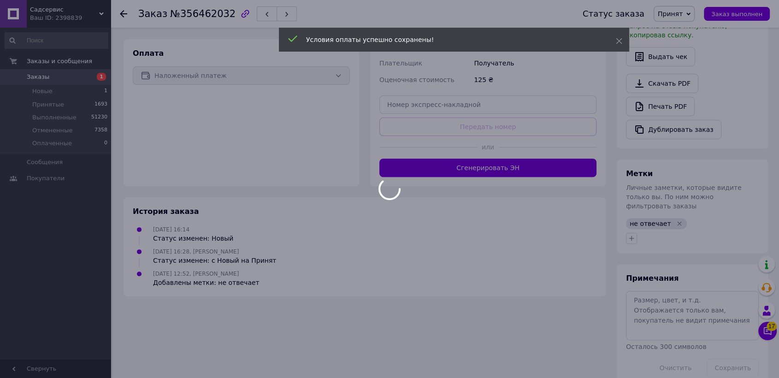
scroll to position [281, 0]
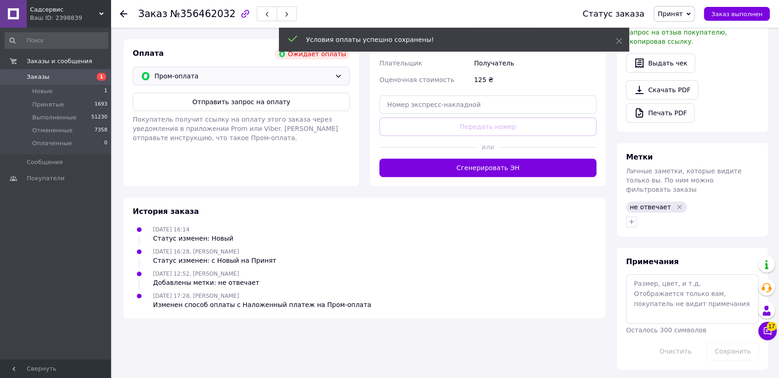
click at [676, 203] on icon "Удалить метку" at bounding box center [679, 206] width 7 height 7
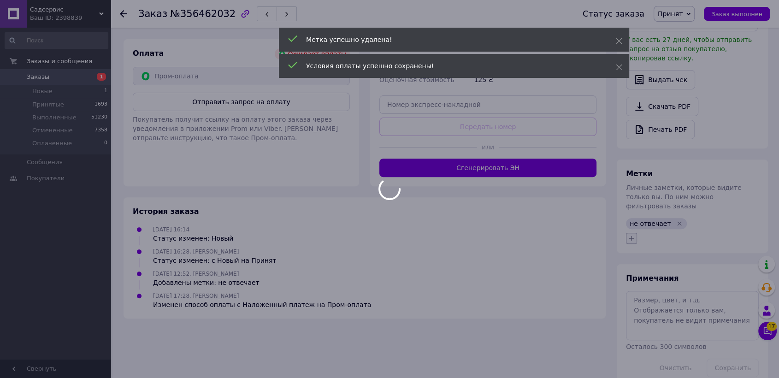
scroll to position [266, 0]
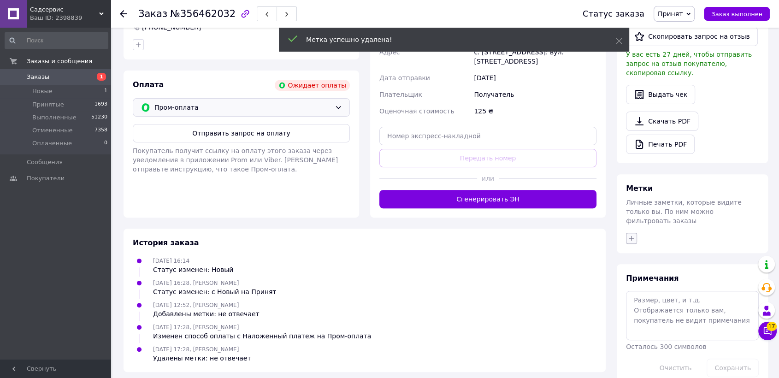
click at [630, 216] on div "Метки Личные заметки, которые видите только вы. По ним можно фильтровать заказы" at bounding box center [692, 213] width 151 height 79
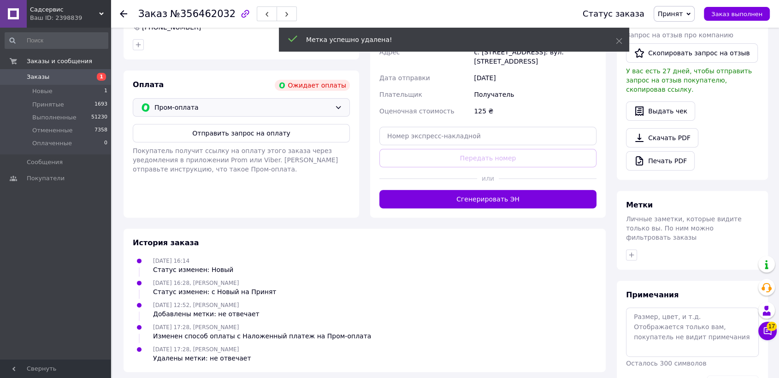
scroll to position [283, 0]
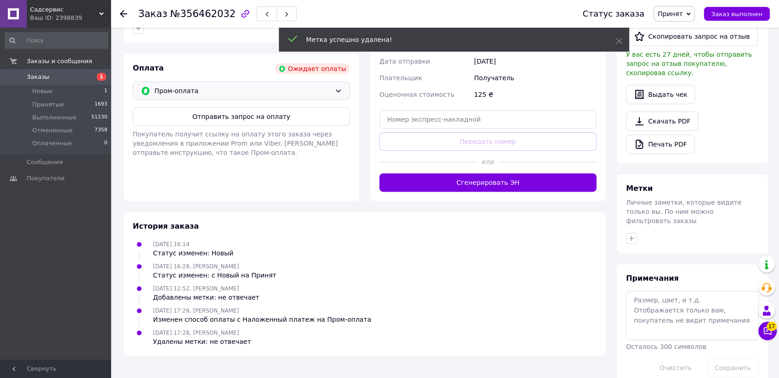
click at [630, 231] on div at bounding box center [692, 238] width 137 height 15
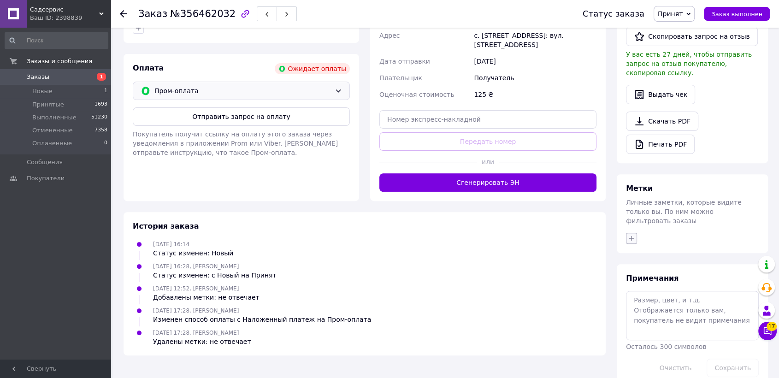
click at [630, 235] on icon "button" at bounding box center [631, 238] width 7 height 7
click at [633, 279] on input "Дубликат" at bounding box center [634, 282] width 6 height 6
checkbox input "false"
drag, startPoint x: 634, startPoint y: 352, endPoint x: 642, endPoint y: 360, distance: 11.4
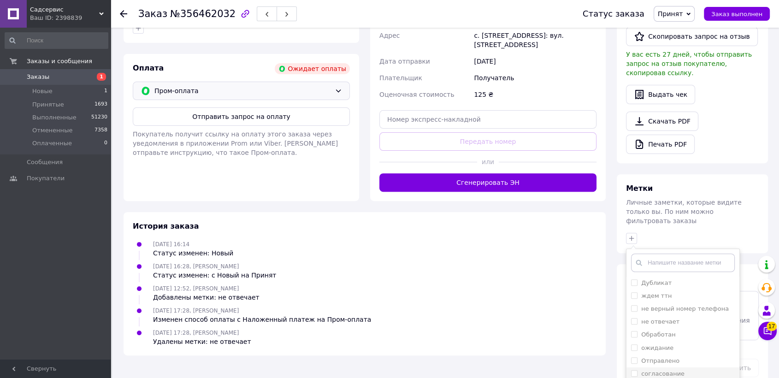
click at [633, 370] on input "согласование" at bounding box center [634, 373] width 6 height 6
checkbox input "true"
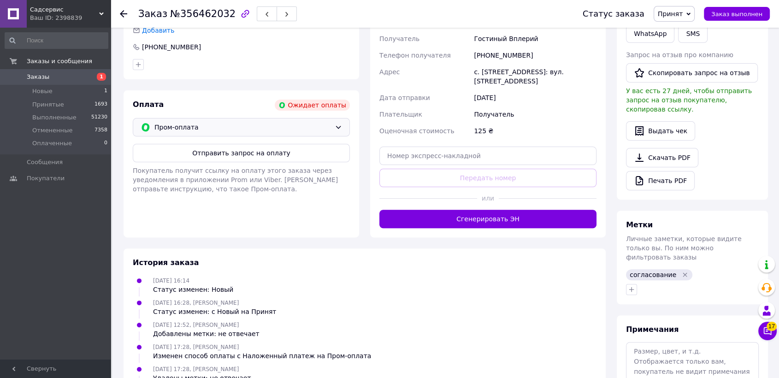
scroll to position [0, 0]
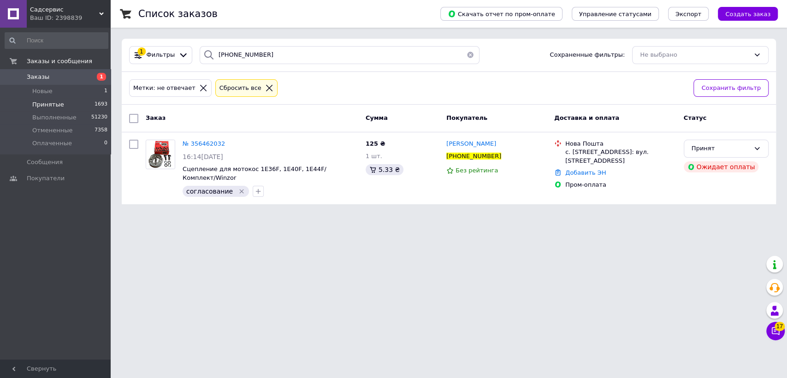
click at [42, 105] on span "Принятые" at bounding box center [48, 105] width 32 height 8
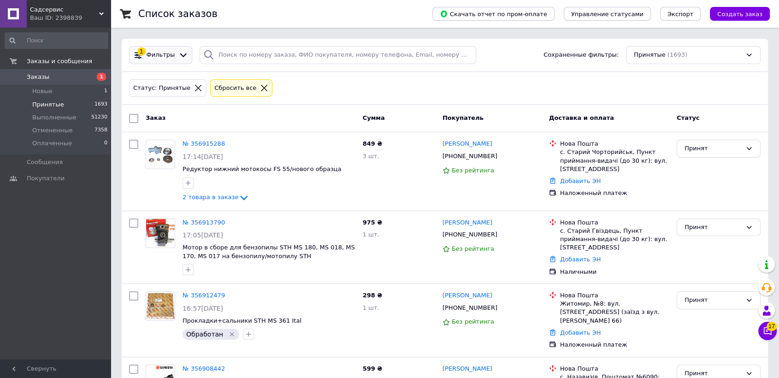
click at [177, 59] on div at bounding box center [183, 55] width 13 height 10
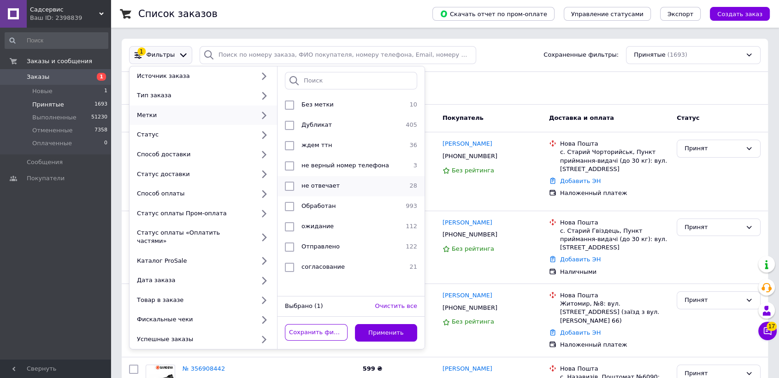
click at [325, 187] on span "не отвечает" at bounding box center [321, 185] width 38 height 7
checkbox input "true"
click at [377, 324] on button "Применить" at bounding box center [386, 333] width 63 height 18
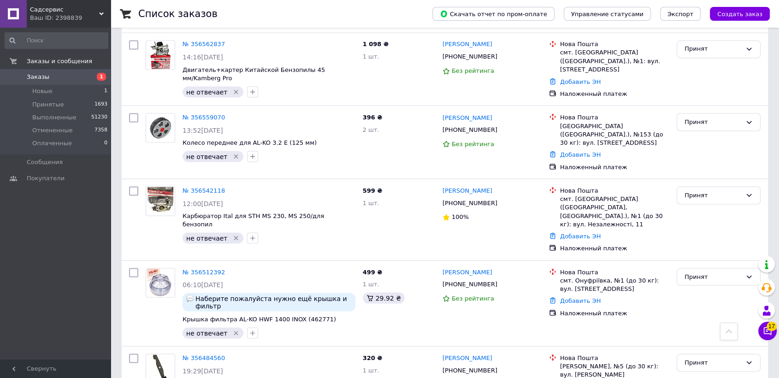
scroll to position [1766, 0]
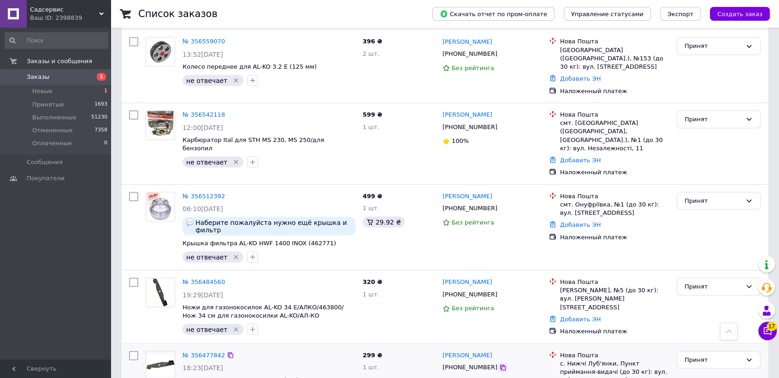
click at [500, 365] on icon at bounding box center [503, 368] width 6 height 6
click at [499, 291] on icon at bounding box center [502, 294] width 7 height 7
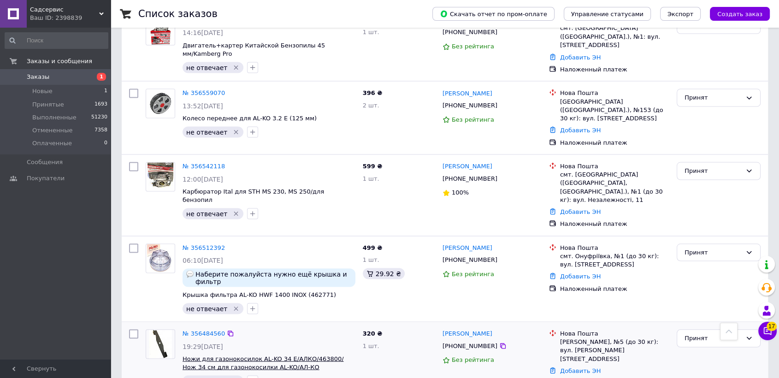
scroll to position [1664, 0]
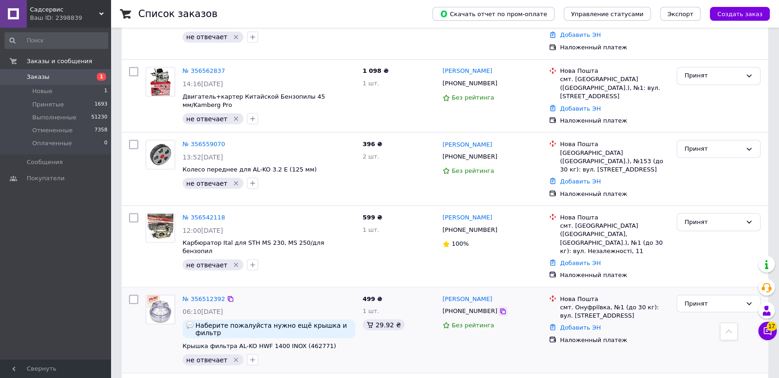
click at [499, 308] on icon at bounding box center [502, 311] width 7 height 7
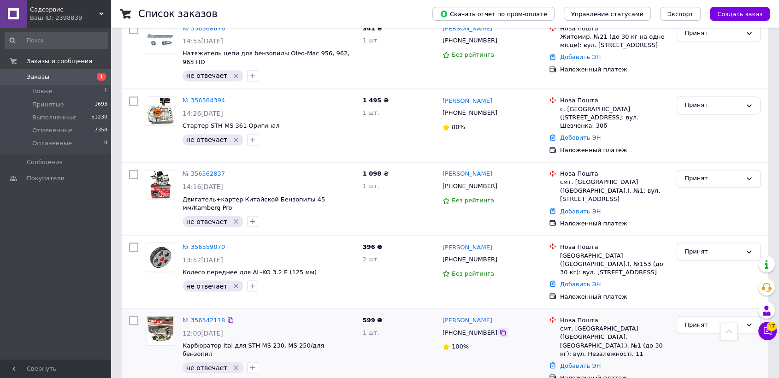
click at [499, 329] on icon at bounding box center [502, 332] width 7 height 7
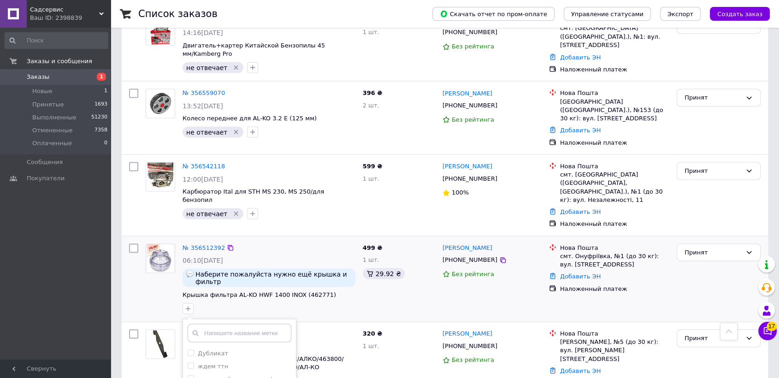
checkbox input "true"
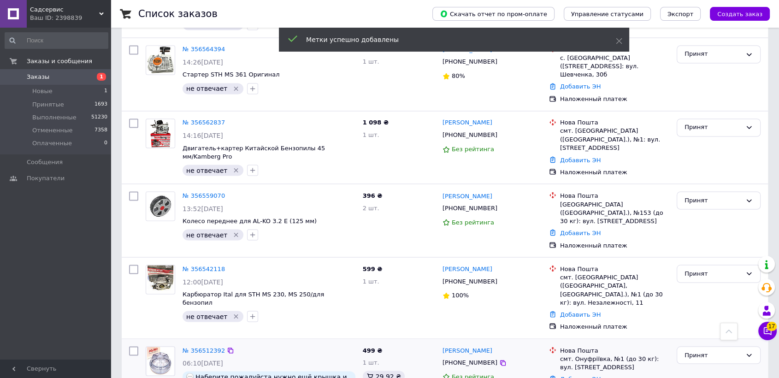
scroll to position [1561, 0]
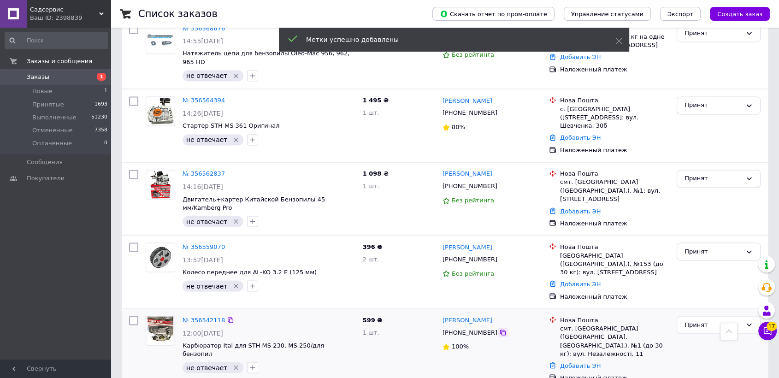
click at [499, 329] on icon at bounding box center [502, 332] width 7 height 7
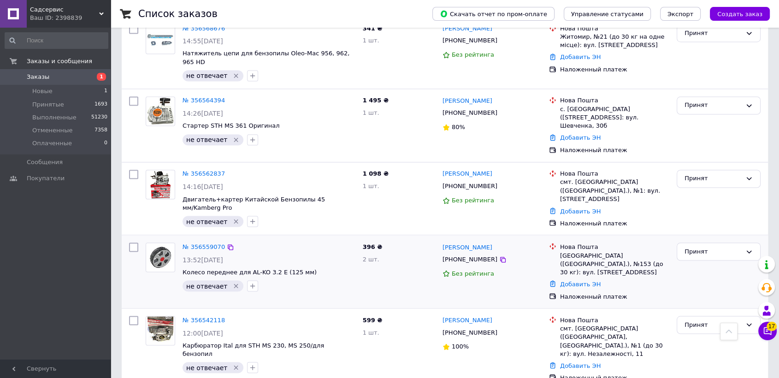
scroll to position [1510, 0]
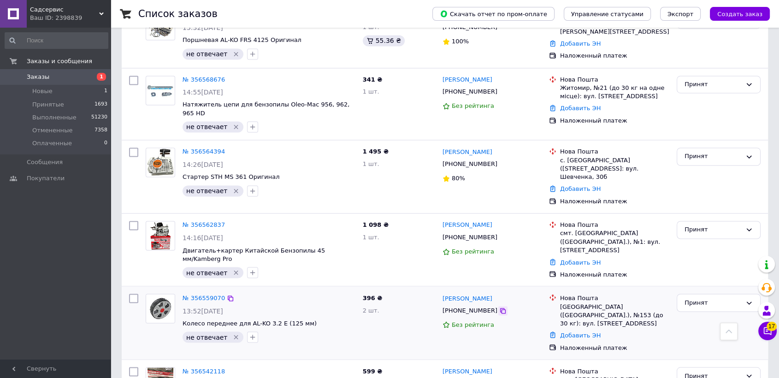
click at [500, 308] on icon at bounding box center [503, 311] width 6 height 6
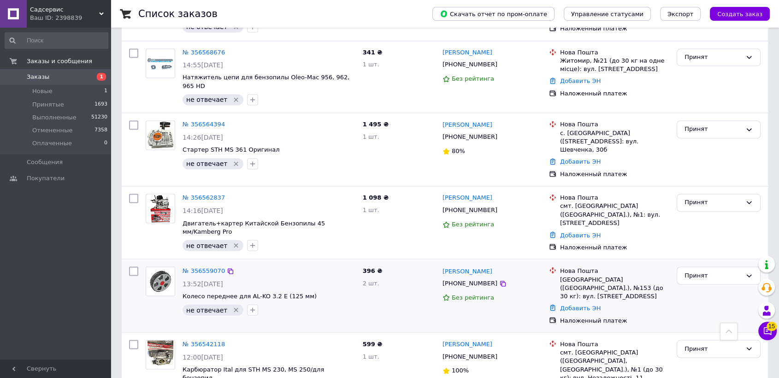
scroll to position [1486, 0]
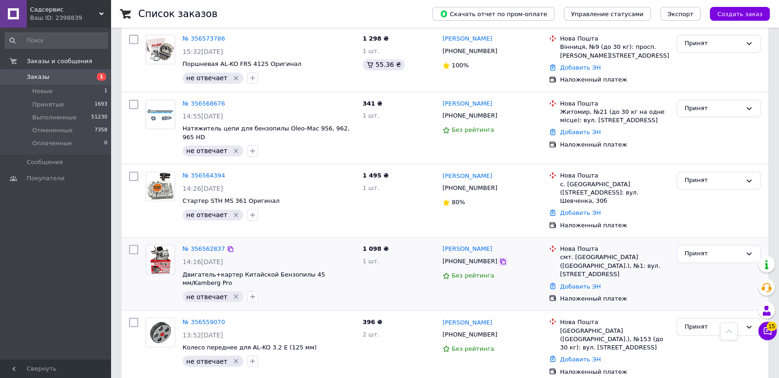
click at [499, 258] on icon at bounding box center [502, 261] width 7 height 7
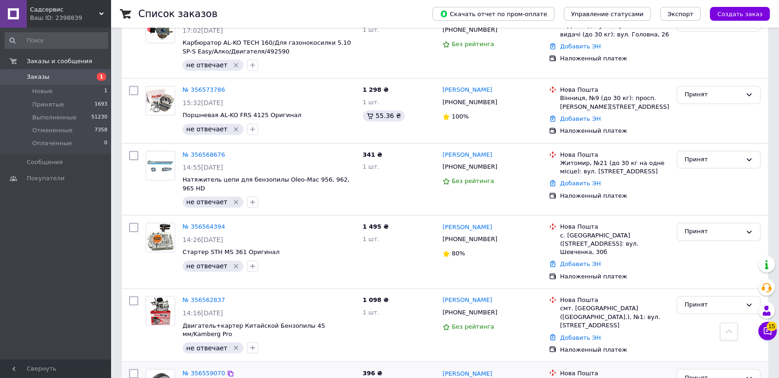
scroll to position [1384, 0]
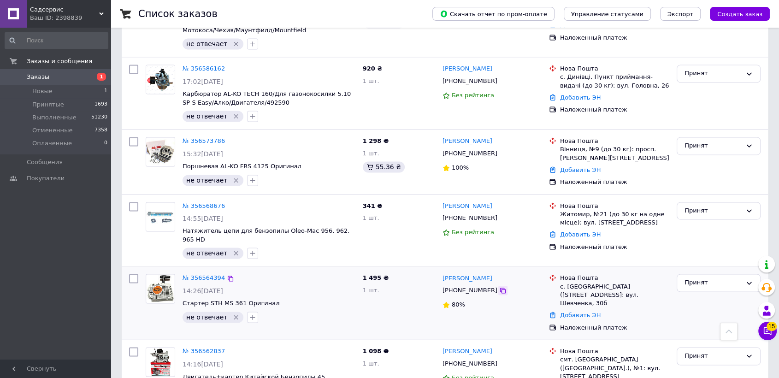
click at [499, 287] on icon at bounding box center [502, 290] width 7 height 7
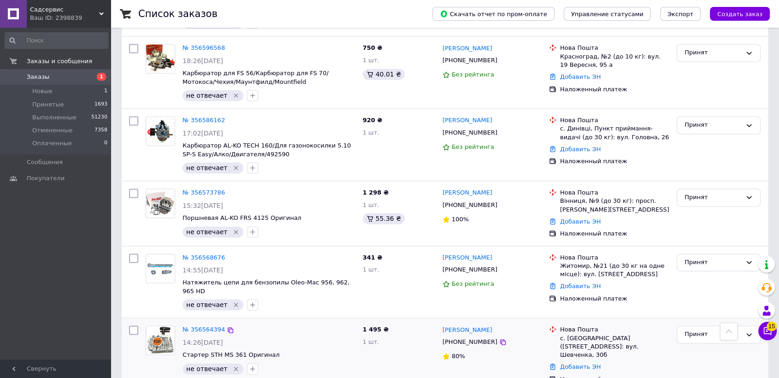
scroll to position [1281, 0]
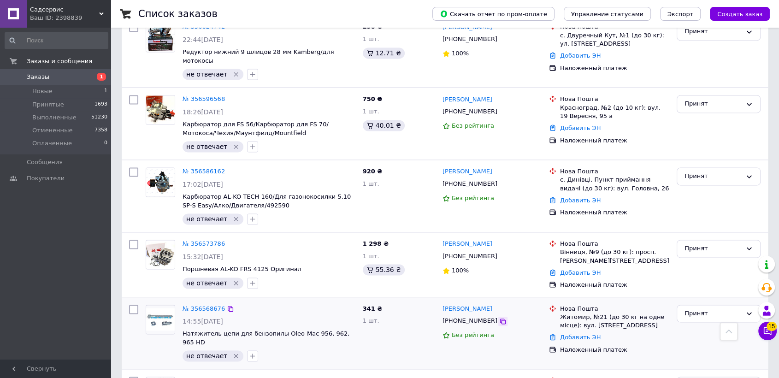
click at [499, 318] on icon at bounding box center [502, 321] width 7 height 7
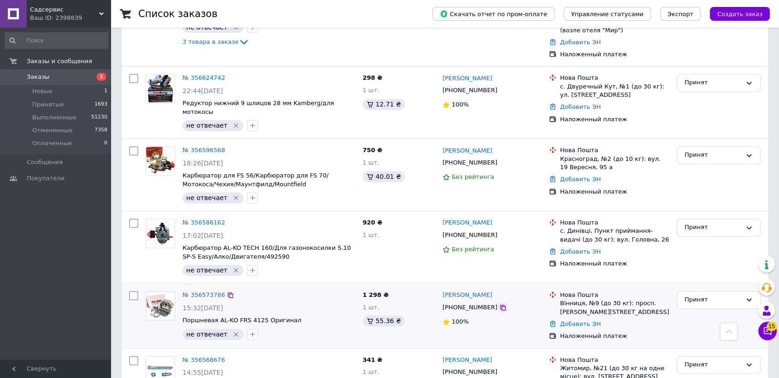
click at [500, 305] on icon at bounding box center [503, 308] width 6 height 6
click at [499, 232] on icon at bounding box center [502, 235] width 7 height 7
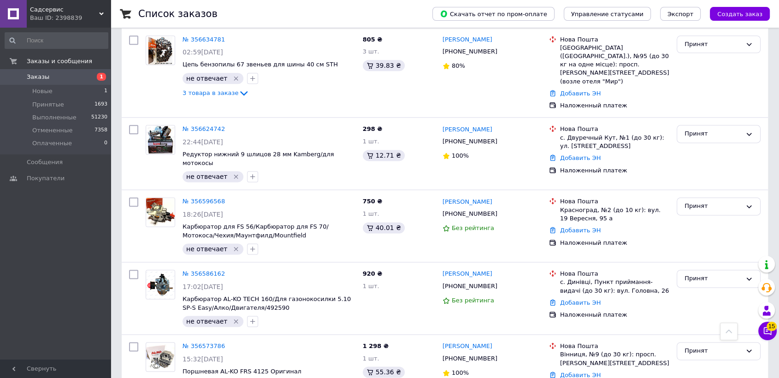
scroll to position [1127, 0]
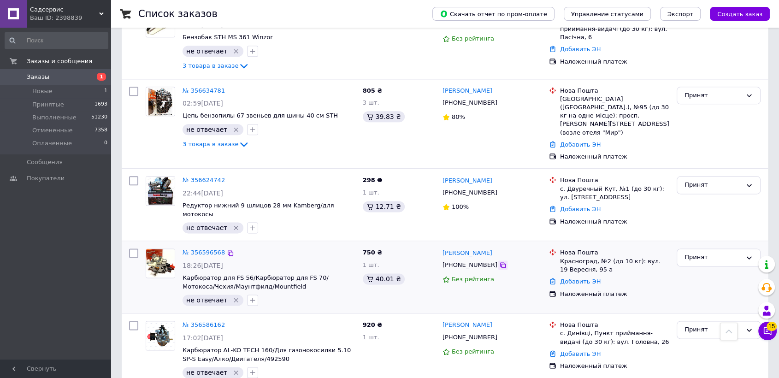
click at [499, 261] on icon at bounding box center [502, 264] width 7 height 7
click at [500, 335] on icon at bounding box center [503, 338] width 6 height 6
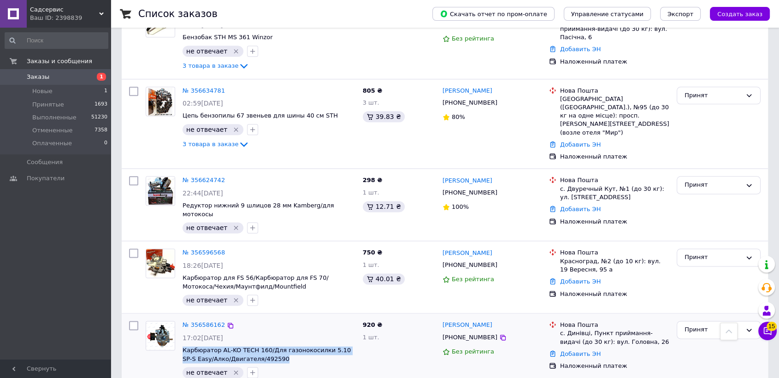
drag, startPoint x: 278, startPoint y: 271, endPoint x: 181, endPoint y: 260, distance: 97.5
click at [181, 317] on div "№ 356586162 17:02, 10.08.2025 Карбюратор AL-KO TECH 160/Для газонокосилки 5.10 …" at bounding box center [269, 349] width 180 height 65
copy span "Карбюратор AL-KO TECH 160/Для газонокосилки 5.10 SP-S Easy/Алко/Двигателя/492590"
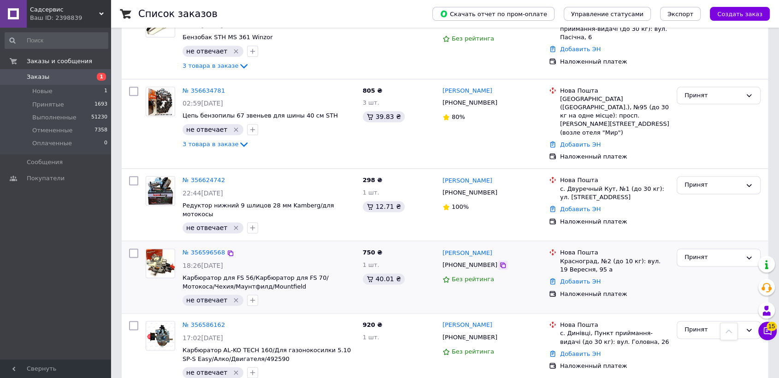
click at [499, 261] on icon at bounding box center [502, 264] width 7 height 7
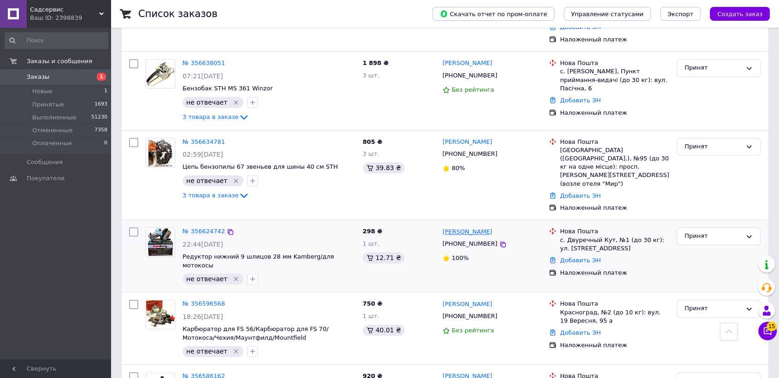
scroll to position [1025, 0]
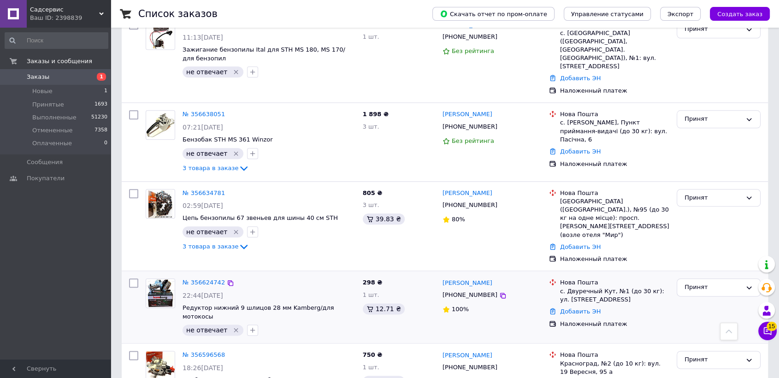
click at [484, 291] on span "[PHONE_NUMBER]" at bounding box center [470, 294] width 55 height 7
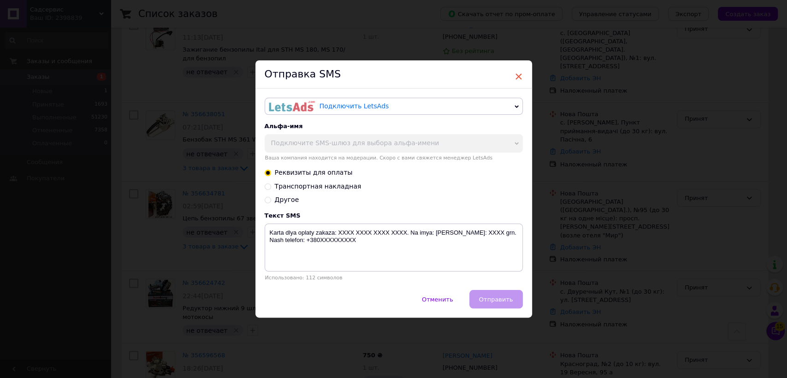
click at [516, 70] on span "×" at bounding box center [519, 77] width 8 height 16
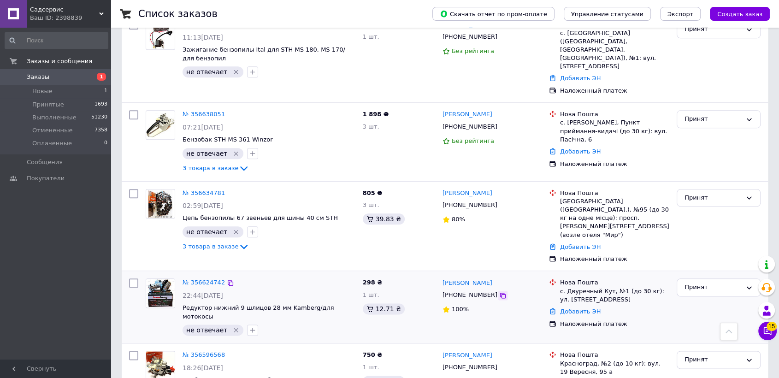
click at [499, 292] on icon at bounding box center [502, 295] width 7 height 7
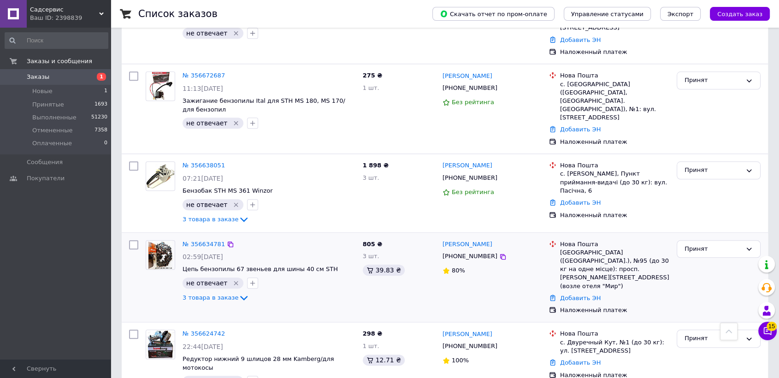
scroll to position [922, 0]
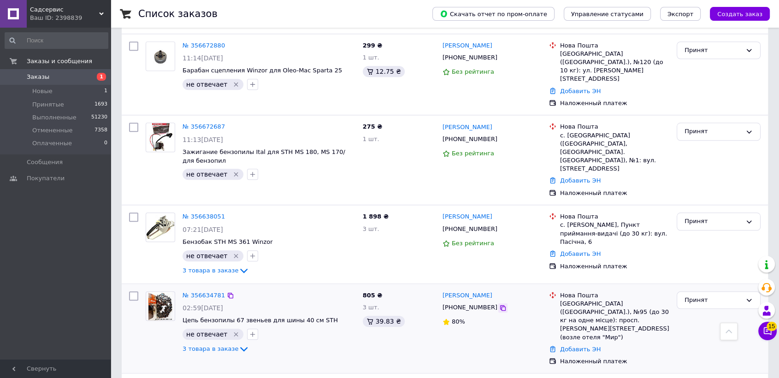
click at [499, 304] on icon at bounding box center [502, 307] width 7 height 7
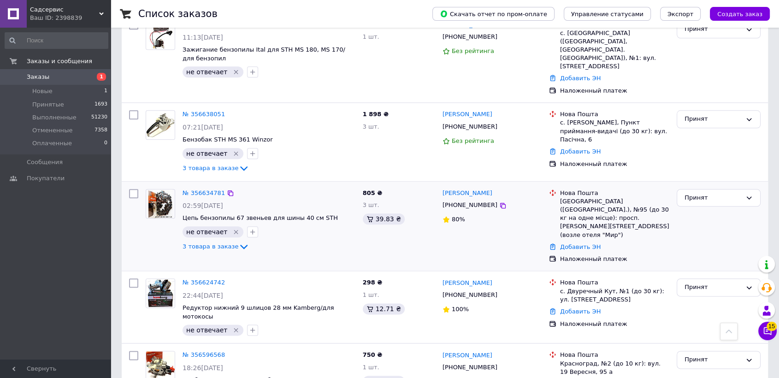
scroll to position [974, 0]
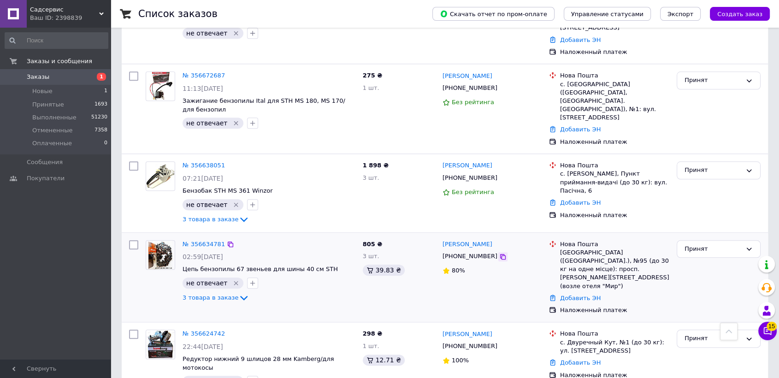
click at [499, 253] on icon at bounding box center [502, 256] width 7 height 7
click at [209, 294] on span "3 товара в заказе" at bounding box center [211, 297] width 56 height 7
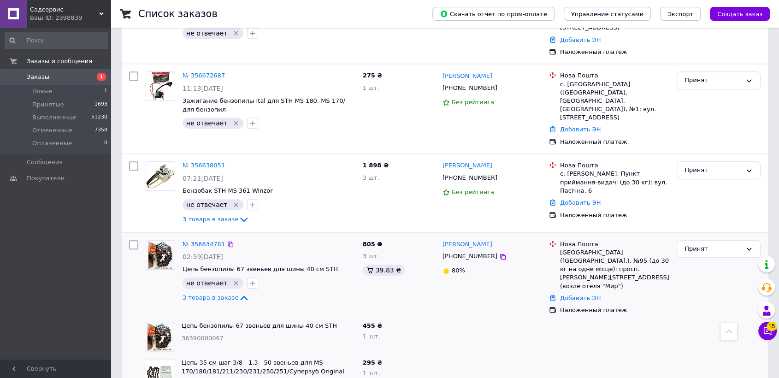
click at [232, 279] on icon "Удалить метку" at bounding box center [235, 282] width 7 height 7
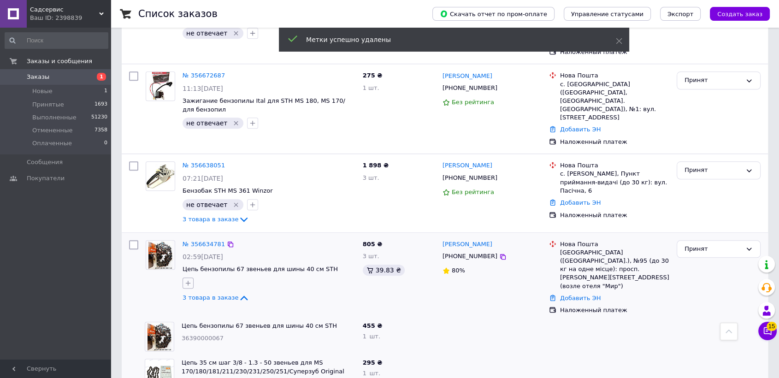
click at [188, 279] on icon "button" at bounding box center [187, 282] width 7 height 7
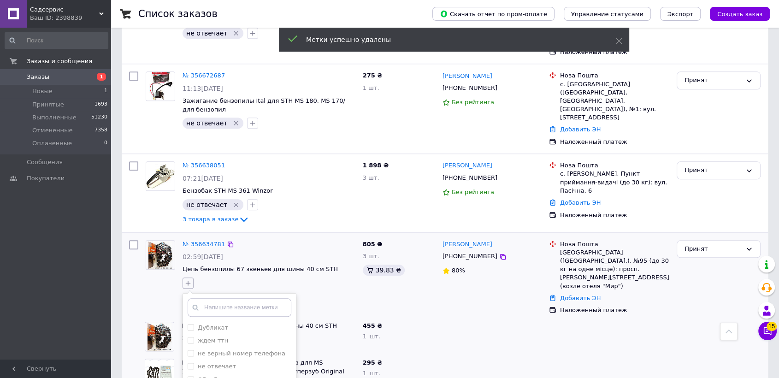
scroll to position [1025, 0]
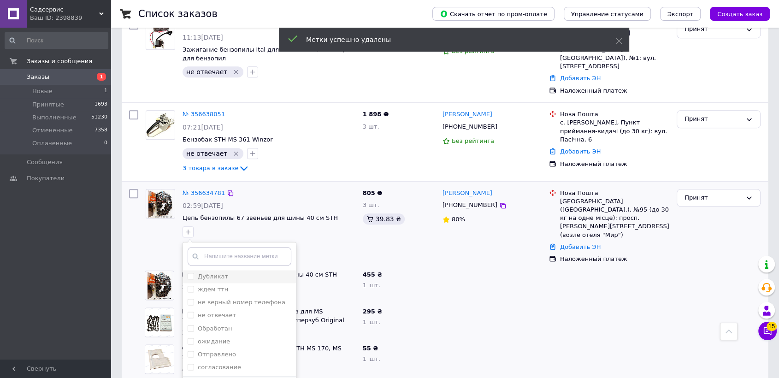
click at [190, 273] on input "Дубликат" at bounding box center [191, 276] width 6 height 6
checkbox input "true"
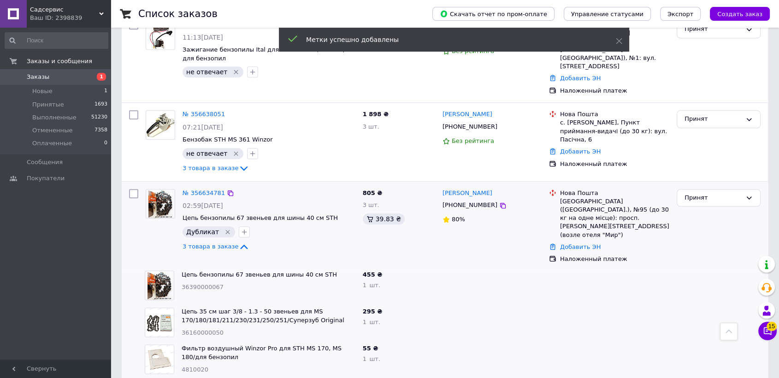
scroll to position [922, 0]
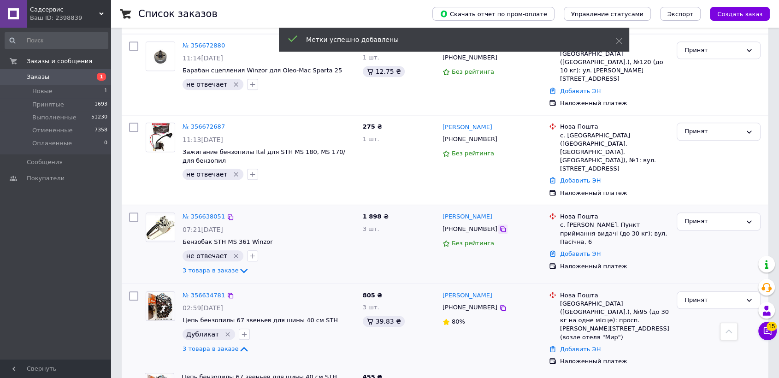
click at [500, 226] on icon at bounding box center [503, 229] width 6 height 6
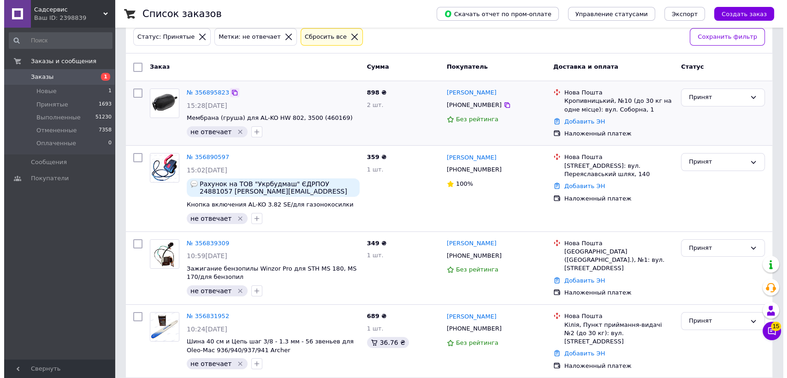
scroll to position [0, 0]
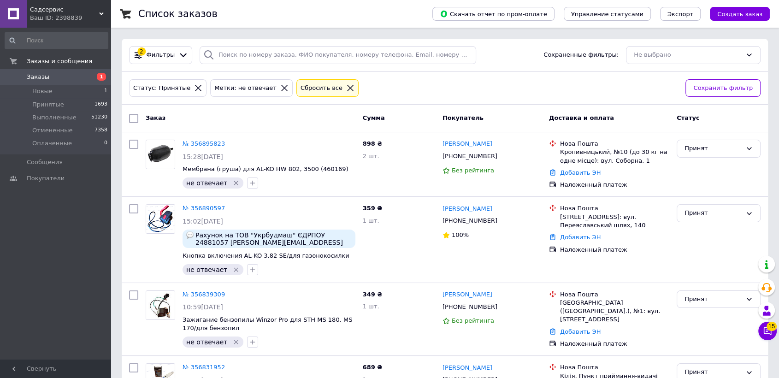
click at [41, 78] on span "Заказы" at bounding box center [38, 77] width 23 height 8
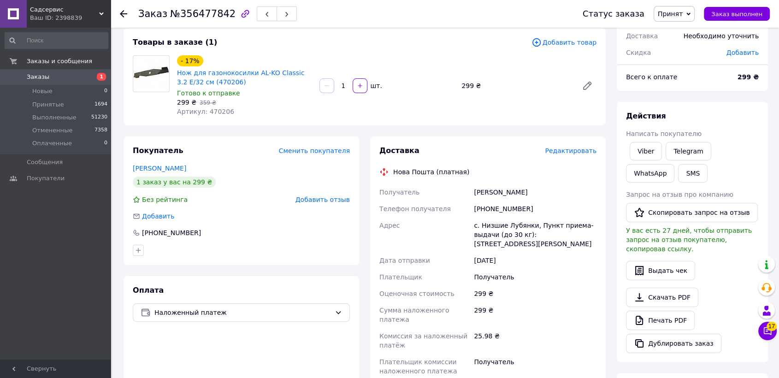
scroll to position [256, 0]
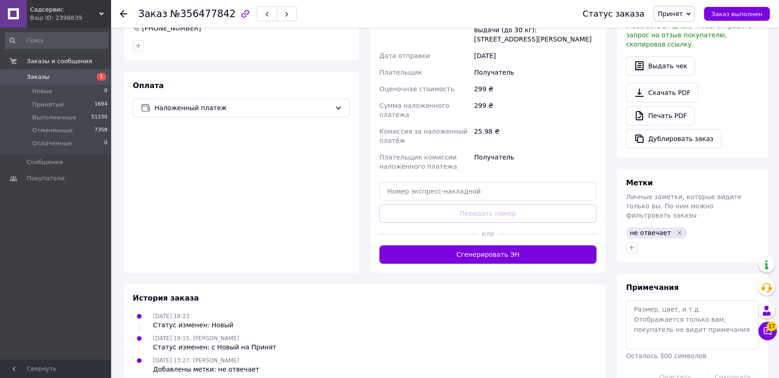
click at [677, 229] on icon "Удалить метку" at bounding box center [679, 232] width 7 height 7
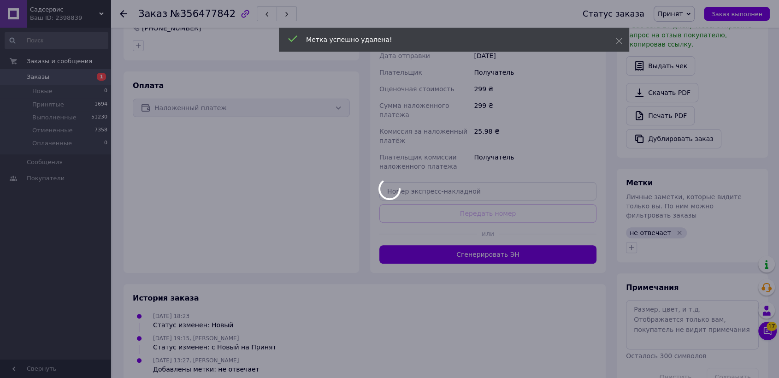
click at [676, 229] on icon "Удалить метку" at bounding box center [679, 232] width 7 height 7
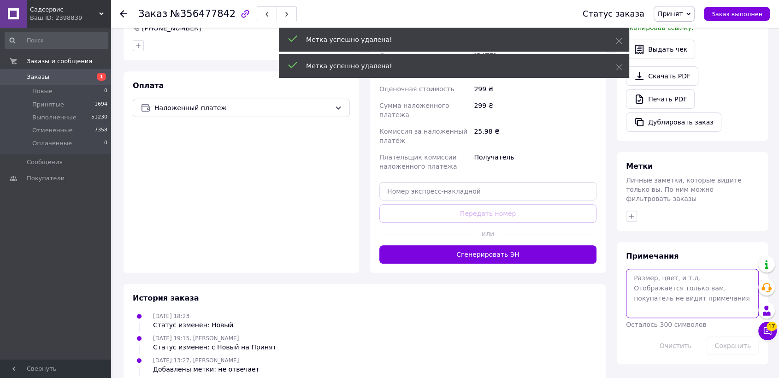
click at [650, 274] on textarea at bounding box center [692, 293] width 133 height 49
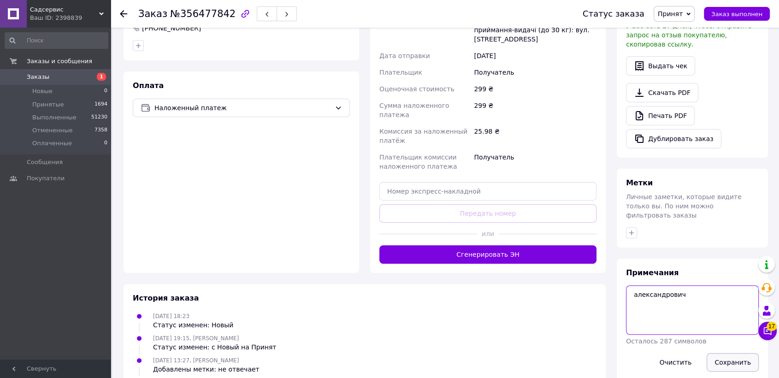
type textarea "александрович"
click at [723, 353] on button "Сохранить" at bounding box center [733, 362] width 52 height 18
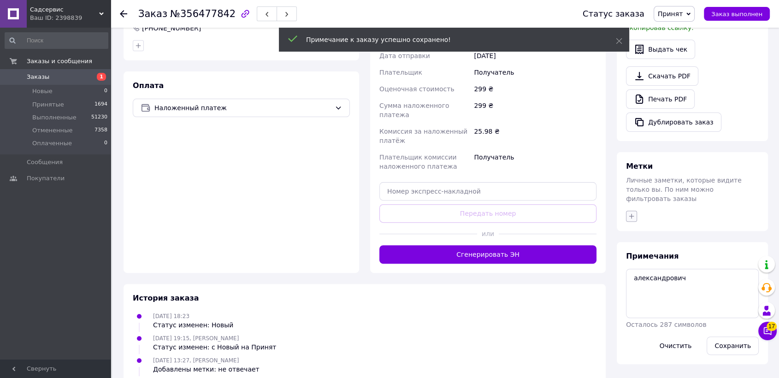
click at [632, 213] on icon "button" at bounding box center [631, 216] width 7 height 7
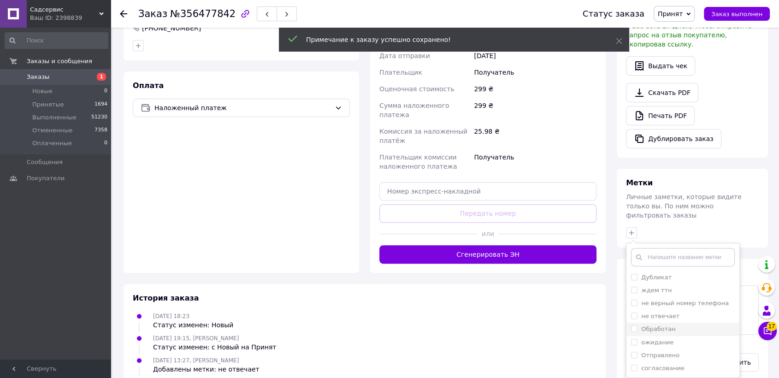
click at [630, 323] on li "Обработан" at bounding box center [683, 329] width 113 height 13
checkbox input "true"
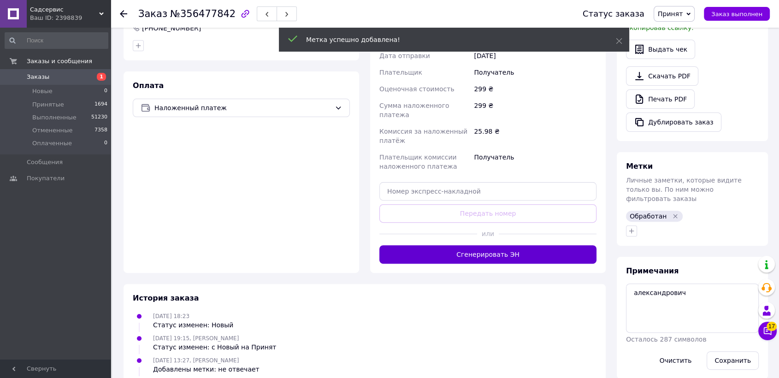
scroll to position [102, 0]
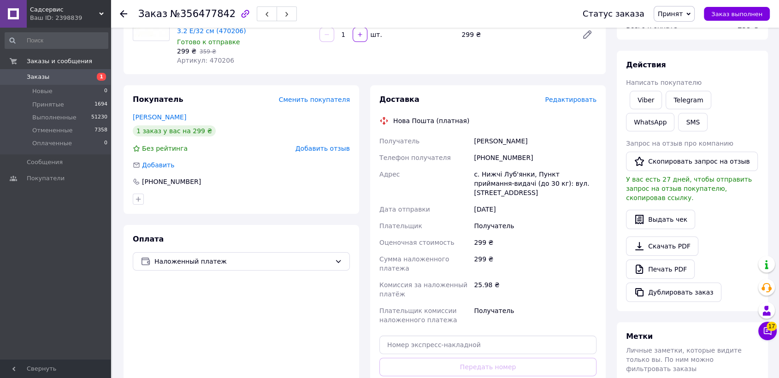
drag, startPoint x: 521, startPoint y: 140, endPoint x: 476, endPoint y: 137, distance: 44.8
click at [476, 137] on div "[PERSON_NAME]" at bounding box center [535, 141] width 126 height 17
copy div "[PERSON_NAME]"
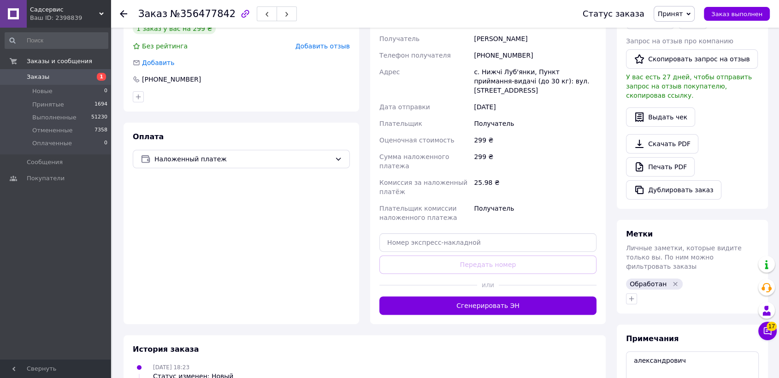
click at [529, 129] on div "Получатель" at bounding box center [535, 123] width 126 height 17
drag, startPoint x: 483, startPoint y: 89, endPoint x: 474, endPoint y: 73, distance: 18.6
click at [474, 73] on div "с. Нижчі Луб'янки, Пункт приймання-видачі (до 30 кг): вул. [STREET_ADDRESS]" at bounding box center [535, 81] width 126 height 35
copy div "с. Нижчі Луб'янки, Пункт приймання-видачі (до 30 кг): вул. [STREET_ADDRESS]"
click at [504, 152] on div "299 ₴" at bounding box center [535, 162] width 126 height 26
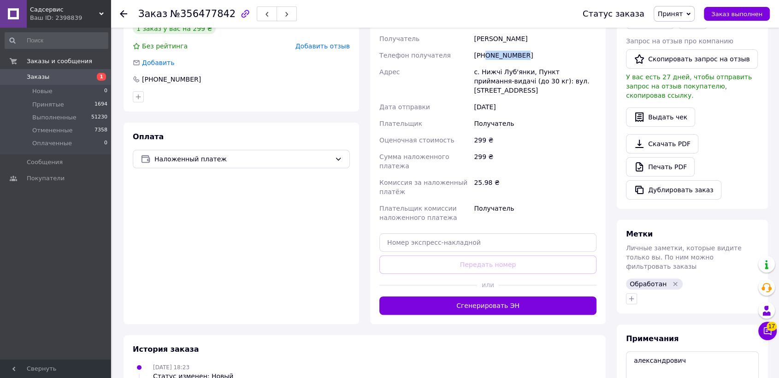
drag, startPoint x: 525, startPoint y: 54, endPoint x: 487, endPoint y: 54, distance: 38.3
click at [487, 54] on div "[PHONE_NUMBER]" at bounding box center [535, 55] width 126 height 17
copy div "0684347342"
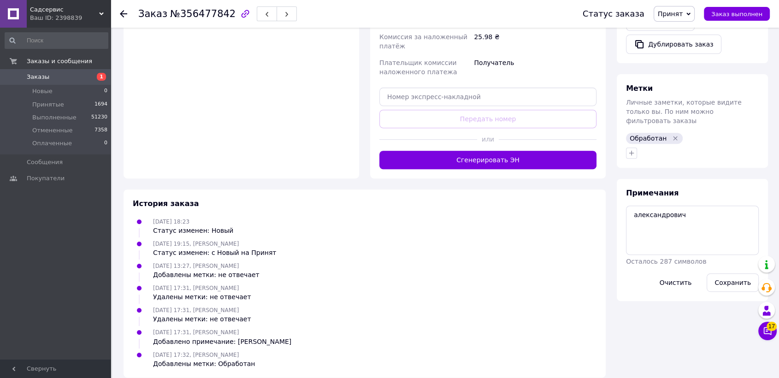
scroll to position [43, 0]
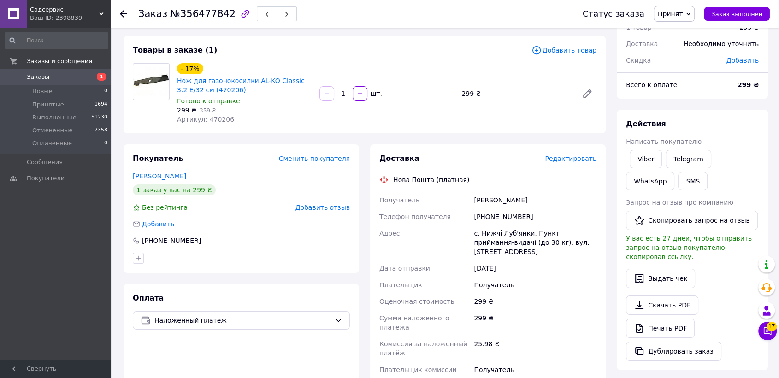
click at [215, 116] on span "Артикул: 470206" at bounding box center [205, 119] width 57 height 7
copy span "470206"
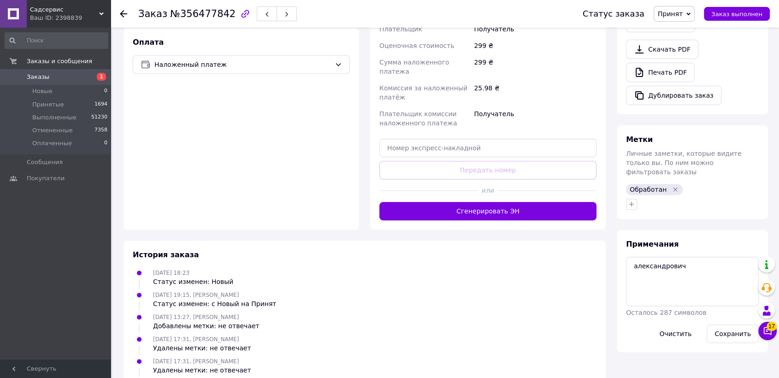
scroll to position [351, 0]
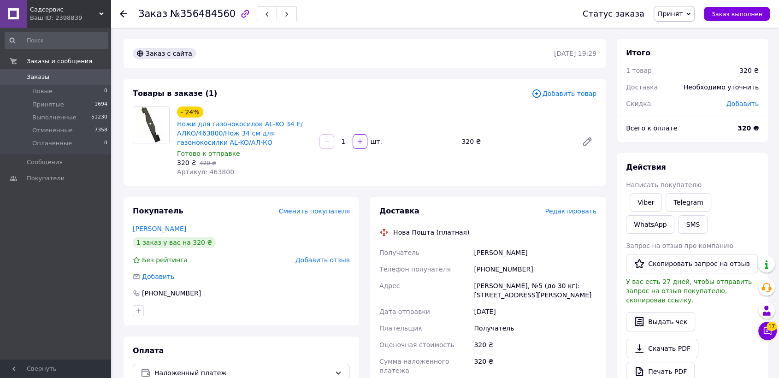
scroll to position [205, 0]
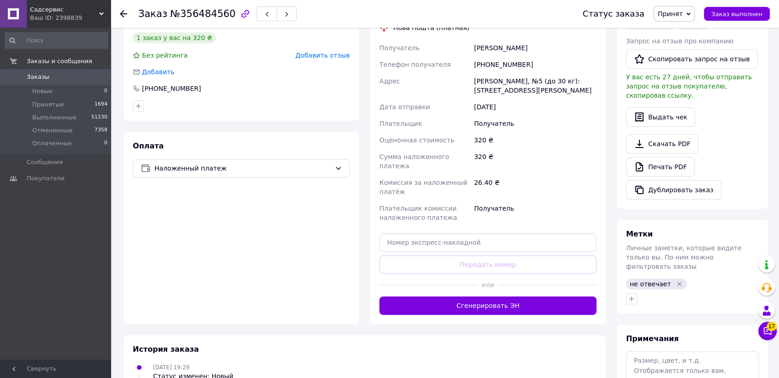
click at [676, 280] on icon "Удалить метку" at bounding box center [679, 283] width 7 height 7
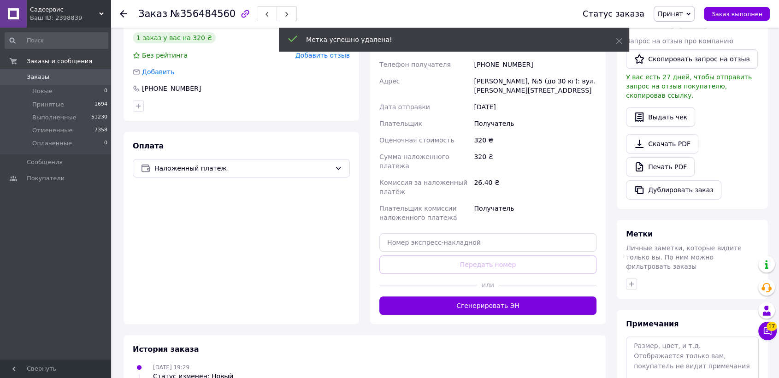
click at [625, 277] on div at bounding box center [692, 284] width 137 height 15
click at [628, 280] on icon "button" at bounding box center [631, 283] width 7 height 7
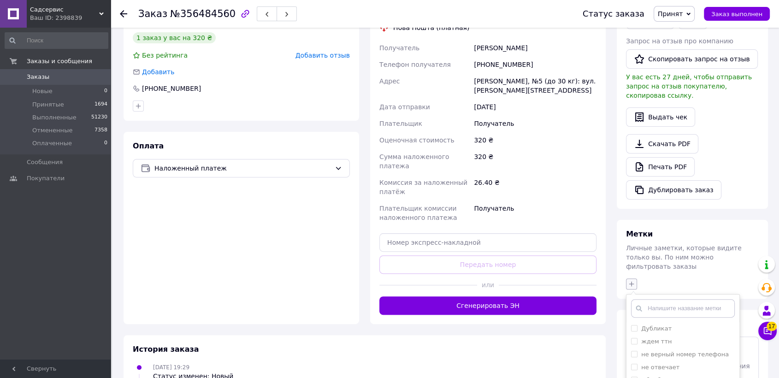
scroll to position [284, 0]
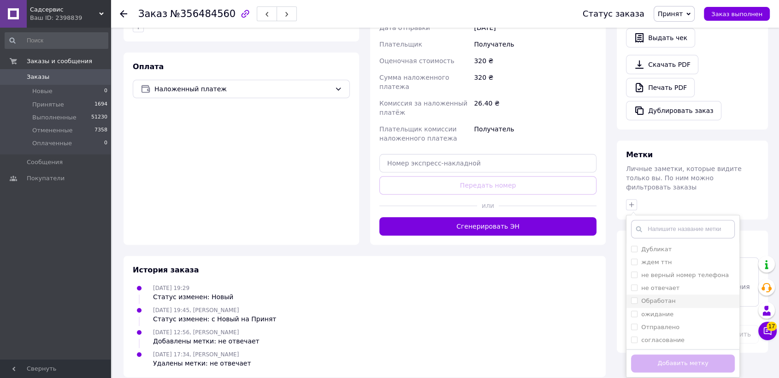
click at [631, 297] on input "Обработан" at bounding box center [634, 300] width 6 height 6
checkbox input "true"
click at [657, 355] on button "Добавить метку" at bounding box center [683, 364] width 104 height 18
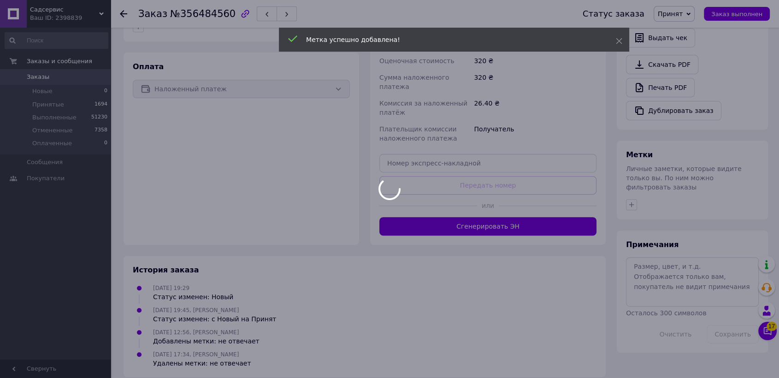
scroll to position [131, 0]
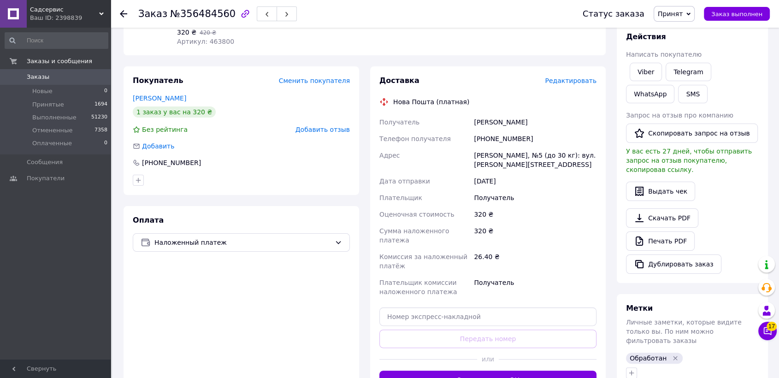
drag, startPoint x: 506, startPoint y: 119, endPoint x: 469, endPoint y: 117, distance: 37.0
click at [469, 117] on div "Получатель Болкіт [PERSON_NAME] Телефон получателя [PHONE_NUMBER] [PERSON_NAME]…" at bounding box center [488, 207] width 221 height 186
click at [541, 162] on div "[PERSON_NAME], №5 (до 30 кг): вул. [PERSON_NAME][STREET_ADDRESS]" at bounding box center [535, 160] width 126 height 26
drag, startPoint x: 511, startPoint y: 164, endPoint x: 470, endPoint y: 155, distance: 41.0
click at [470, 155] on div "Получатель Болкіт [PERSON_NAME] Телефон получателя [PHONE_NUMBER] [PERSON_NAME]…" at bounding box center [488, 207] width 221 height 186
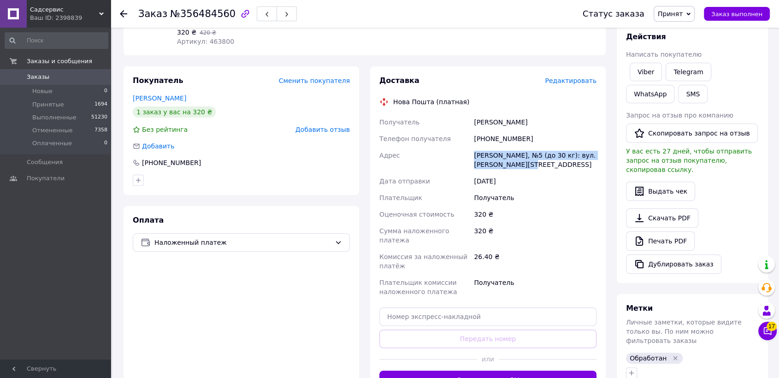
copy div "[PERSON_NAME], №5 (до 30 кг): вул. [PERSON_NAME][STREET_ADDRESS]"
click at [505, 200] on div "Получатель" at bounding box center [535, 198] width 126 height 17
drag, startPoint x: 523, startPoint y: 139, endPoint x: 487, endPoint y: 141, distance: 36.5
click at [487, 141] on div "[PHONE_NUMBER]" at bounding box center [535, 139] width 126 height 17
copy div "0631996244"
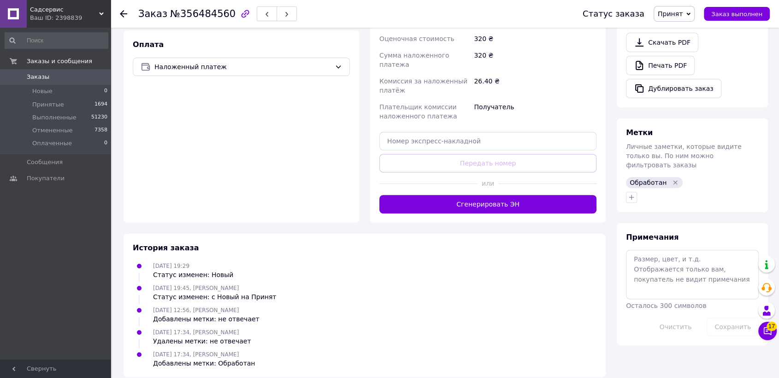
scroll to position [0, 0]
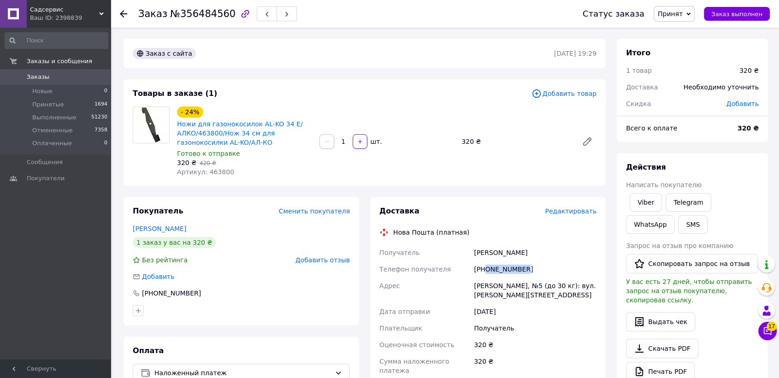
click at [212, 170] on span "Артикул: 463800" at bounding box center [205, 171] width 57 height 7
copy span "463800"
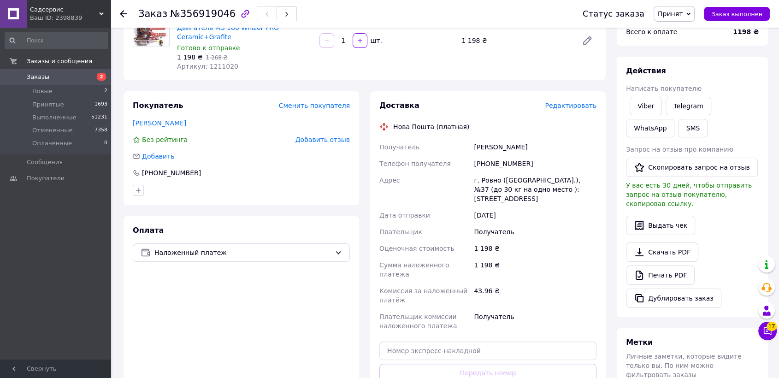
scroll to position [250, 0]
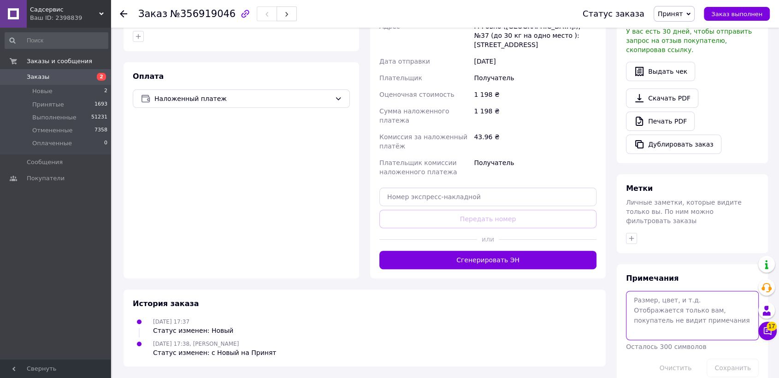
click at [653, 295] on textarea at bounding box center [692, 315] width 133 height 49
type textarea "николаевич"
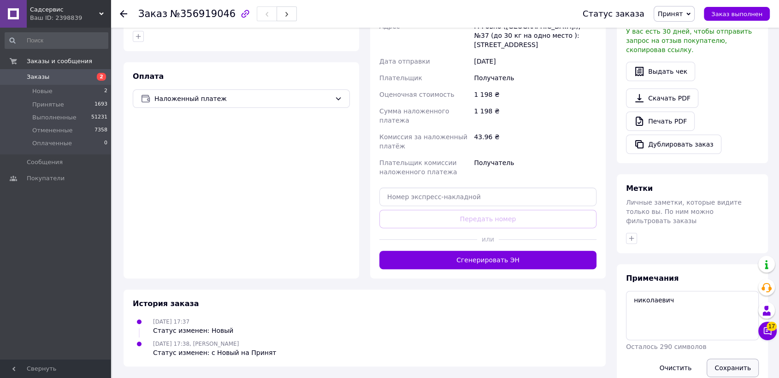
click at [737, 359] on button "Сохранить" at bounding box center [733, 368] width 52 height 18
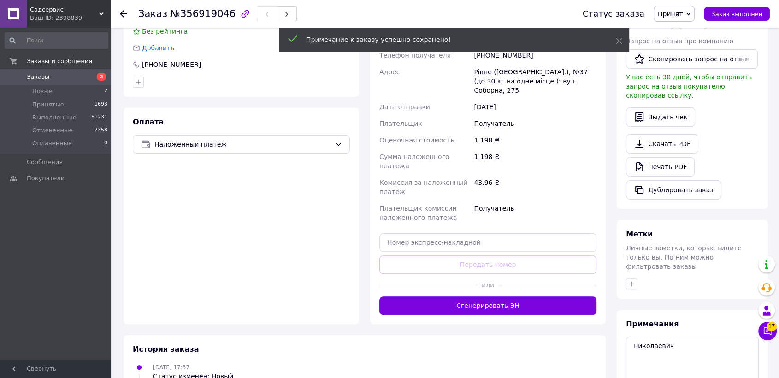
scroll to position [253, 0]
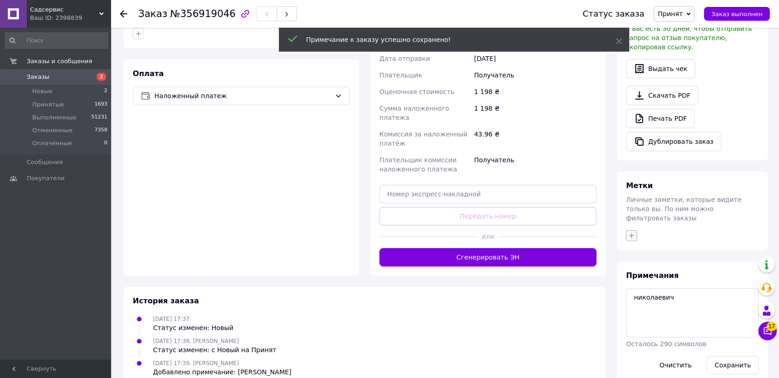
click at [629, 232] on icon "button" at bounding box center [631, 235] width 7 height 7
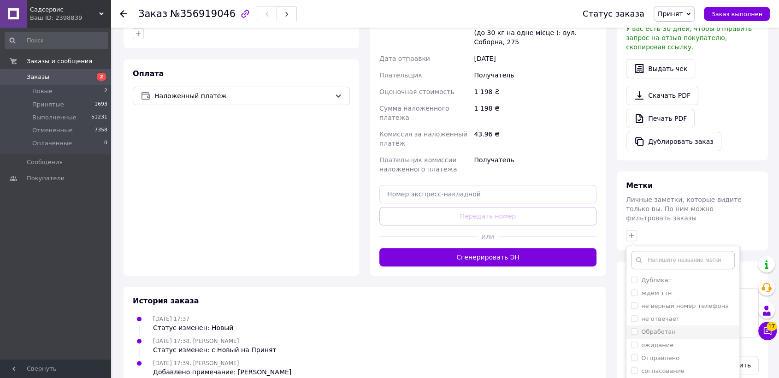
click at [633, 328] on input "Обработан" at bounding box center [634, 331] width 6 height 6
checkbox input "true"
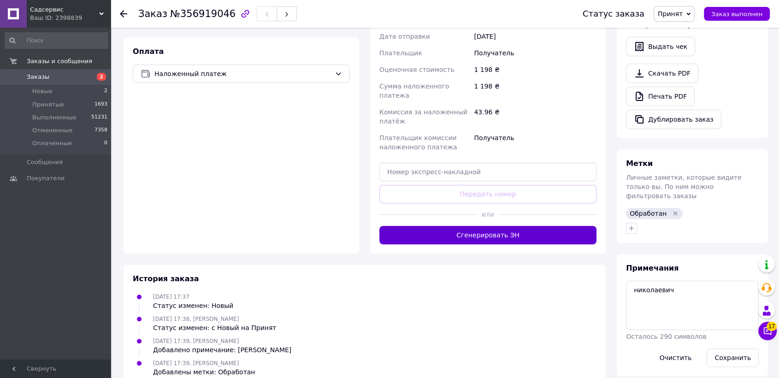
scroll to position [173, 0]
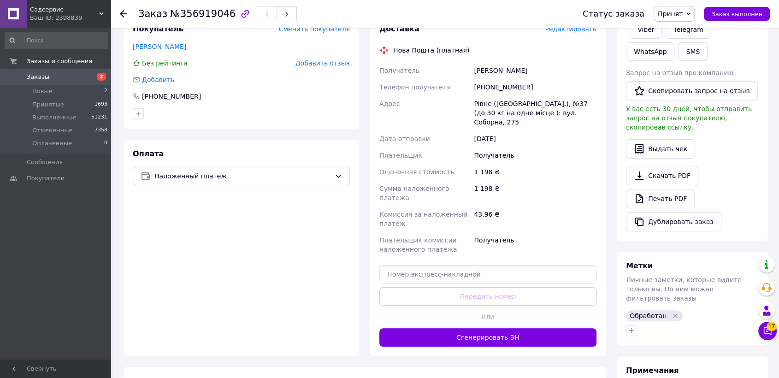
drag, startPoint x: 514, startPoint y: 71, endPoint x: 475, endPoint y: 69, distance: 39.2
click at [475, 69] on div "[PERSON_NAME]" at bounding box center [535, 70] width 126 height 17
copy div "[PERSON_NAME]"
click at [560, 152] on div "Получатель" at bounding box center [535, 155] width 126 height 17
drag, startPoint x: 565, startPoint y: 112, endPoint x: 474, endPoint y: 103, distance: 92.2
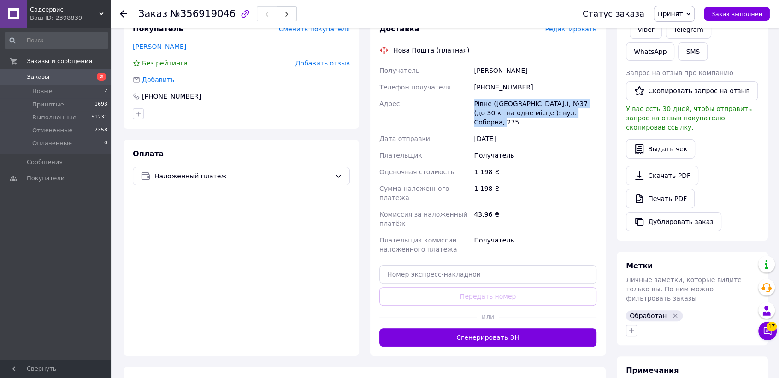
click at [474, 103] on div "Рівне ([GEOGRAPHIC_DATA].), №37 (до 30 кг на одне місце ): вул. Соборна, 275" at bounding box center [535, 112] width 126 height 35
copy div "Рівне ([GEOGRAPHIC_DATA].), №37 (до 30 кг на одне місце ): вул. Соборна, 275"
click at [540, 117] on div "Рівне ([GEOGRAPHIC_DATA].), №37 (до 30 кг на одне місце ): вул. Соборна, 275" at bounding box center [535, 112] width 126 height 35
drag, startPoint x: 513, startPoint y: 88, endPoint x: 486, endPoint y: 88, distance: 27.2
click at [486, 88] on div "[PHONE_NUMBER]" at bounding box center [535, 87] width 126 height 17
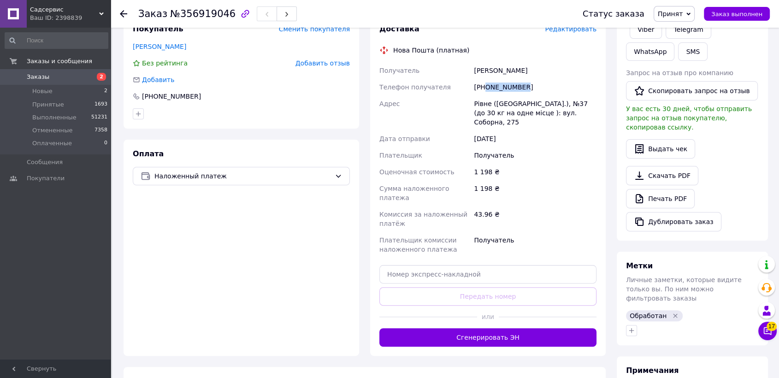
copy div "0686119886"
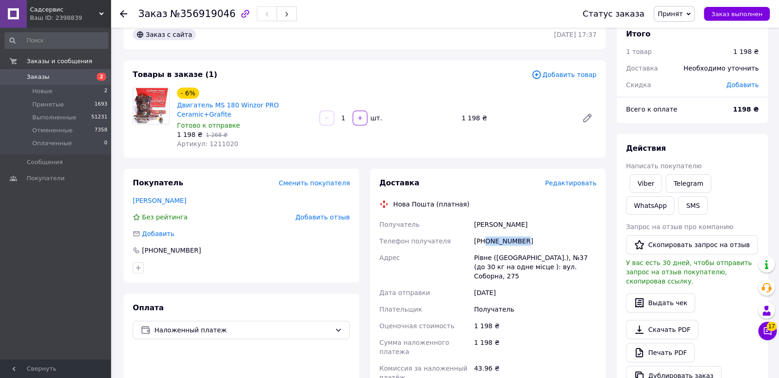
scroll to position [0, 0]
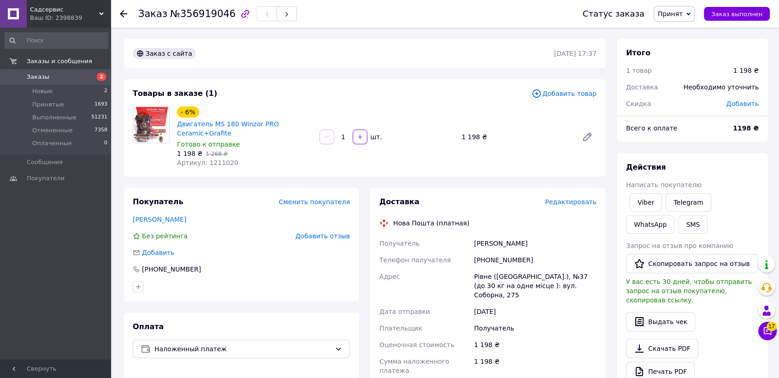
click at [215, 163] on span "Артикул: 1211020" at bounding box center [207, 162] width 61 height 7
copy span "1211020"
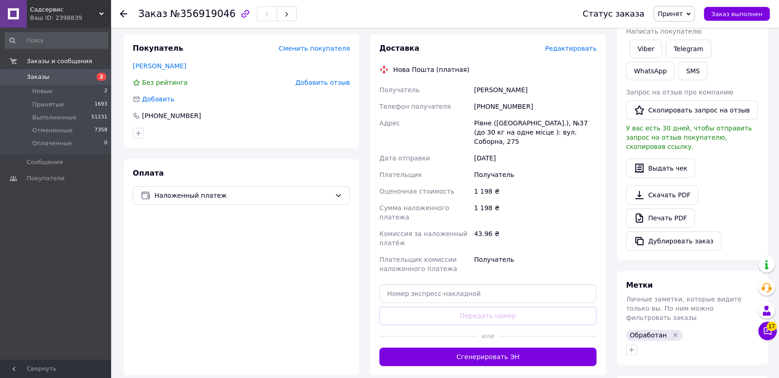
scroll to position [275, 0]
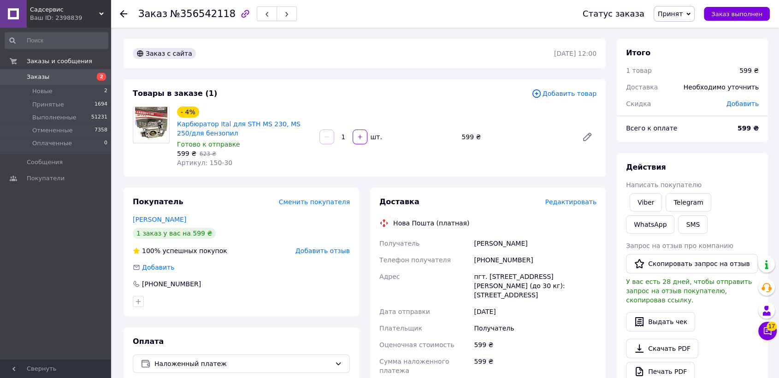
scroll to position [154, 0]
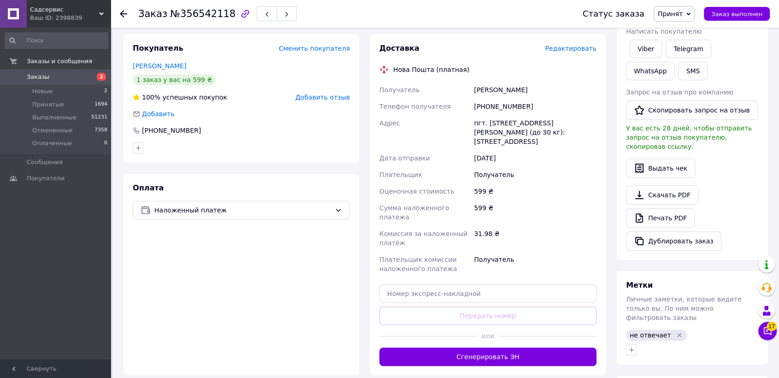
click at [676, 332] on icon "Удалить метку" at bounding box center [679, 335] width 7 height 7
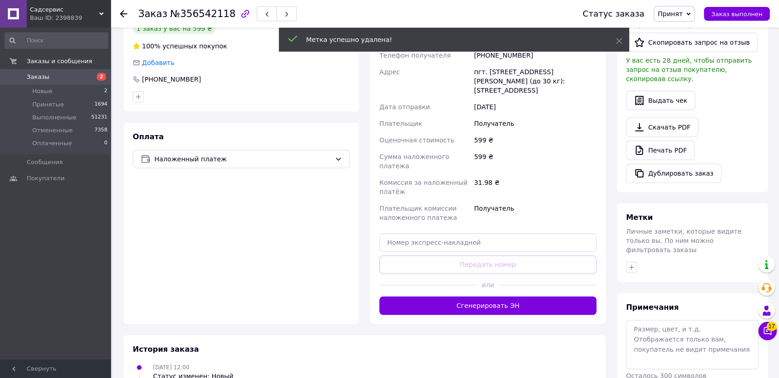
scroll to position [256, 0]
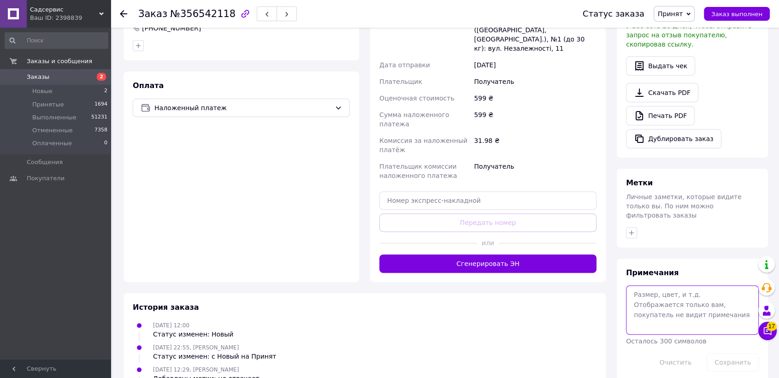
click at [646, 285] on textarea at bounding box center [692, 309] width 133 height 49
type textarea "викторовна"
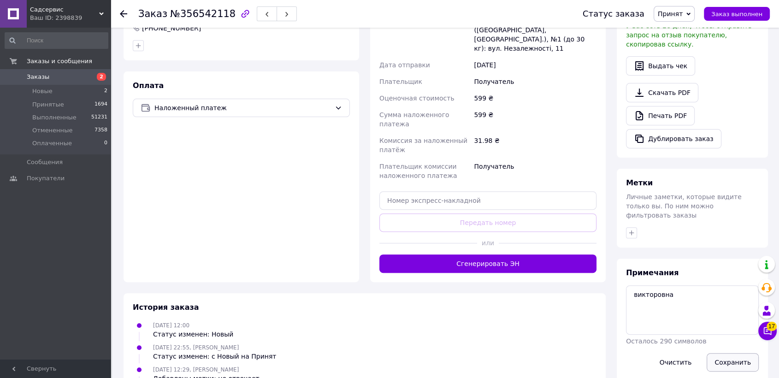
click at [726, 353] on button "Сохранить" at bounding box center [733, 362] width 52 height 18
click at [634, 229] on icon "button" at bounding box center [631, 232] width 7 height 7
click at [631, 326] on input "Обработан" at bounding box center [634, 329] width 6 height 6
checkbox input "true"
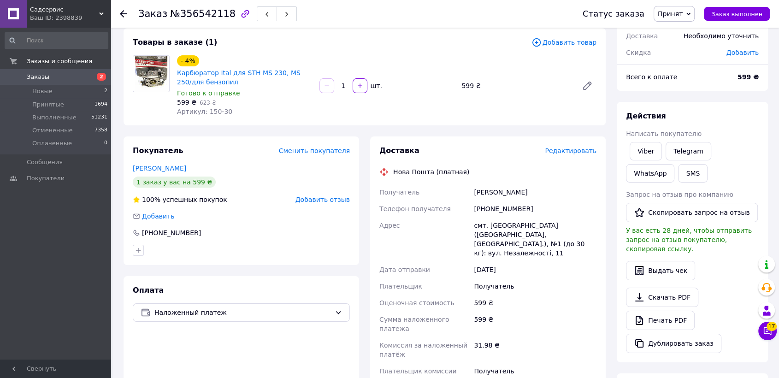
scroll to position [205, 0]
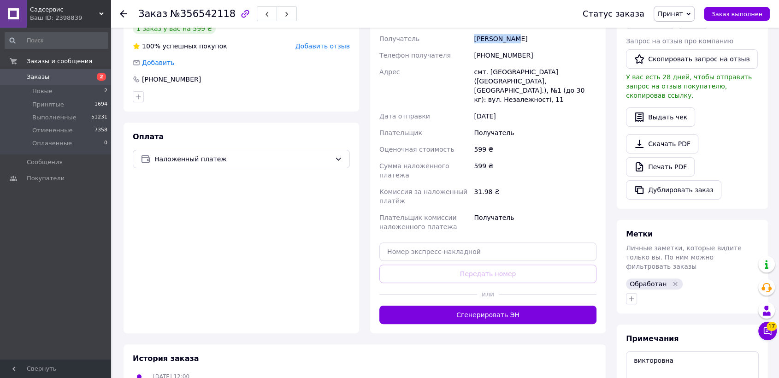
drag, startPoint x: 517, startPoint y: 38, endPoint x: 472, endPoint y: 38, distance: 44.3
click at [472, 38] on div "[PERSON_NAME]" at bounding box center [535, 38] width 126 height 17
click at [524, 125] on div "Получатель" at bounding box center [535, 133] width 126 height 17
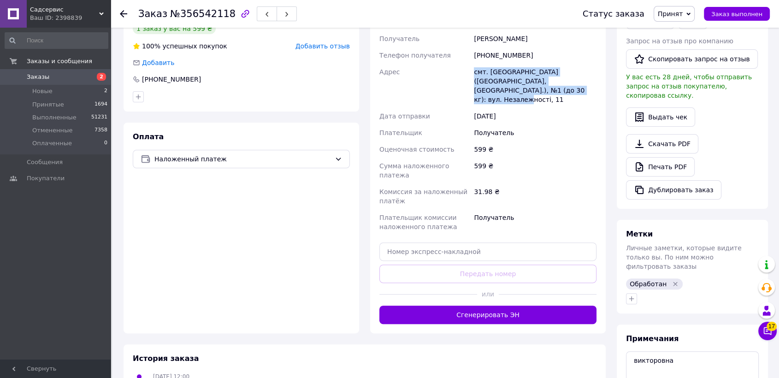
drag, startPoint x: 528, startPoint y: 89, endPoint x: 474, endPoint y: 72, distance: 56.5
click at [474, 72] on div "смт. [GEOGRAPHIC_DATA] ([GEOGRAPHIC_DATA], [GEOGRAPHIC_DATA].), №1 (до 30 кг): …" at bounding box center [535, 86] width 126 height 44
copy div "смт. [GEOGRAPHIC_DATA] ([GEOGRAPHIC_DATA], [GEOGRAPHIC_DATA].), №1 (до 30 кг): …"
click at [533, 125] on div "Получатель" at bounding box center [535, 133] width 126 height 17
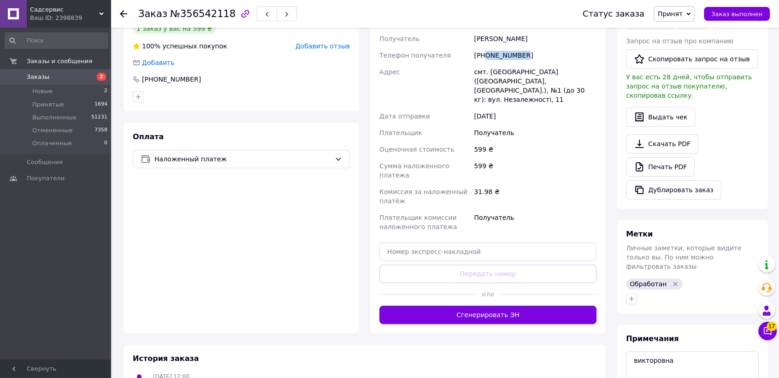
drag, startPoint x: 521, startPoint y: 52, endPoint x: 486, endPoint y: 53, distance: 35.1
click at [486, 53] on div "[PHONE_NUMBER]" at bounding box center [535, 55] width 126 height 17
copy div "0977439921"
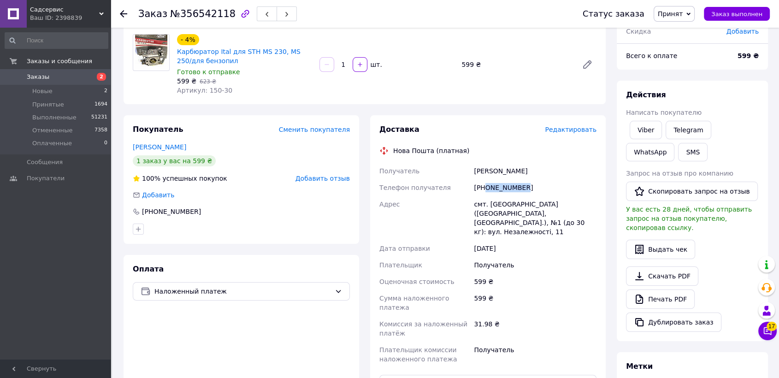
scroll to position [21, 0]
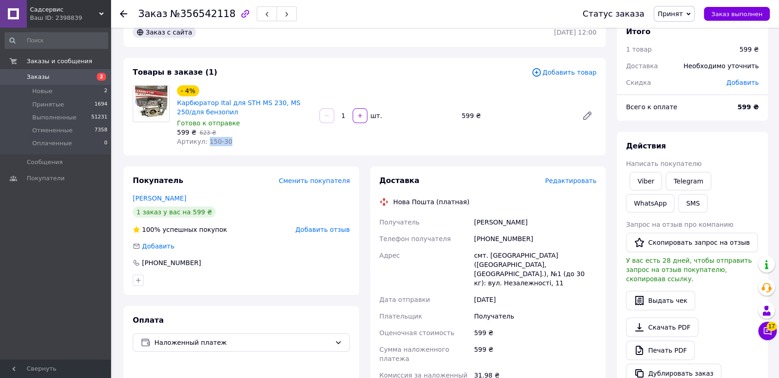
drag, startPoint x: 228, startPoint y: 139, endPoint x: 205, endPoint y: 139, distance: 23.5
click at [205, 139] on div "Артикул: 150-30" at bounding box center [244, 141] width 135 height 9
copy span "150-30"
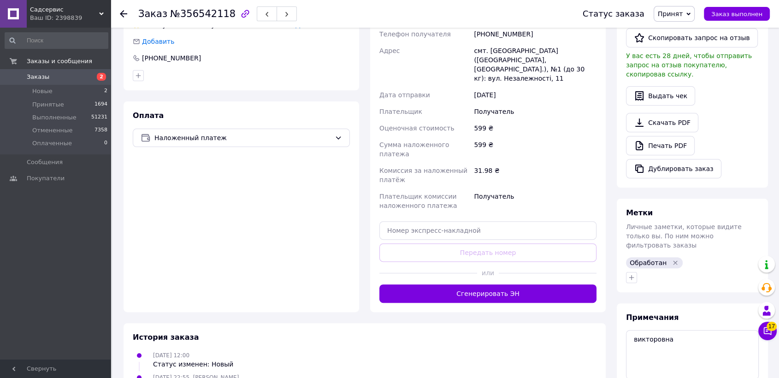
scroll to position [328, 0]
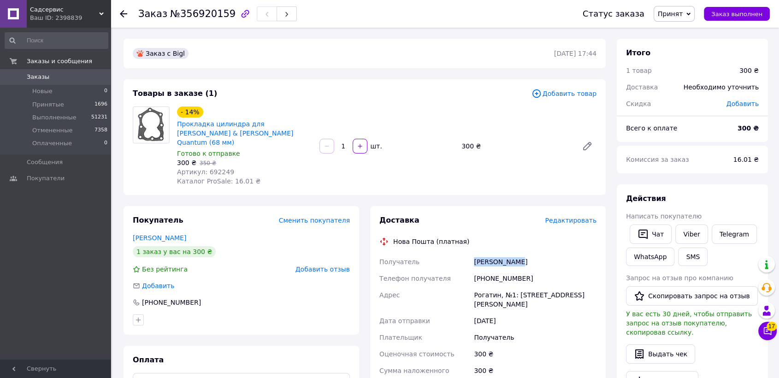
drag, startPoint x: 525, startPoint y: 248, endPoint x: 475, endPoint y: 253, distance: 50.1
click at [475, 254] on div "Войтків Ігор" at bounding box center [535, 262] width 126 height 17
copy div "Войтків Ігор"
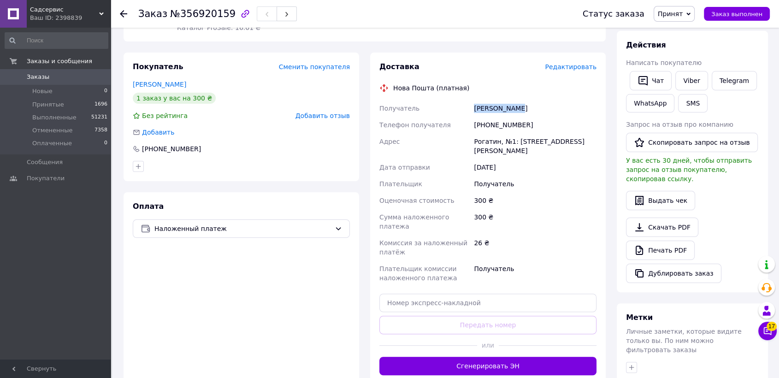
scroll to position [256, 0]
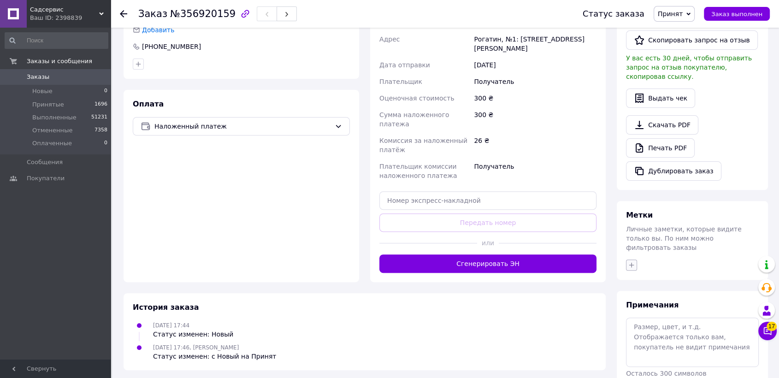
click at [634, 261] on icon "button" at bounding box center [631, 264] width 7 height 7
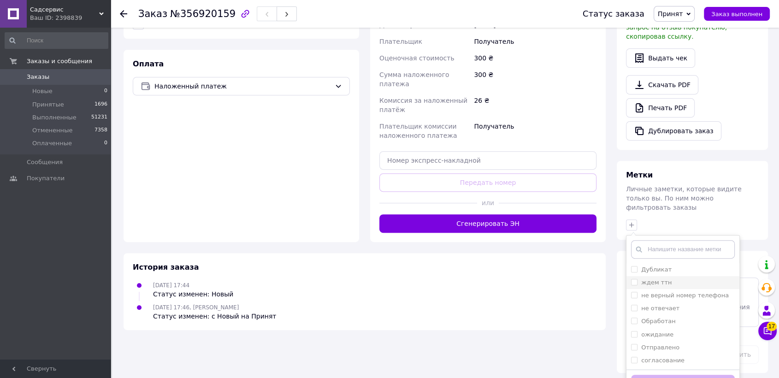
click at [635, 279] on input "ждем ттн" at bounding box center [634, 282] width 6 height 6
checkbox input "true"
click at [632, 318] on input "Обработан" at bounding box center [634, 321] width 6 height 6
checkbox input "true"
click at [660, 369] on div "Добавить метку" at bounding box center [683, 383] width 113 height 28
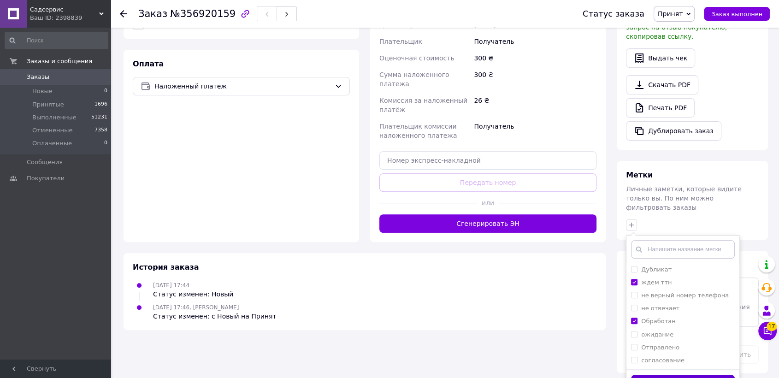
click at [660, 375] on button "Добавить метку" at bounding box center [683, 384] width 104 height 18
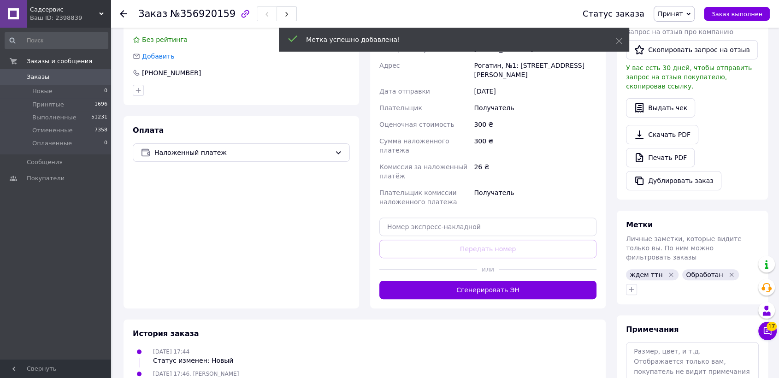
scroll to position [178, 0]
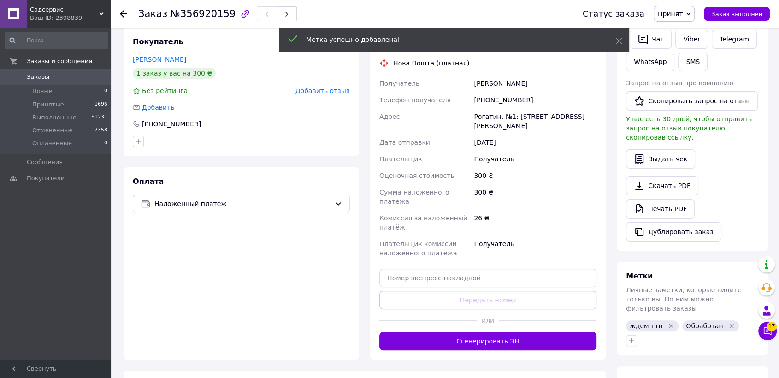
click at [533, 151] on div "Получатель" at bounding box center [535, 159] width 126 height 17
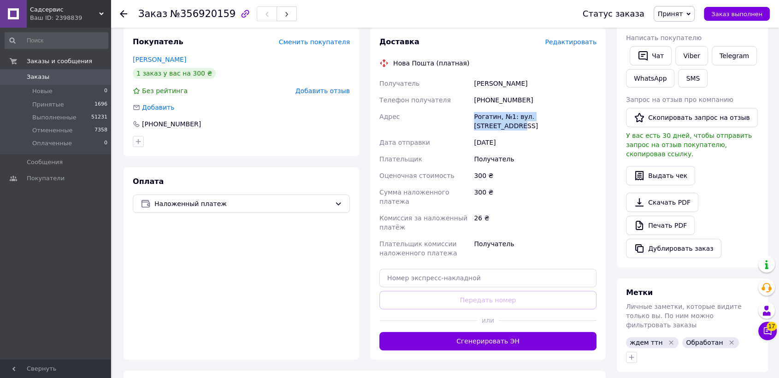
drag, startPoint x: 570, startPoint y: 106, endPoint x: 475, endPoint y: 108, distance: 94.6
click at [475, 108] on div "Рогатин, №1: вул. [STREET_ADDRESS]" at bounding box center [535, 121] width 126 height 26
copy div "Рогатин, №1: вул. [STREET_ADDRESS]"
click at [500, 167] on div "300 ₴" at bounding box center [535, 175] width 126 height 17
drag, startPoint x: 529, startPoint y: 87, endPoint x: 486, endPoint y: 89, distance: 43.4
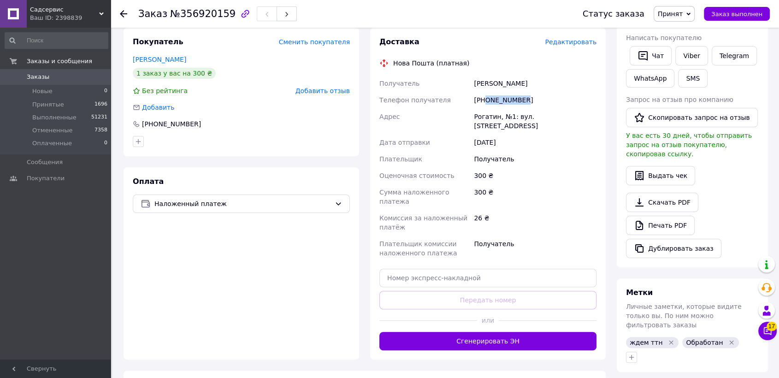
click at [486, 92] on div "[PHONE_NUMBER]" at bounding box center [535, 100] width 126 height 17
copy div "0672105530"
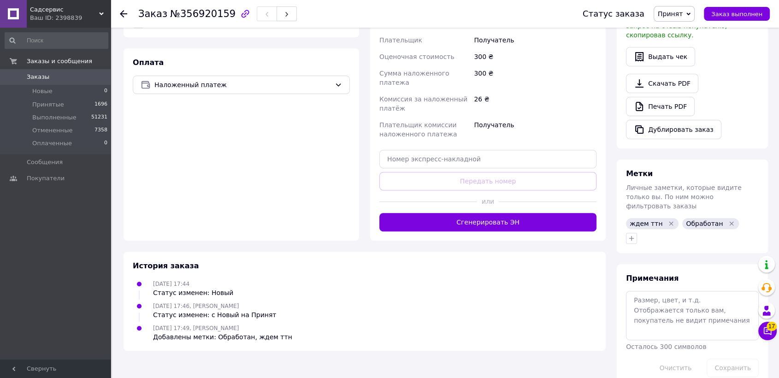
scroll to position [92, 0]
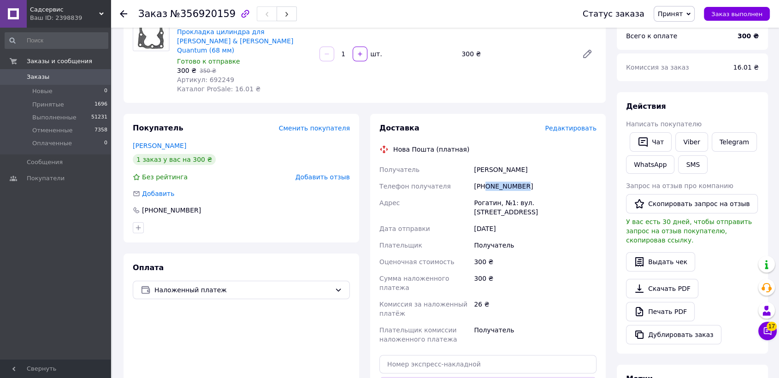
click at [210, 76] on span "Артикул: 692249" at bounding box center [205, 79] width 57 height 7
copy span "692249"
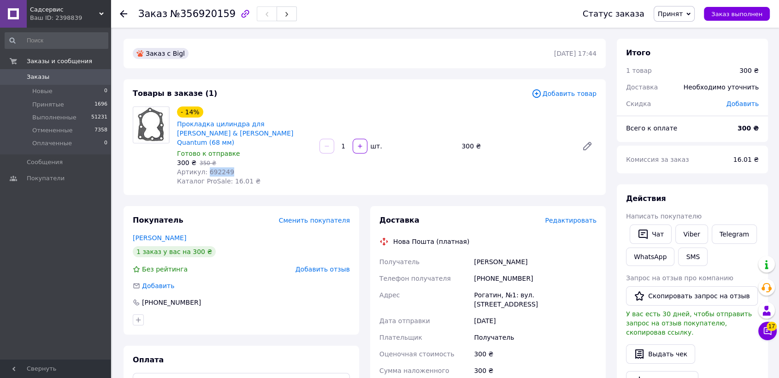
scroll to position [297, 0]
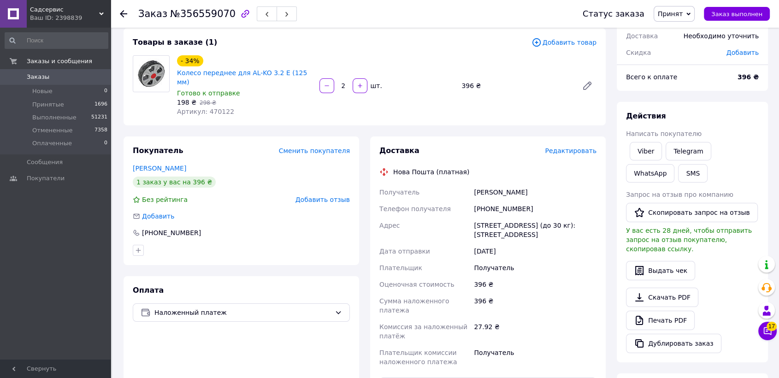
scroll to position [154, 0]
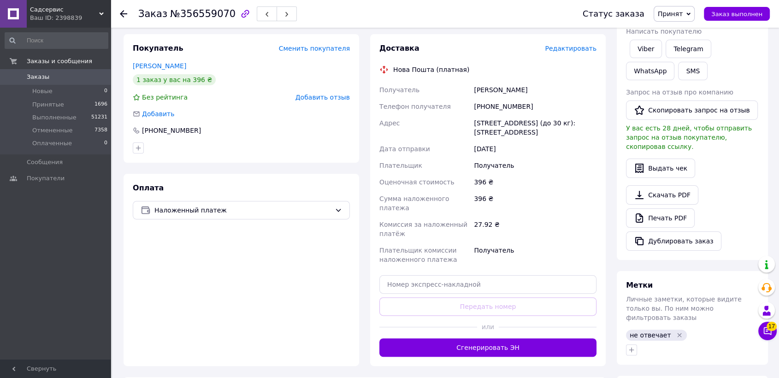
click at [676, 332] on icon "Удалить метку" at bounding box center [679, 335] width 7 height 7
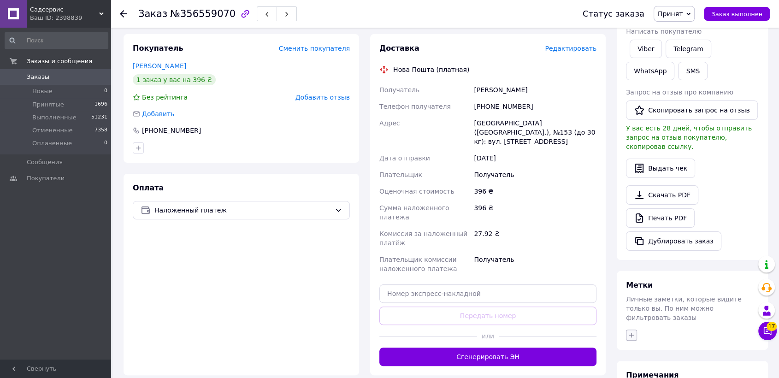
click at [632, 332] on icon "button" at bounding box center [631, 335] width 7 height 7
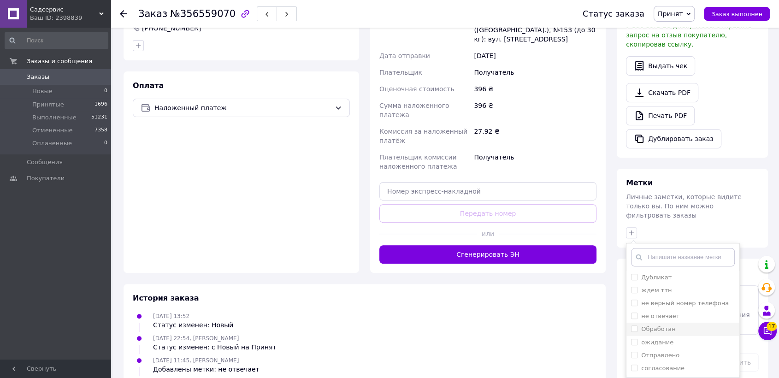
click at [635, 326] on input "Обработан" at bounding box center [634, 329] width 6 height 6
checkbox input "true"
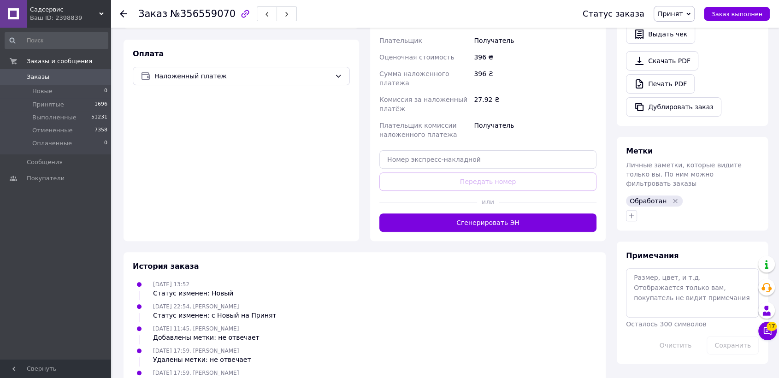
scroll to position [134, 0]
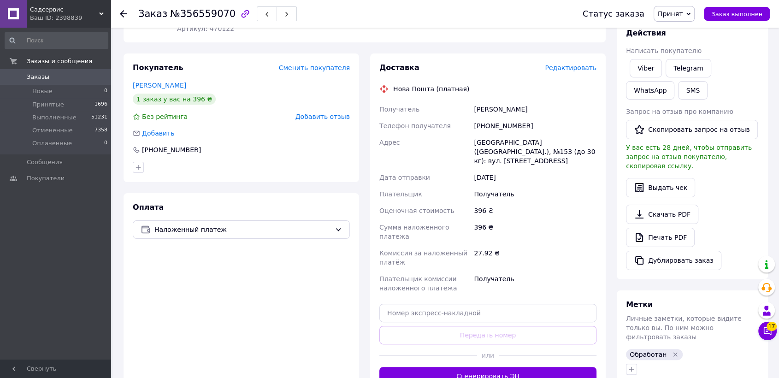
drag, startPoint x: 540, startPoint y: 99, endPoint x: 474, endPoint y: 98, distance: 66.4
click at [475, 101] on div "[PERSON_NAME]" at bounding box center [535, 109] width 126 height 17
click at [531, 202] on div "396 ₴" at bounding box center [535, 210] width 126 height 17
drag, startPoint x: 525, startPoint y: 141, endPoint x: 475, endPoint y: 132, distance: 51.0
click at [475, 134] on div "[GEOGRAPHIC_DATA] ([GEOGRAPHIC_DATA].), №153 (до 30 кг): вул. [STREET_ADDRESS]" at bounding box center [535, 151] width 126 height 35
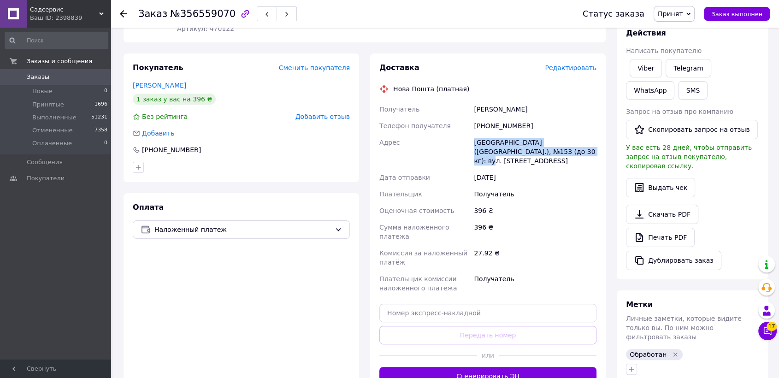
copy div "[GEOGRAPHIC_DATA] ([GEOGRAPHIC_DATA].), №153 (до 30 кг): вул. [STREET_ADDRESS]"
click at [514, 202] on div "396 ₴" at bounding box center [535, 210] width 126 height 17
drag, startPoint x: 525, startPoint y: 118, endPoint x: 486, endPoint y: 118, distance: 38.7
click at [486, 118] on div "[PHONE_NUMBER]" at bounding box center [535, 126] width 126 height 17
copy div "0674209634"
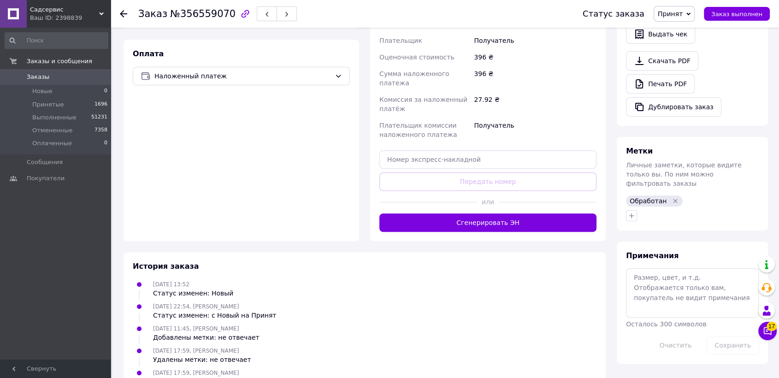
scroll to position [0, 0]
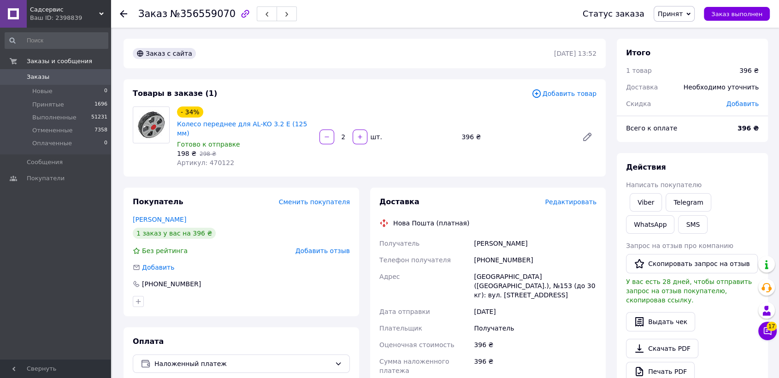
click at [207, 159] on span "Артикул: 470122" at bounding box center [205, 162] width 57 height 7
copy span "470122"
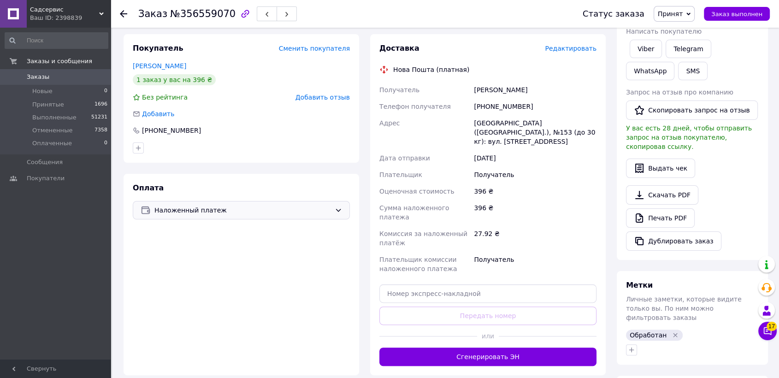
scroll to position [288, 0]
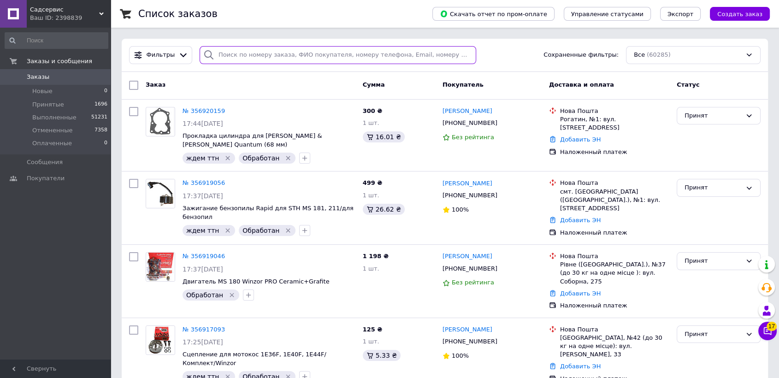
click at [226, 54] on input "search" at bounding box center [338, 55] width 277 height 18
paste input "0983806896"
type input "0983806896"
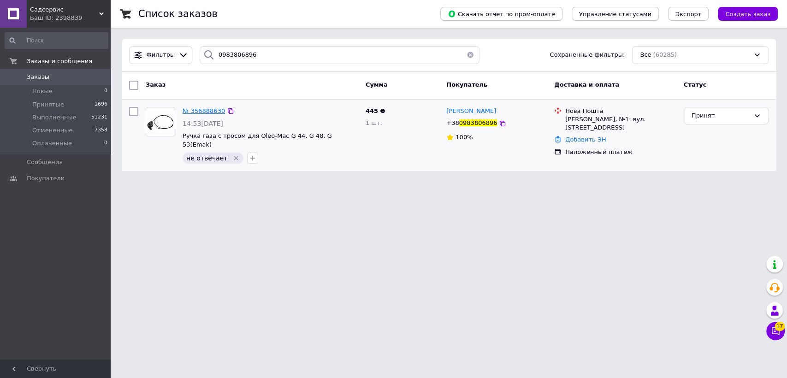
click at [199, 111] on span "№ 356888630" at bounding box center [204, 110] width 42 height 7
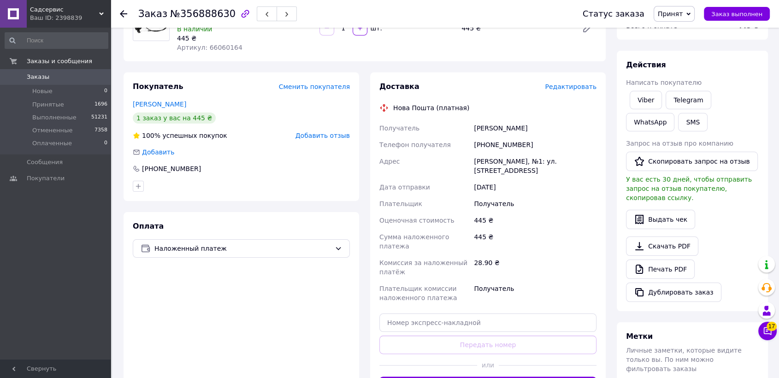
scroll to position [265, 0]
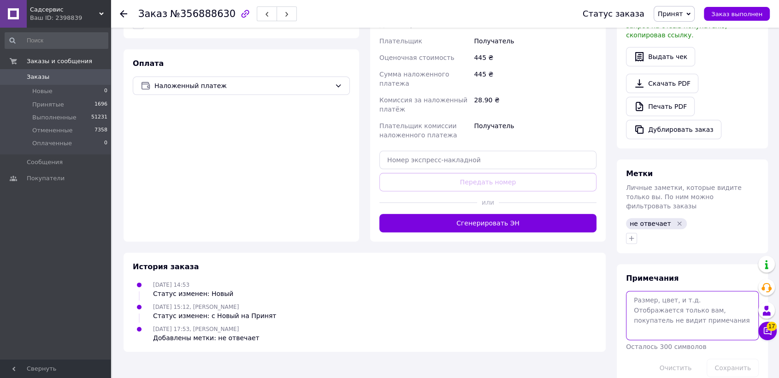
click at [651, 291] on textarea at bounding box center [692, 315] width 133 height 49
type textarea "владимирович"
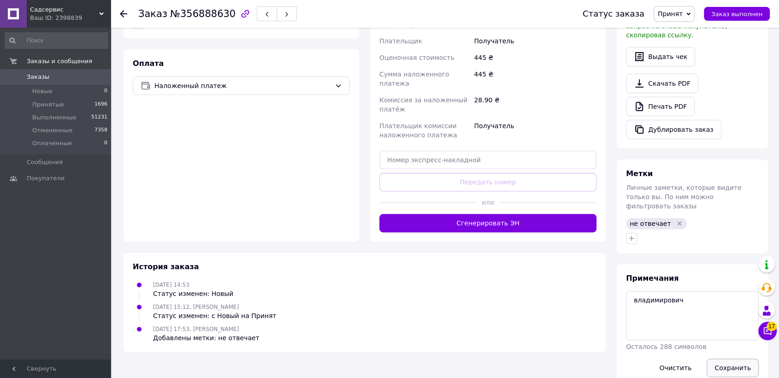
click at [728, 359] on button "Сохранить" at bounding box center [733, 368] width 52 height 18
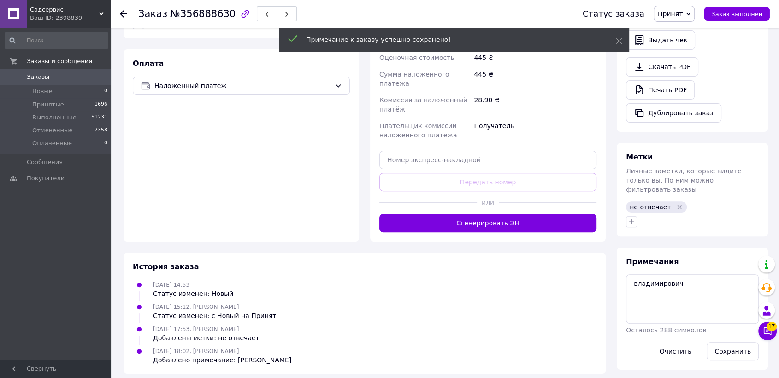
scroll to position [253, 0]
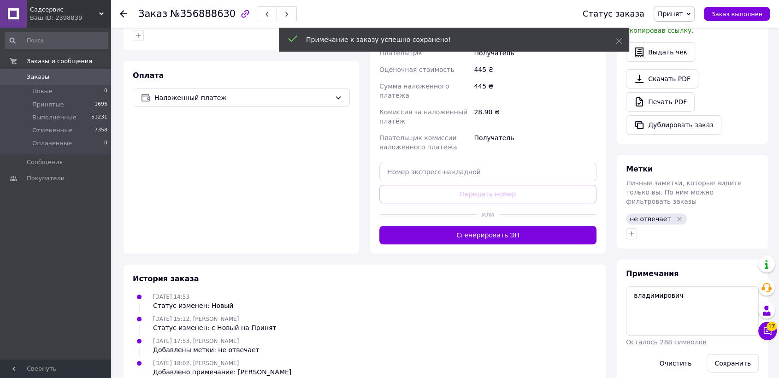
click at [674, 212] on div "не отвечает" at bounding box center [656, 219] width 65 height 15
click at [678, 217] on icon "Удалить метку" at bounding box center [680, 219] width 4 height 4
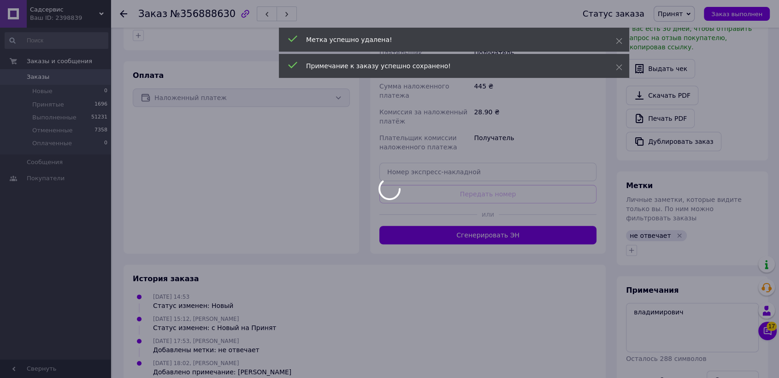
click at [630, 214] on body "Садсервис Ваш ID: 2398839 Сайт Садсервис Кабинет покупателя Проверить состояние…" at bounding box center [389, 78] width 779 height 663
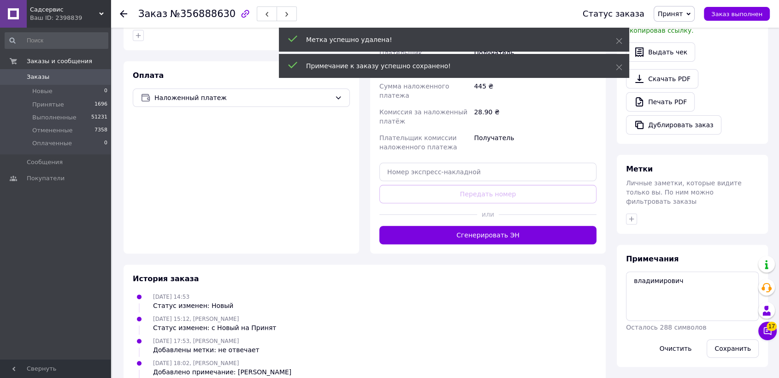
drag, startPoint x: 631, startPoint y: 229, endPoint x: 634, endPoint y: 236, distance: 7.3
click at [631, 245] on div "Примечания владимирович Осталось 288 символов Очистить Сохранить" at bounding box center [692, 306] width 151 height 122
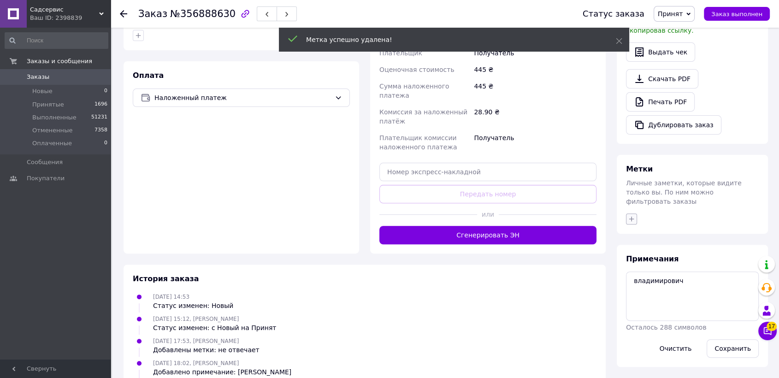
click at [631, 215] on icon "button" at bounding box center [631, 218] width 7 height 7
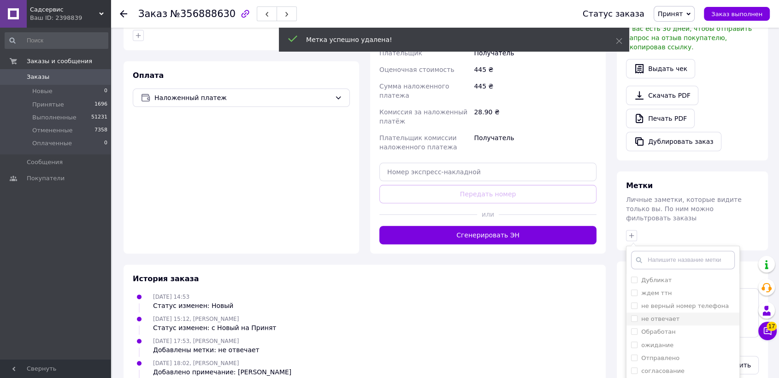
click at [631, 315] on input "не отвечает" at bounding box center [634, 318] width 6 height 6
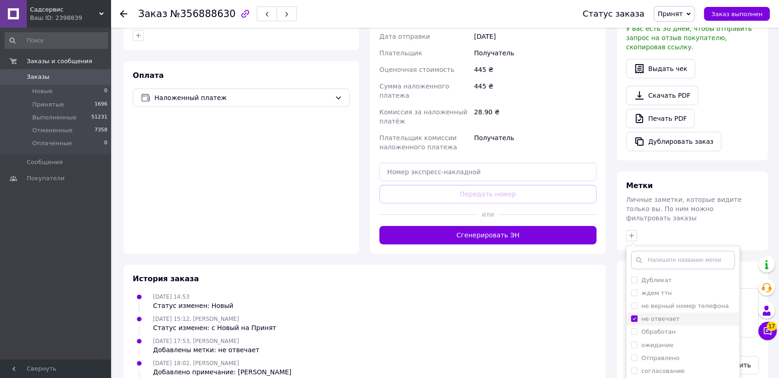
click at [633, 315] on input "не отвечает" at bounding box center [634, 318] width 6 height 6
checkbox input "false"
drag, startPoint x: 632, startPoint y: 312, endPoint x: 635, endPoint y: 317, distance: 6.4
click at [632, 328] on input "Обработан" at bounding box center [634, 331] width 6 height 6
checkbox input "true"
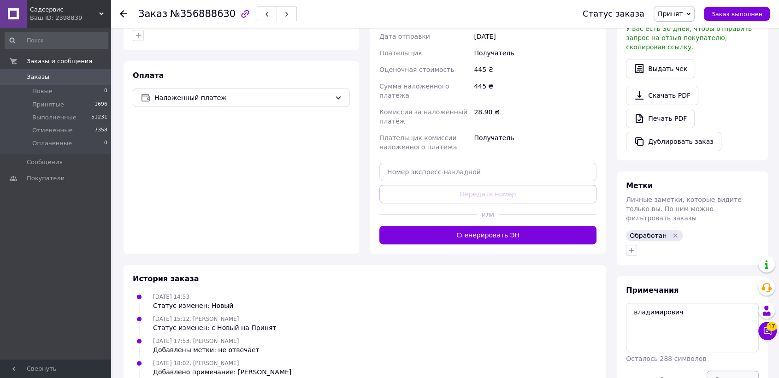
click at [733, 371] on button "Сохранить" at bounding box center [733, 380] width 52 height 18
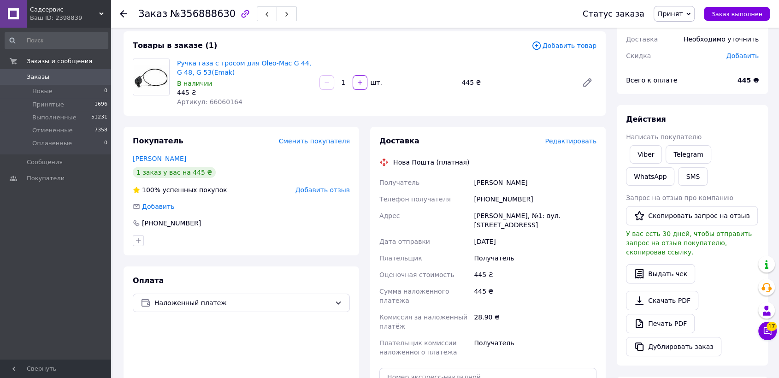
scroll to position [0, 0]
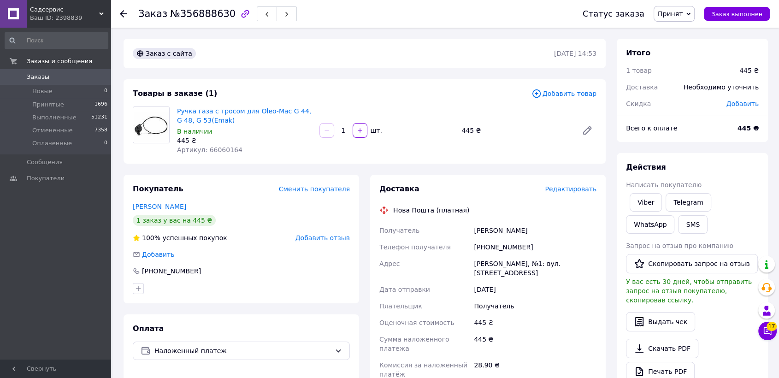
drag, startPoint x: 528, startPoint y: 232, endPoint x: 471, endPoint y: 233, distance: 56.3
click at [471, 233] on div "Получатель Знаковський Олег Телефон получателя +380983806896 Адрес Шептицький, …" at bounding box center [488, 315] width 221 height 186
copy div "Получатель Знаковський Олег"
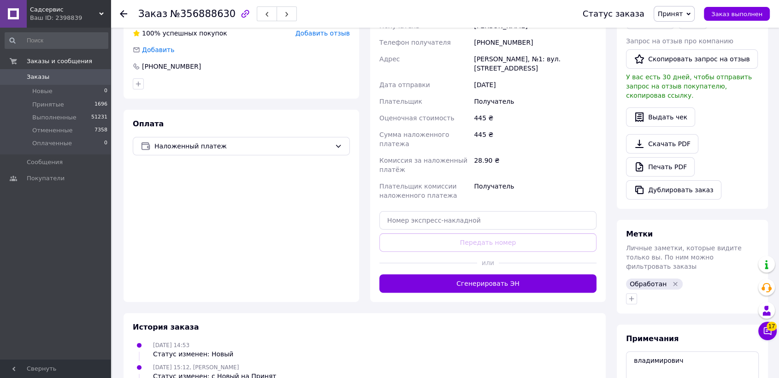
scroll to position [154, 0]
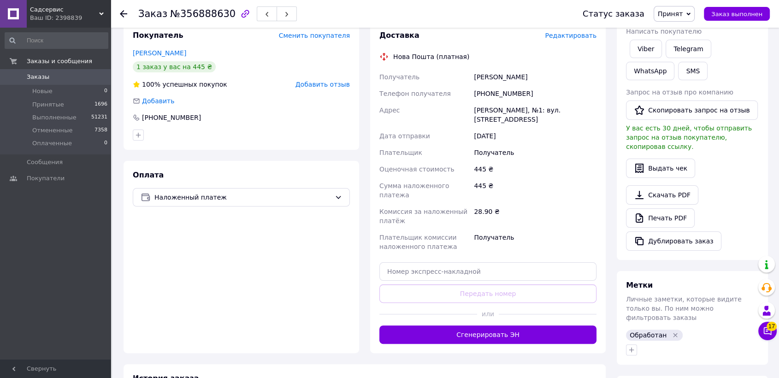
copy div "Получатель Знаковський Олег"
click at [493, 161] on div "445 ₴" at bounding box center [535, 169] width 126 height 17
drag, startPoint x: 590, startPoint y: 109, endPoint x: 475, endPoint y: 108, distance: 115.8
click at [475, 108] on div "Шептицький, №1: вул. Коперника, 1-1Б" at bounding box center [535, 115] width 126 height 26
copy div "Шептицький, №1: вул. Коперника, 1-1Б"
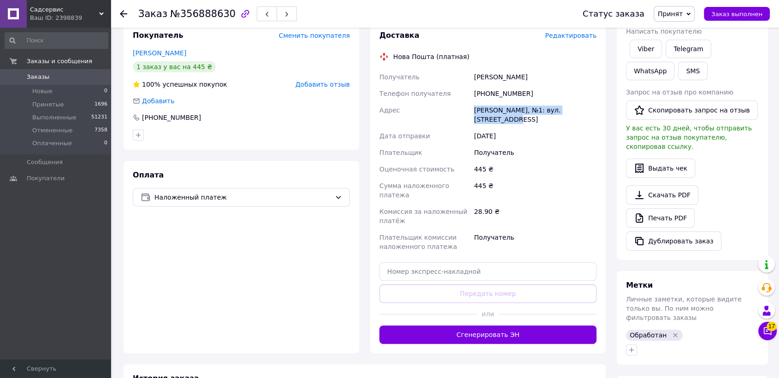
click at [520, 162] on div "445 ₴" at bounding box center [535, 169] width 126 height 17
drag, startPoint x: 524, startPoint y: 89, endPoint x: 485, endPoint y: 93, distance: 38.9
click at [485, 93] on div "+380983806896" at bounding box center [535, 93] width 126 height 17
copy div "0983806896"
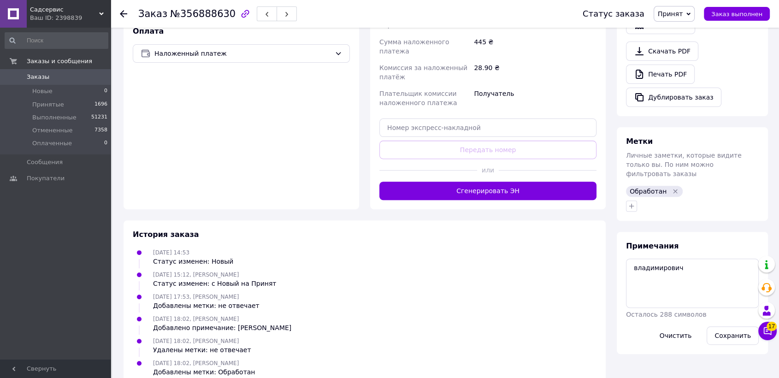
scroll to position [0, 0]
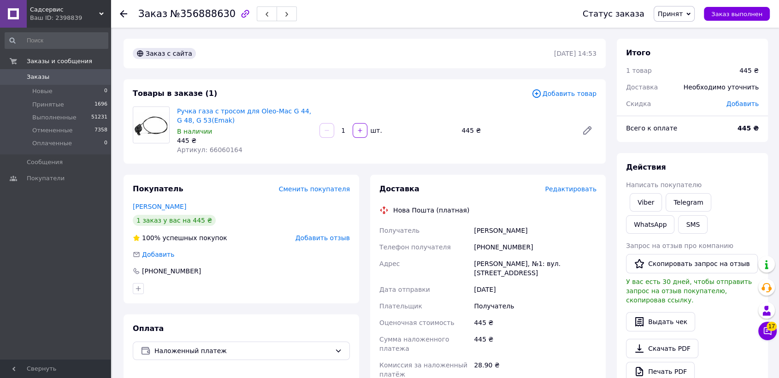
click at [213, 148] on span "Артикул: 66060164" at bounding box center [209, 149] width 65 height 7
copy span "66060164"
click at [221, 149] on span "Артикул: 50010151" at bounding box center [209, 149] width 65 height 7
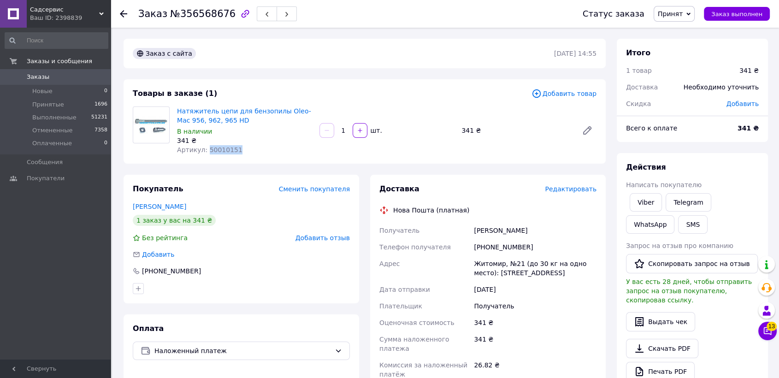
click at [221, 149] on span "Артикул: 50010151" at bounding box center [209, 149] width 65 height 7
copy span "50010151"
click at [513, 244] on div "[PHONE_NUMBER]" at bounding box center [535, 247] width 126 height 17
click at [218, 143] on div "341 ₴" at bounding box center [244, 140] width 135 height 9
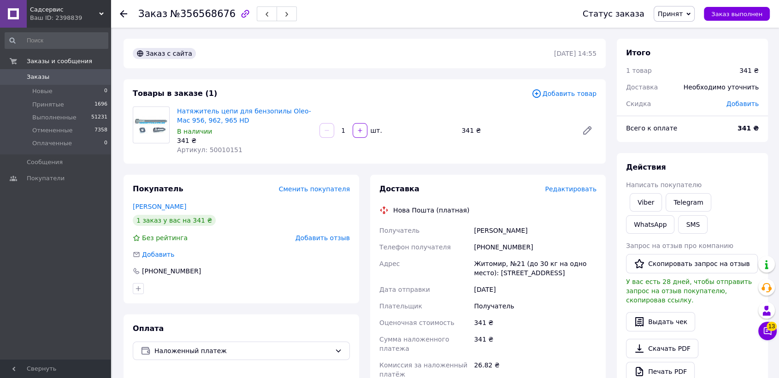
click at [216, 146] on span "Артикул: 50010151" at bounding box center [209, 149] width 65 height 7
copy span "50010151"
click at [683, 13] on span "Принят" at bounding box center [670, 13] width 25 height 7
click at [685, 49] on li "Отменен" at bounding box center [678, 46] width 49 height 14
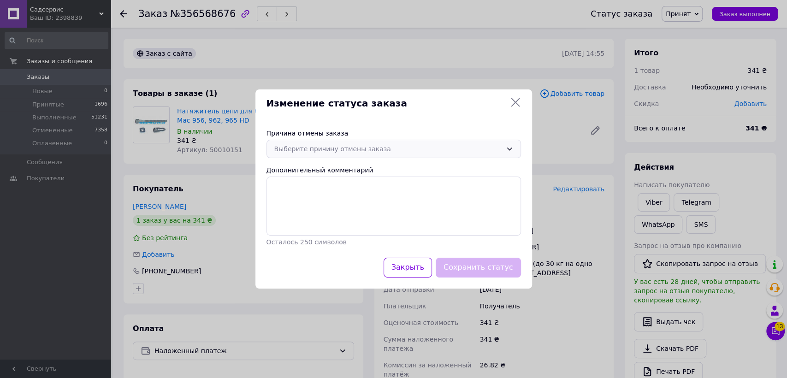
drag, startPoint x: 351, startPoint y: 152, endPoint x: 351, endPoint y: 158, distance: 6.1
click at [351, 152] on div "Выберите причину отмены заказа" at bounding box center [388, 149] width 228 height 10
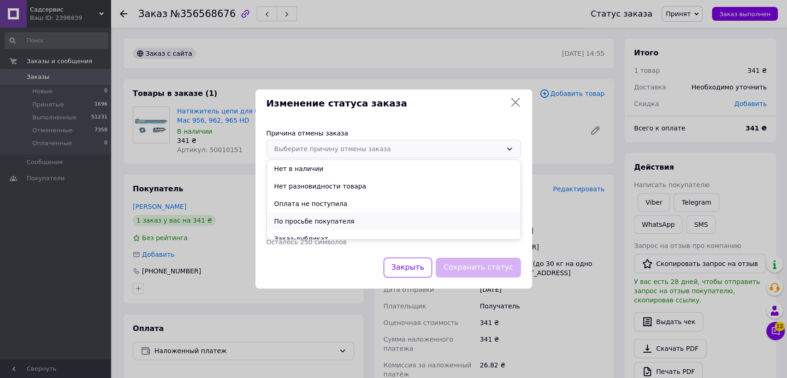
click at [311, 222] on li "По просьбе покупателя" at bounding box center [394, 222] width 254 height 18
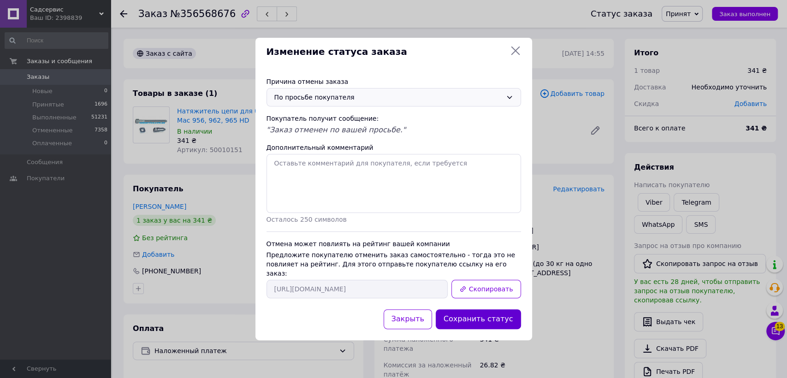
click at [470, 312] on button "Сохранить статус" at bounding box center [478, 319] width 85 height 20
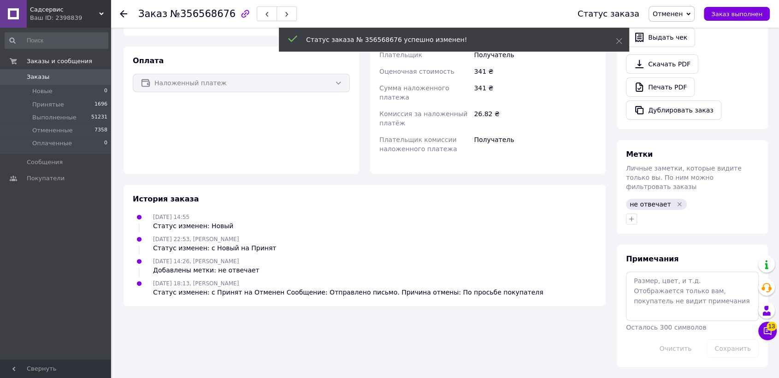
scroll to position [232, 0]
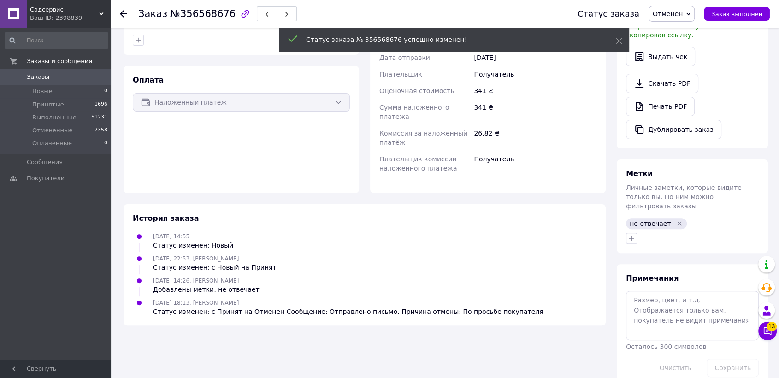
click at [676, 220] on icon "Удалить метку" at bounding box center [679, 223] width 7 height 7
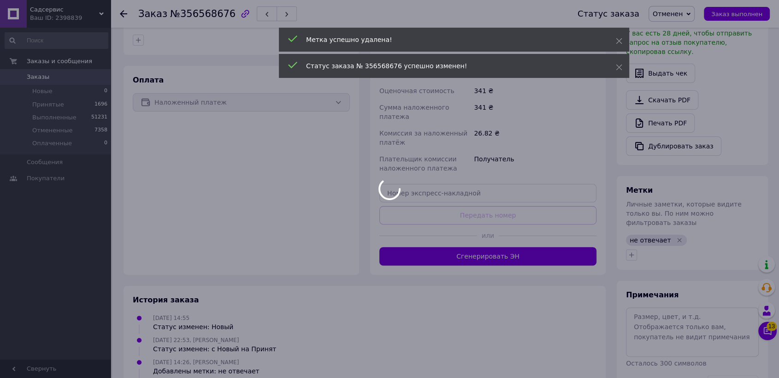
scroll to position [217, 0]
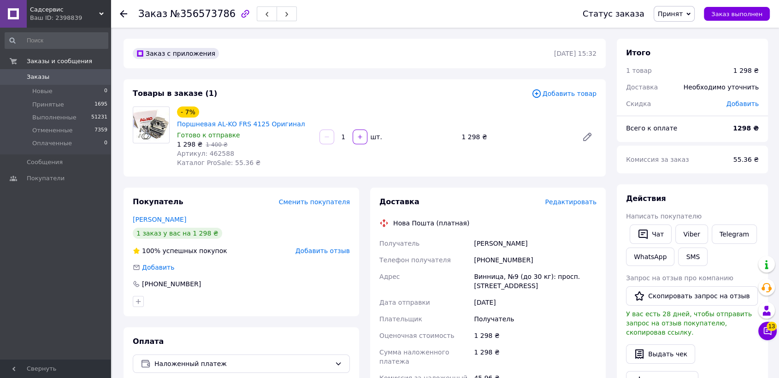
click at [214, 155] on span "Артикул: 462588" at bounding box center [205, 153] width 57 height 7
copy span "462588"
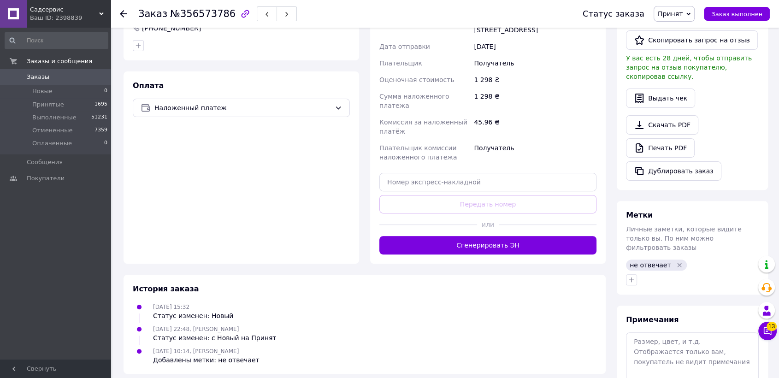
scroll to position [297, 0]
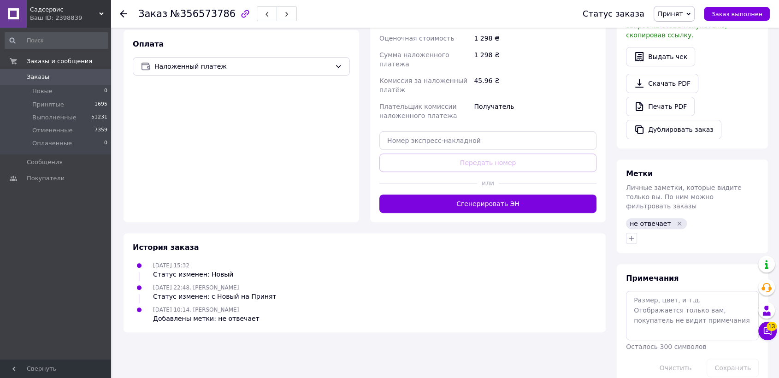
click at [676, 220] on icon "Удалить метку" at bounding box center [679, 223] width 7 height 7
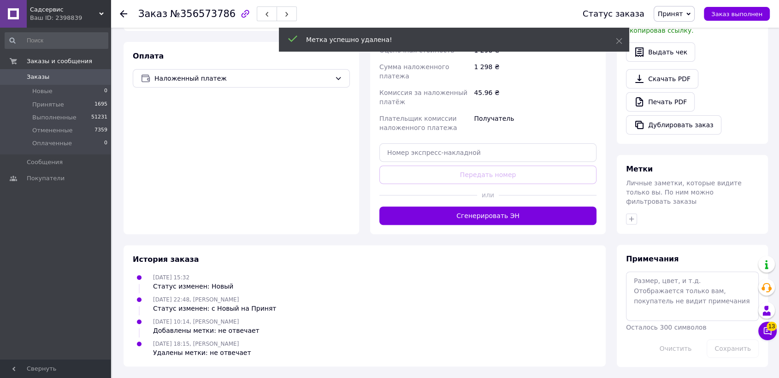
scroll to position [275, 0]
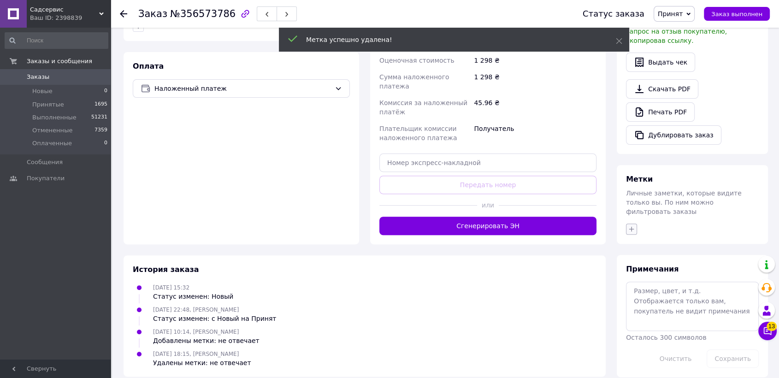
click at [630, 226] on icon "button" at bounding box center [631, 229] width 7 height 7
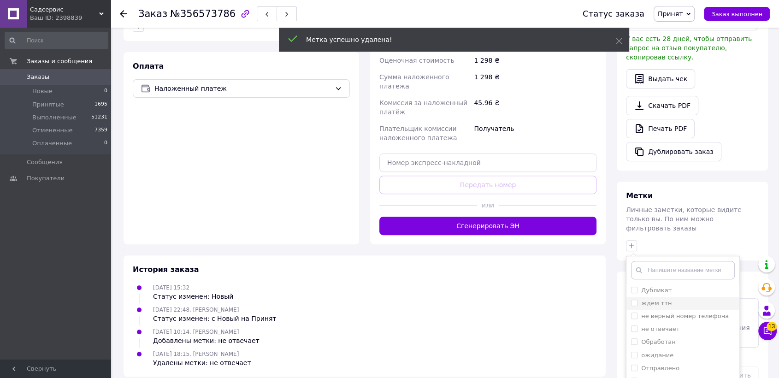
click at [634, 300] on input "ждем ттн" at bounding box center [634, 303] width 6 height 6
checkbox input "true"
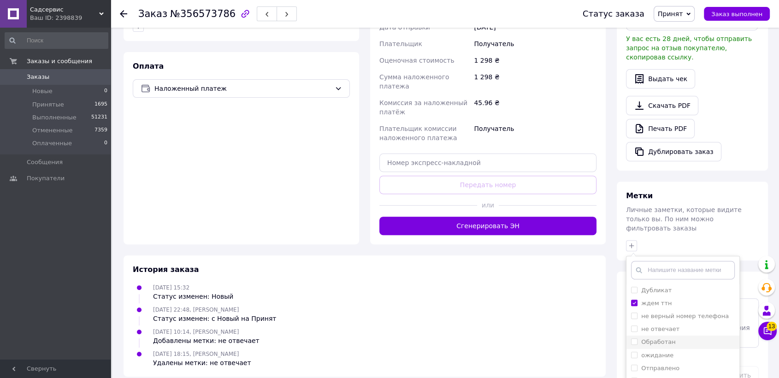
click at [635, 339] on input "Обработан" at bounding box center [634, 342] width 6 height 6
checkbox input "true"
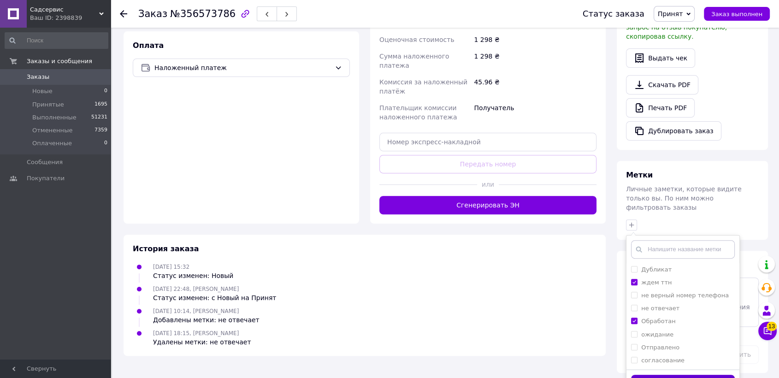
click at [656, 375] on button "Добавить метку" at bounding box center [683, 384] width 104 height 18
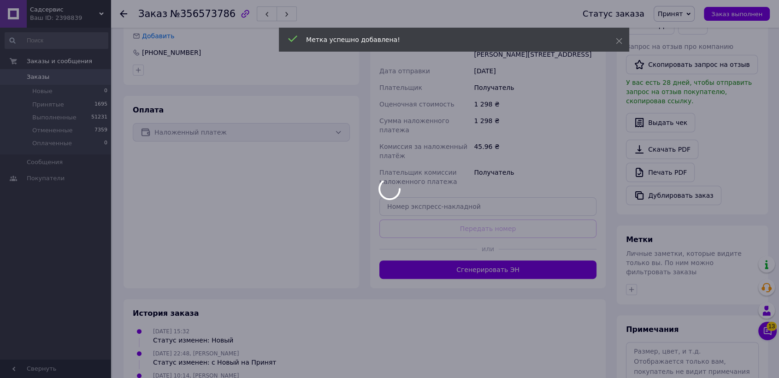
scroll to position [77, 0]
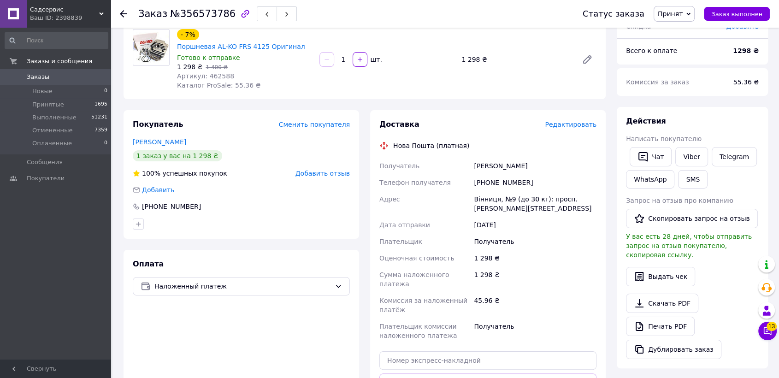
drag, startPoint x: 541, startPoint y: 160, endPoint x: 475, endPoint y: 165, distance: 66.5
click at [475, 165] on div "[PERSON_NAME]" at bounding box center [535, 166] width 126 height 17
copy div "[PERSON_NAME]"
click at [549, 217] on div "[DATE]" at bounding box center [535, 225] width 126 height 17
drag, startPoint x: 525, startPoint y: 208, endPoint x: 475, endPoint y: 194, distance: 51.1
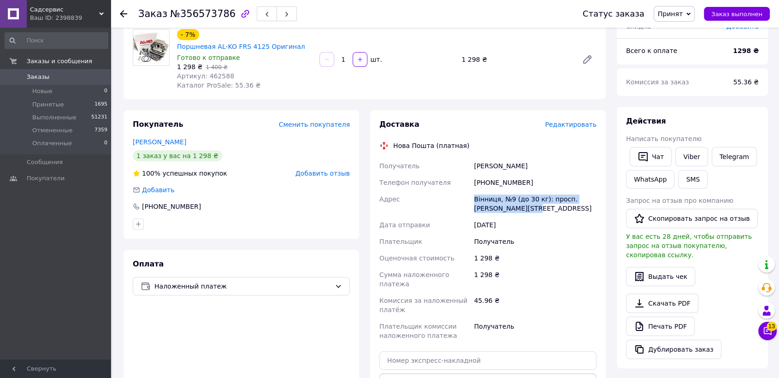
click at [475, 194] on div "Вінниця, №9 (до 30 кг): просп. Коцюбинського, 32" at bounding box center [535, 204] width 126 height 26
copy div "Вінниця, №9 (до 30 кг): просп. Коцюбинського, 32"
click at [539, 171] on div "Скорбун Олександр" at bounding box center [535, 166] width 126 height 17
drag, startPoint x: 525, startPoint y: 181, endPoint x: 486, endPoint y: 180, distance: 38.8
click at [486, 180] on div "+380964564405" at bounding box center [535, 182] width 126 height 17
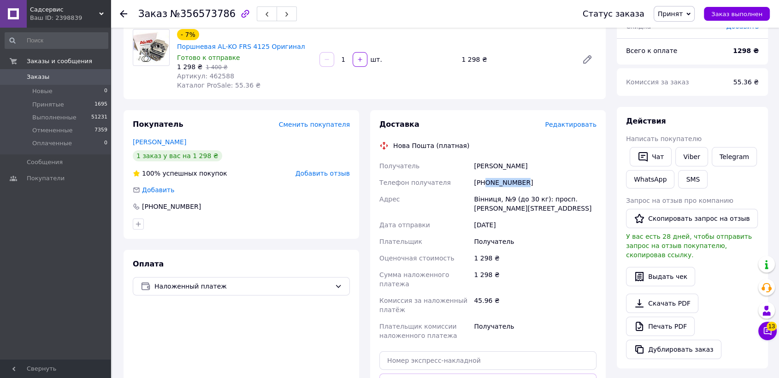
copy div "0964564405"
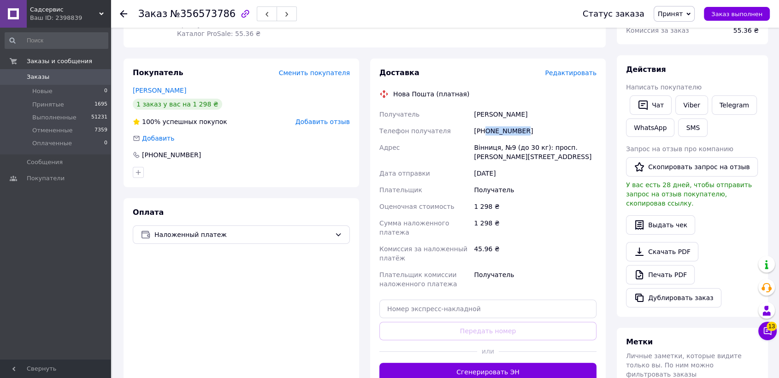
scroll to position [297, 0]
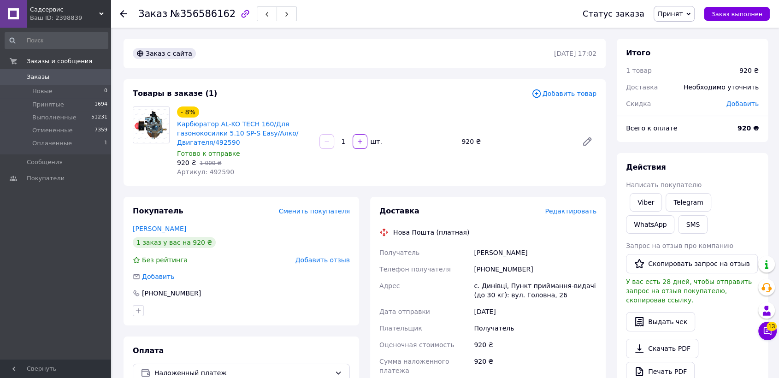
scroll to position [265, 0]
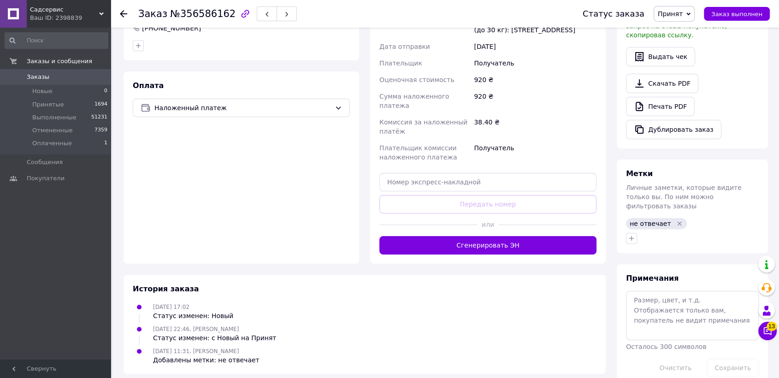
click at [676, 220] on icon "Удалить метку" at bounding box center [679, 223] width 7 height 7
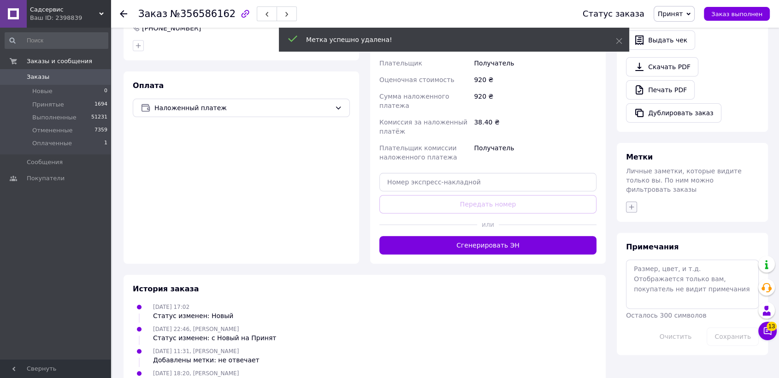
click at [628, 203] on icon "button" at bounding box center [631, 206] width 7 height 7
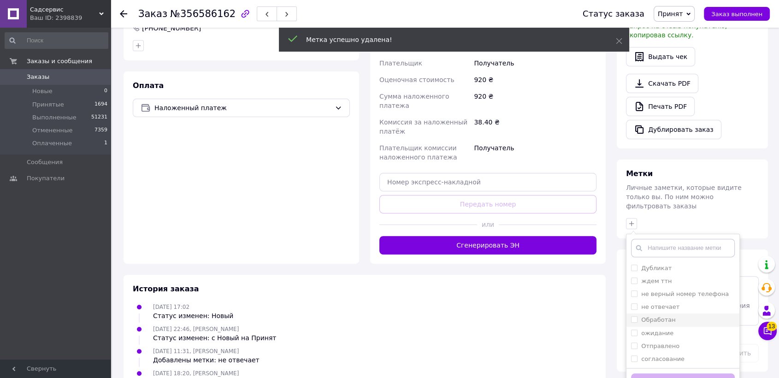
click at [634, 316] on input "Обработан" at bounding box center [634, 319] width 6 height 6
checkbox input "true"
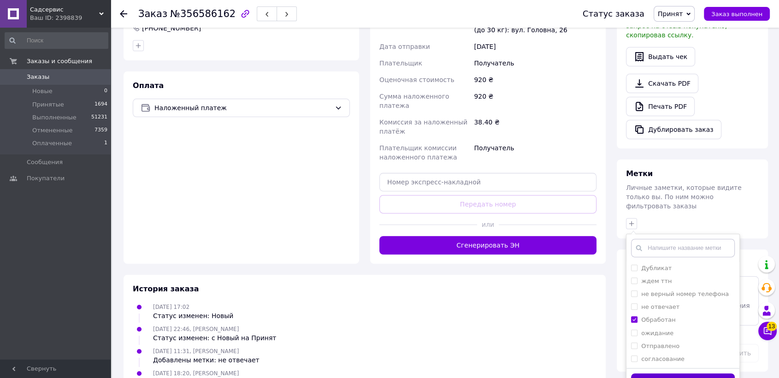
click at [661, 374] on button "Добавить метку" at bounding box center [683, 383] width 104 height 18
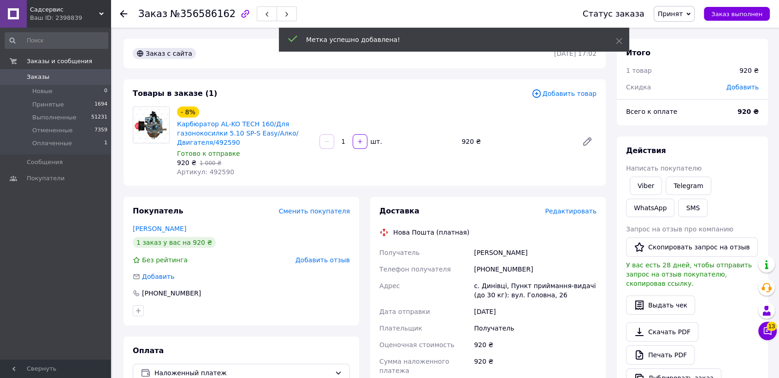
scroll to position [102, 0]
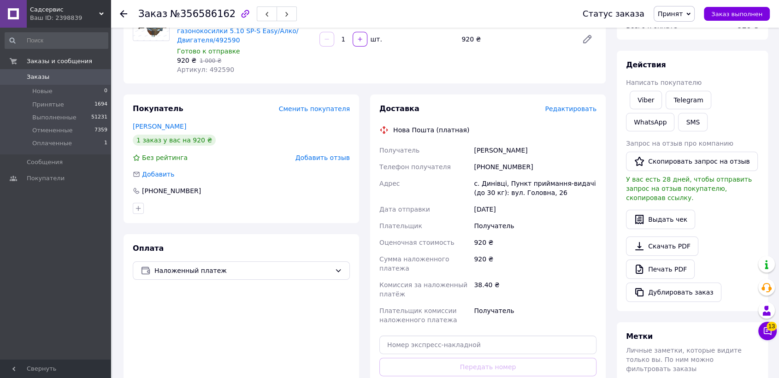
drag, startPoint x: 511, startPoint y: 149, endPoint x: 475, endPoint y: 151, distance: 36.0
click at [475, 151] on div "Кірілюк Віктор" at bounding box center [535, 150] width 126 height 17
click at [543, 211] on div "[DATE]" at bounding box center [535, 209] width 126 height 17
drag, startPoint x: 540, startPoint y: 193, endPoint x: 473, endPoint y: 184, distance: 67.5
click at [473, 184] on div "с. Динівці, Пункт приймання-видачі (до 30 кг): вул. Головна, 26" at bounding box center [535, 188] width 126 height 26
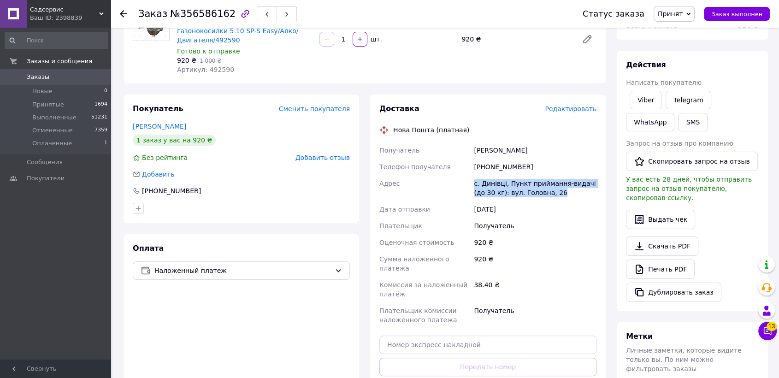
copy div "с. Динівці, Пункт приймання-видачі (до 30 кг): вул. Головна, 26"
click at [554, 185] on div "с. Динівці, Пункт приймання-видачі (до 30 кг): вул. Головна, 26" at bounding box center [535, 188] width 126 height 26
drag, startPoint x: 535, startPoint y: 163, endPoint x: 485, endPoint y: 165, distance: 50.3
click at [485, 165] on div "+380951841411" at bounding box center [535, 167] width 126 height 17
copy div "0951841411"
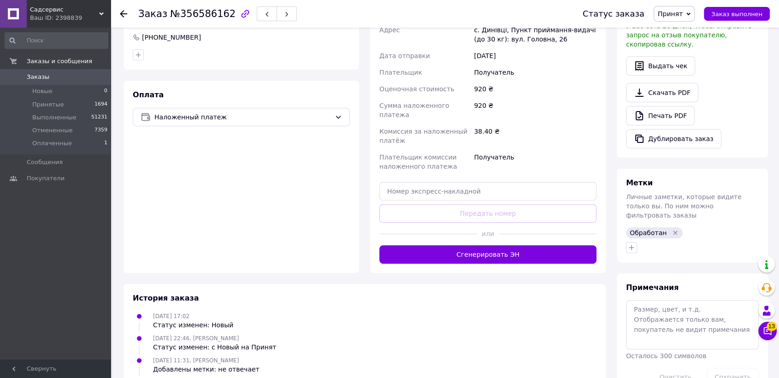
scroll to position [0, 0]
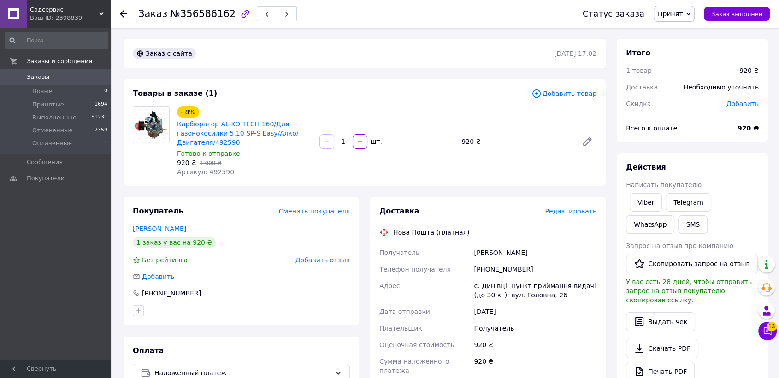
click at [217, 171] on span "Артикул: 492590" at bounding box center [205, 171] width 57 height 7
click at [219, 172] on span "Артикул: 492590" at bounding box center [205, 171] width 57 height 7
copy span "492590"
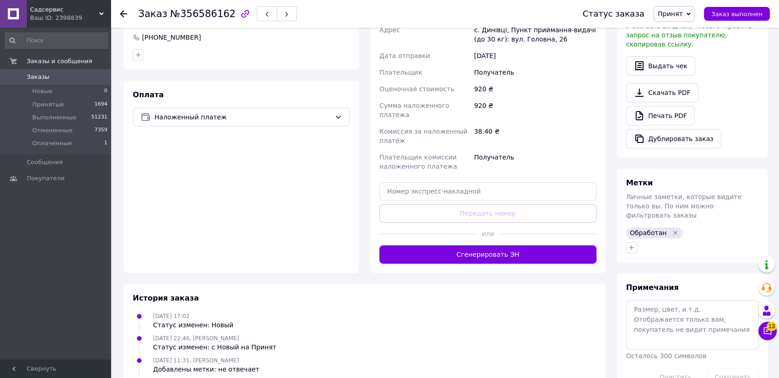
scroll to position [306, 0]
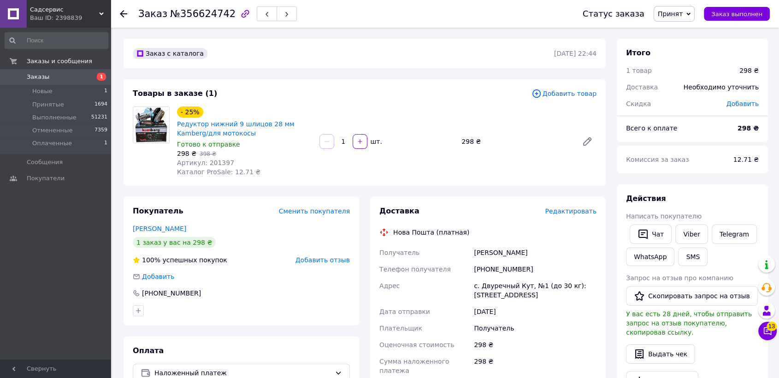
click at [216, 159] on span "Артикул: 201397" at bounding box center [205, 162] width 57 height 7
click at [215, 159] on span "Артикул: 201397" at bounding box center [205, 162] width 57 height 7
copy span "201397"
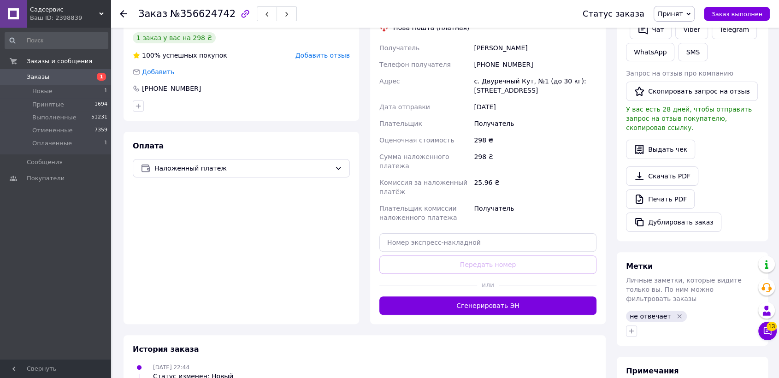
click at [677, 313] on icon "Удалить метку" at bounding box center [679, 316] width 7 height 7
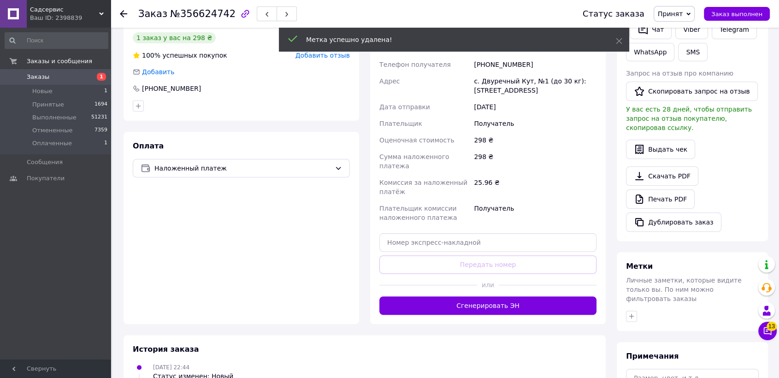
scroll to position [256, 0]
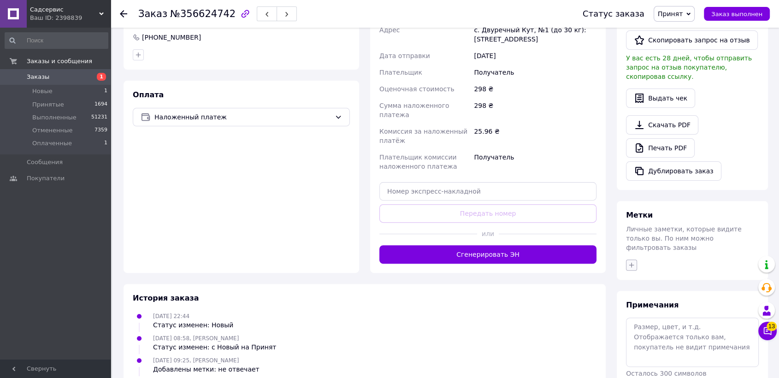
click at [630, 261] on icon "button" at bounding box center [631, 264] width 7 height 7
click at [632, 319] on input "ждем ттн" at bounding box center [634, 322] width 6 height 6
checkbox input "true"
click at [635, 358] on input "Обработан" at bounding box center [634, 361] width 6 height 6
checkbox input "true"
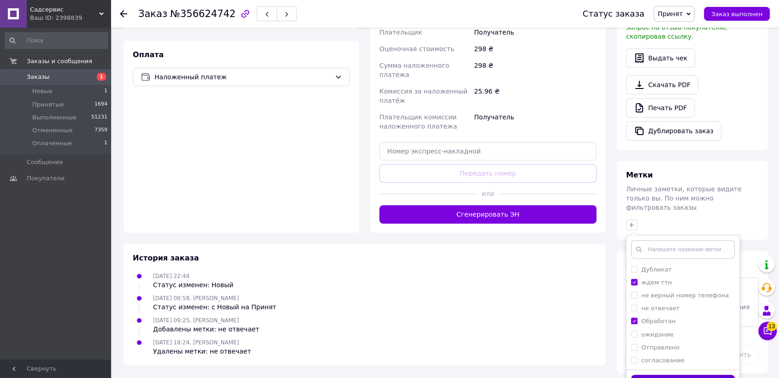
click at [668, 375] on button "Добавить метку" at bounding box center [683, 384] width 104 height 18
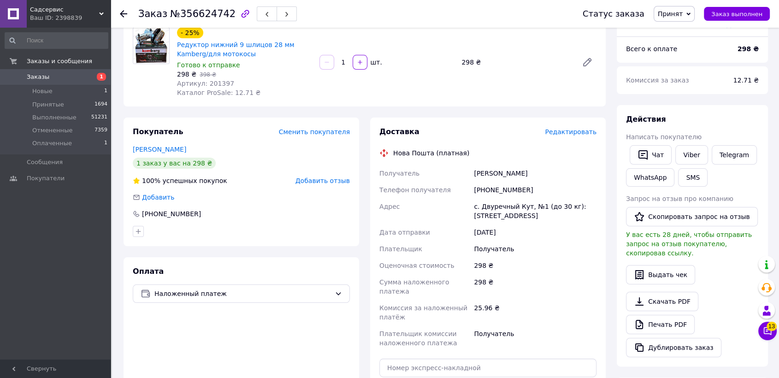
scroll to position [28, 0]
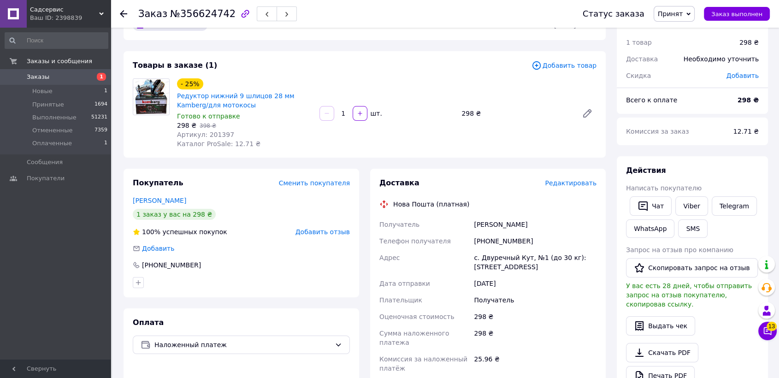
drag, startPoint x: 529, startPoint y: 267, endPoint x: 474, endPoint y: 258, distance: 55.2
click at [474, 258] on div "с. Двуречный Кут, №1 (до 30 кг): [STREET_ADDRESS]" at bounding box center [535, 263] width 126 height 26
click at [508, 244] on div "[PHONE_NUMBER]" at bounding box center [535, 241] width 126 height 17
drag, startPoint x: 535, startPoint y: 226, endPoint x: 475, endPoint y: 226, distance: 60.9
click at [475, 226] on div "[PERSON_NAME]" at bounding box center [535, 224] width 126 height 17
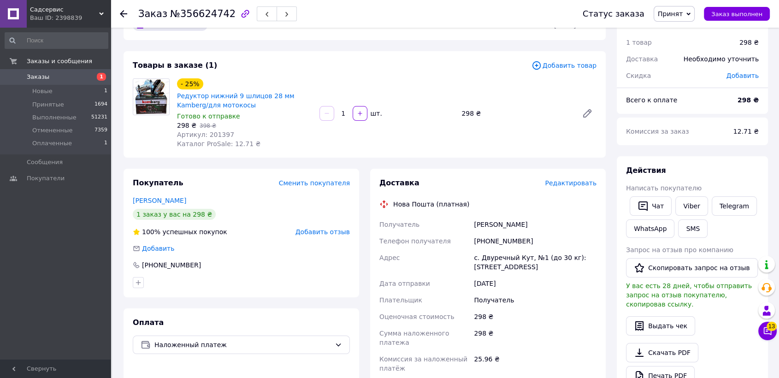
copy div "[PERSON_NAME]"
click at [525, 272] on div "с. Двуречный Кут, №1 (до 30 кг): [STREET_ADDRESS]" at bounding box center [535, 263] width 126 height 26
drag, startPoint x: 533, startPoint y: 267, endPoint x: 475, endPoint y: 259, distance: 58.6
click at [475, 259] on div "с. Двуречный Кут, №1 (до 30 кг): [STREET_ADDRESS]" at bounding box center [535, 263] width 126 height 26
copy div "с. Двуречный Кут, №1 (до 30 кг): [STREET_ADDRESS]"
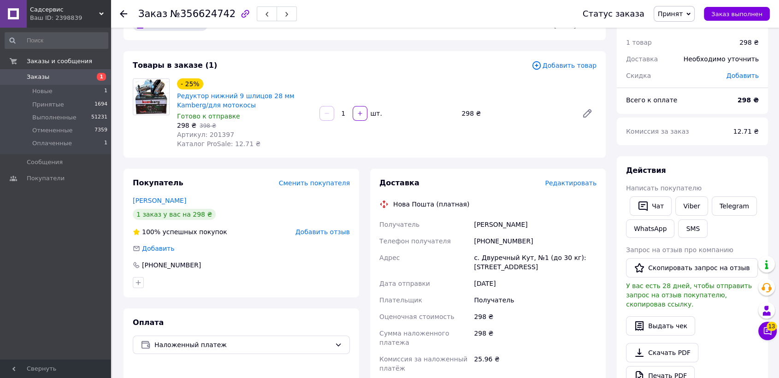
click at [527, 226] on div "[PERSON_NAME]" at bounding box center [535, 224] width 126 height 17
drag, startPoint x: 528, startPoint y: 243, endPoint x: 488, endPoint y: 244, distance: 39.7
click at [487, 242] on div "[PHONE_NUMBER]" at bounding box center [535, 241] width 126 height 17
copy div "0505504091"
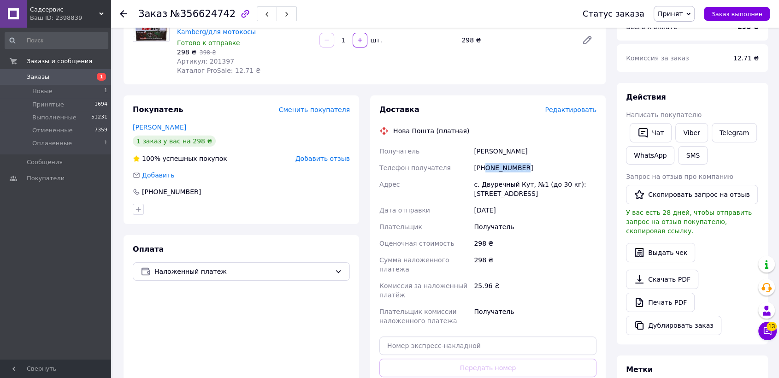
scroll to position [0, 0]
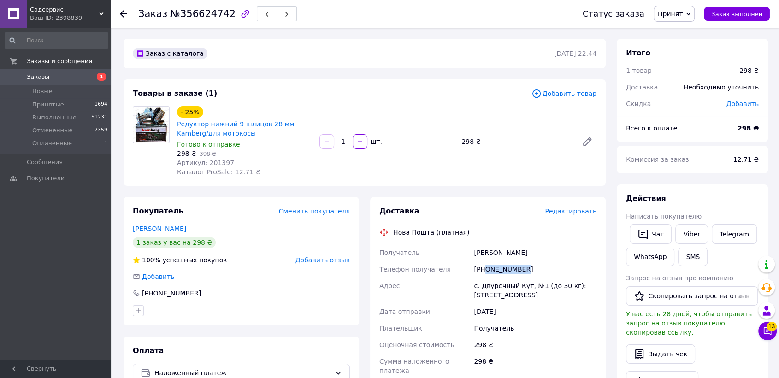
click at [215, 162] on span "Артикул: 201397" at bounding box center [205, 162] width 57 height 7
copy span "201397"
